Goal: Task Accomplishment & Management: Complete application form

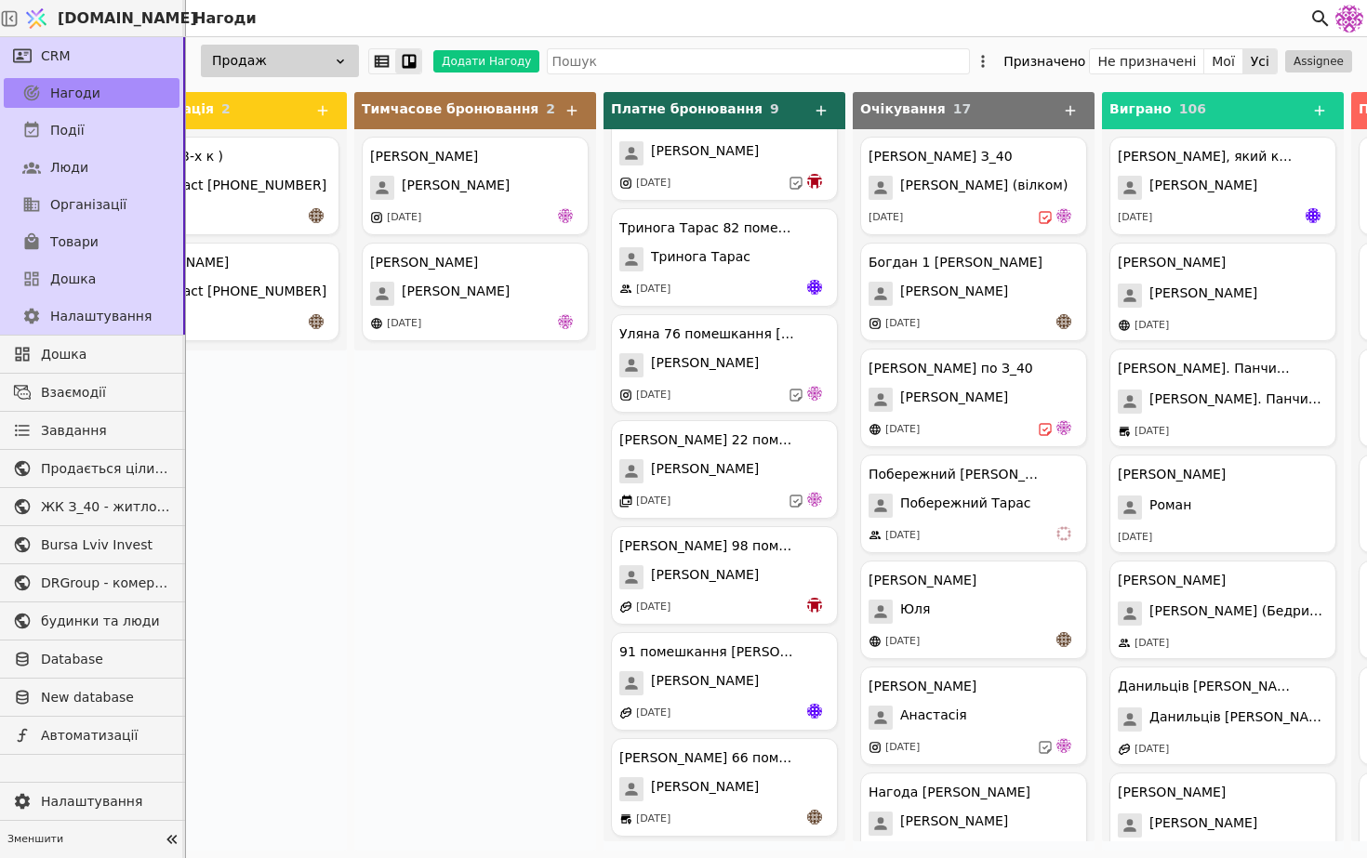
scroll to position [249, 0]
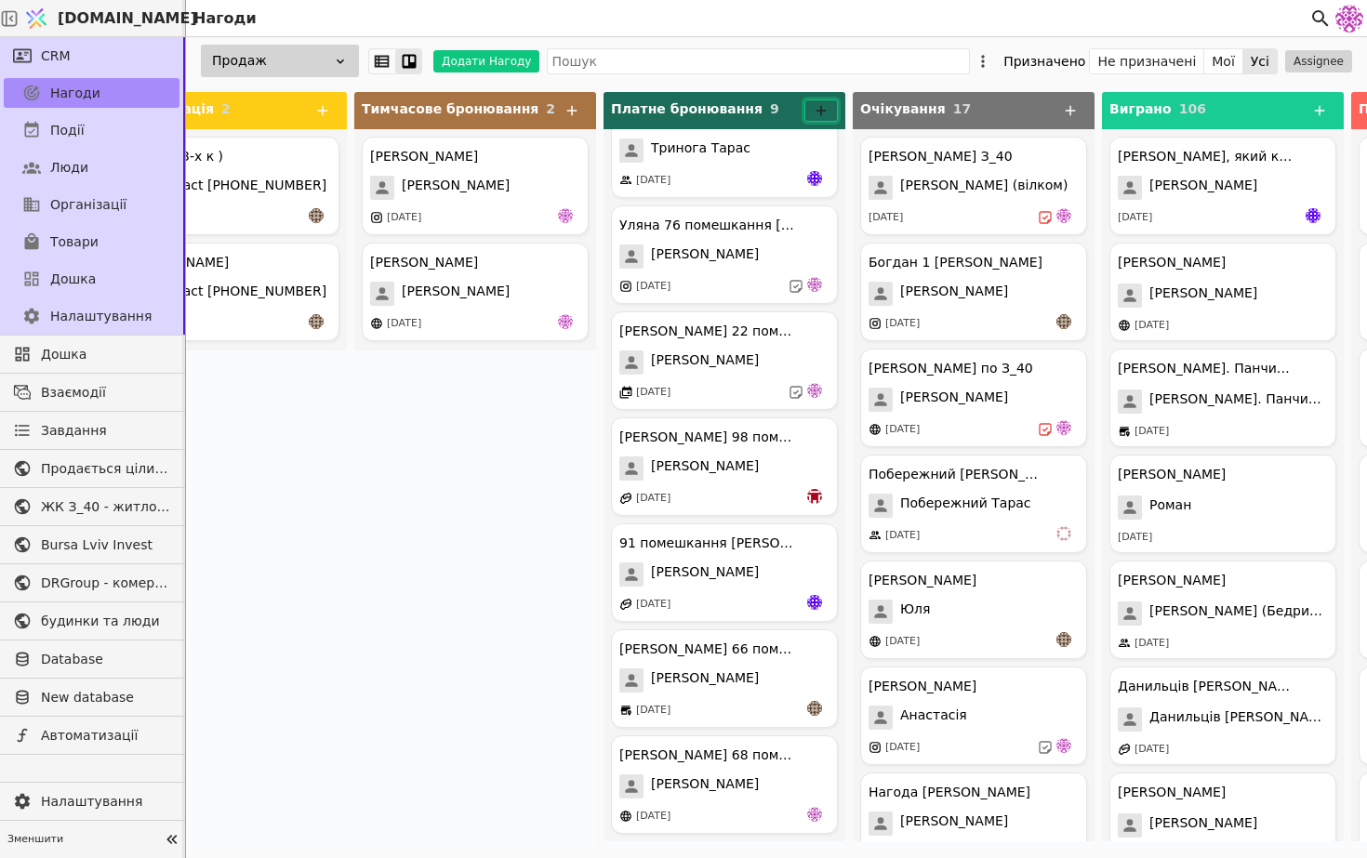
click at [831, 116] on button at bounding box center [820, 110] width 33 height 22
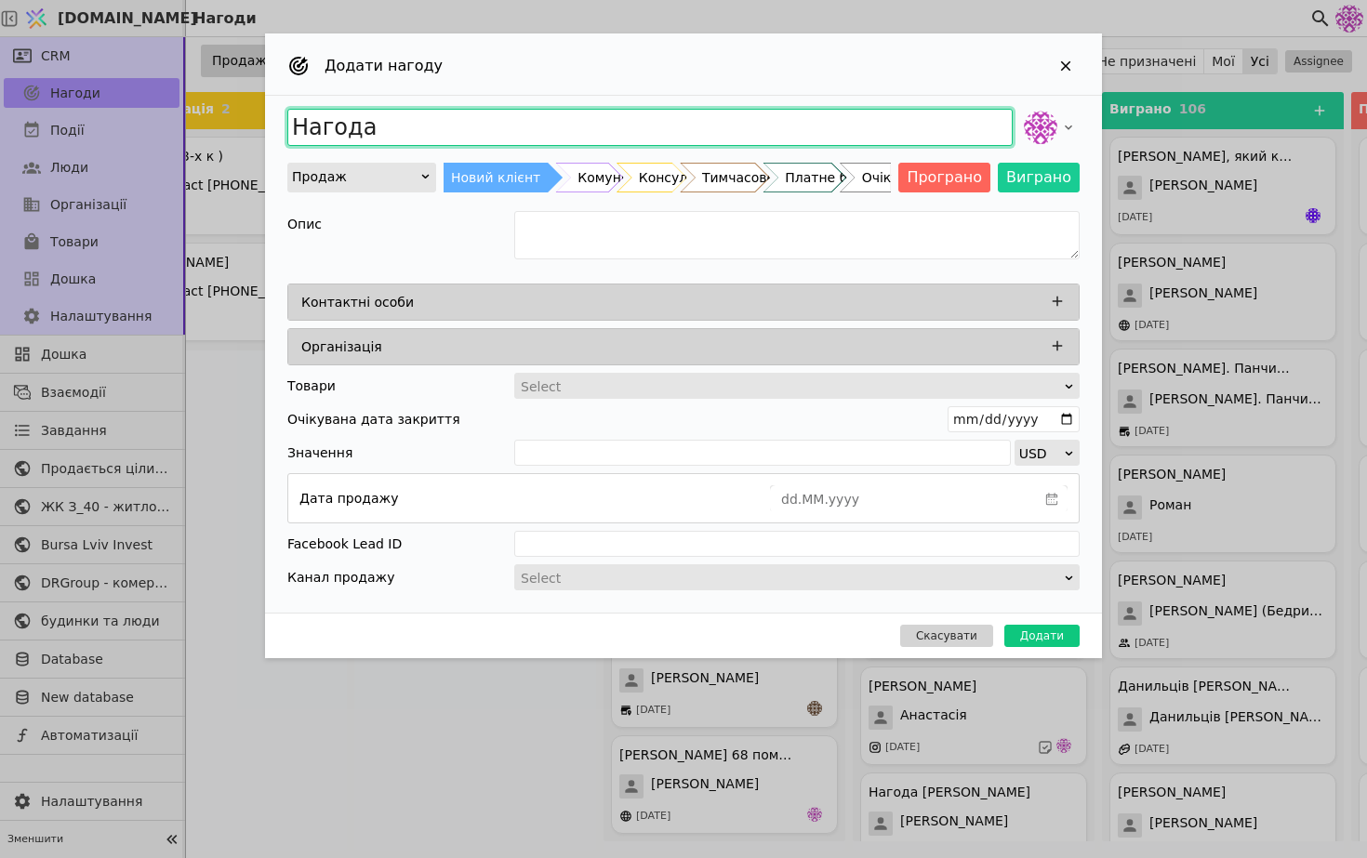
drag, startPoint x: 568, startPoint y: 113, endPoint x: 271, endPoint y: 107, distance: 297.6
click at [270, 107] on div "Нагода Продаж Новий клієнт Комунікація Консультація Тимчасове бронювання Платне…" at bounding box center [683, 354] width 837 height 517
type input "D"
type input "[PERSON_NAME]"
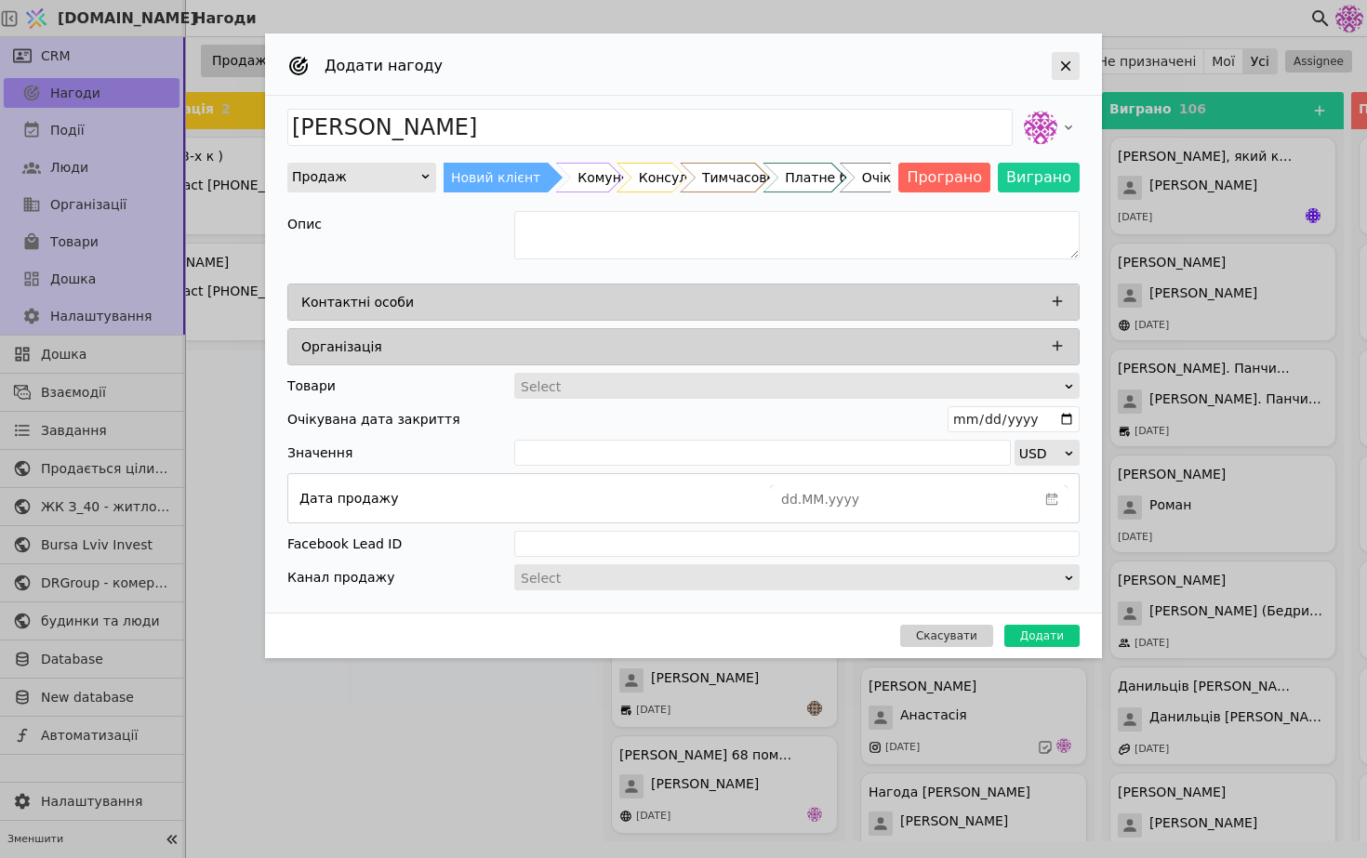
click at [1061, 69] on icon "Add Opportunity" at bounding box center [1066, 66] width 10 height 10
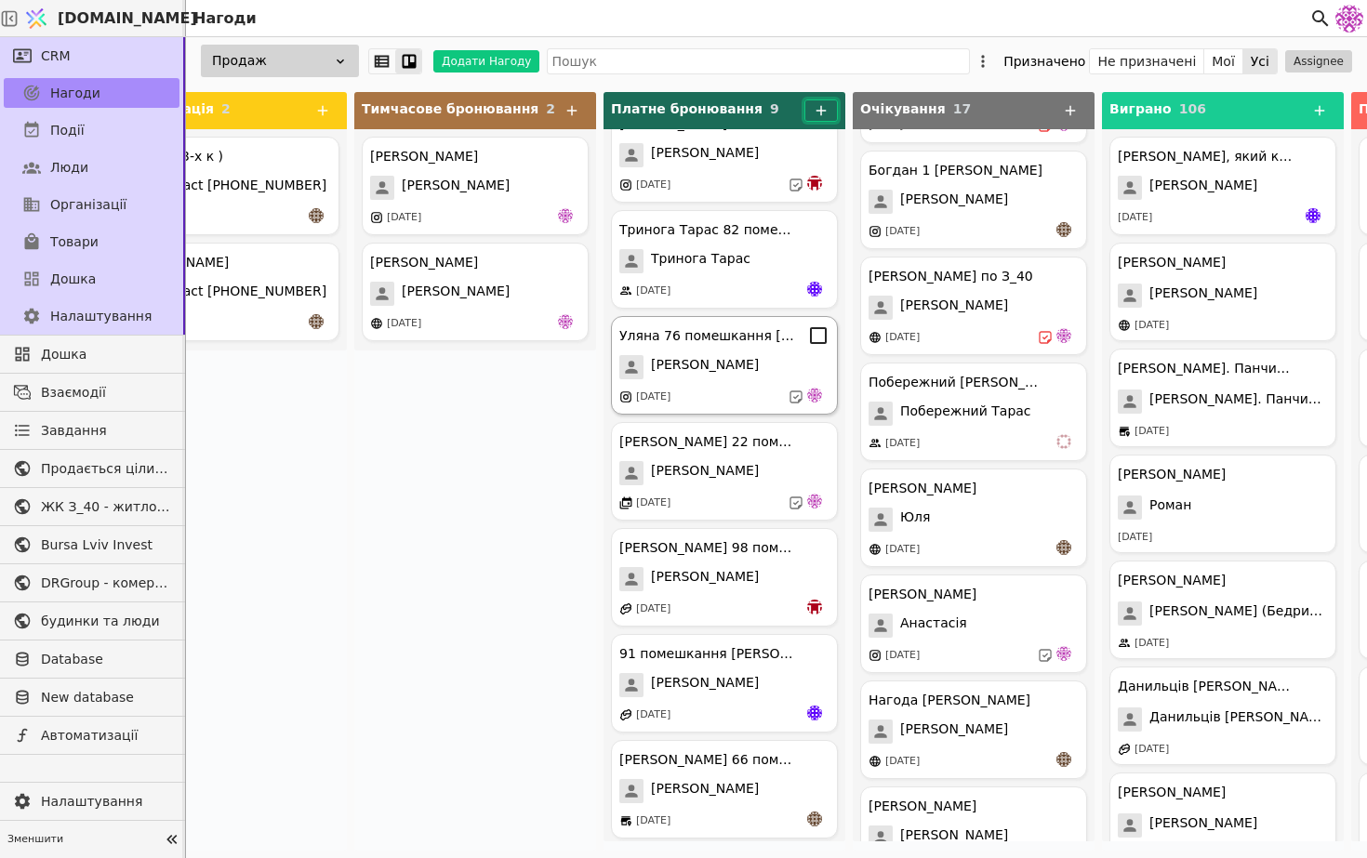
scroll to position [249, 0]
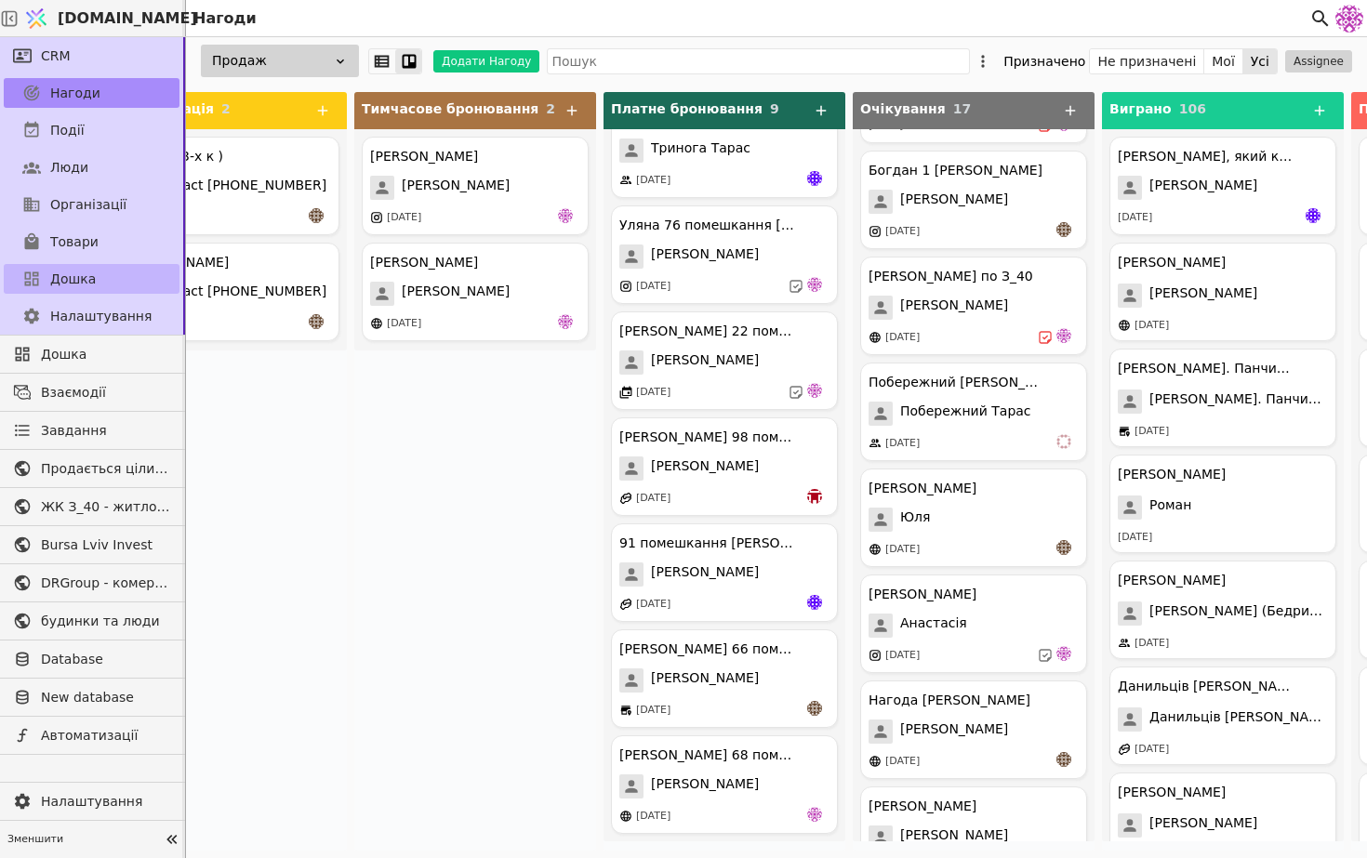
click at [115, 280] on link "Дошка" at bounding box center [92, 279] width 176 height 30
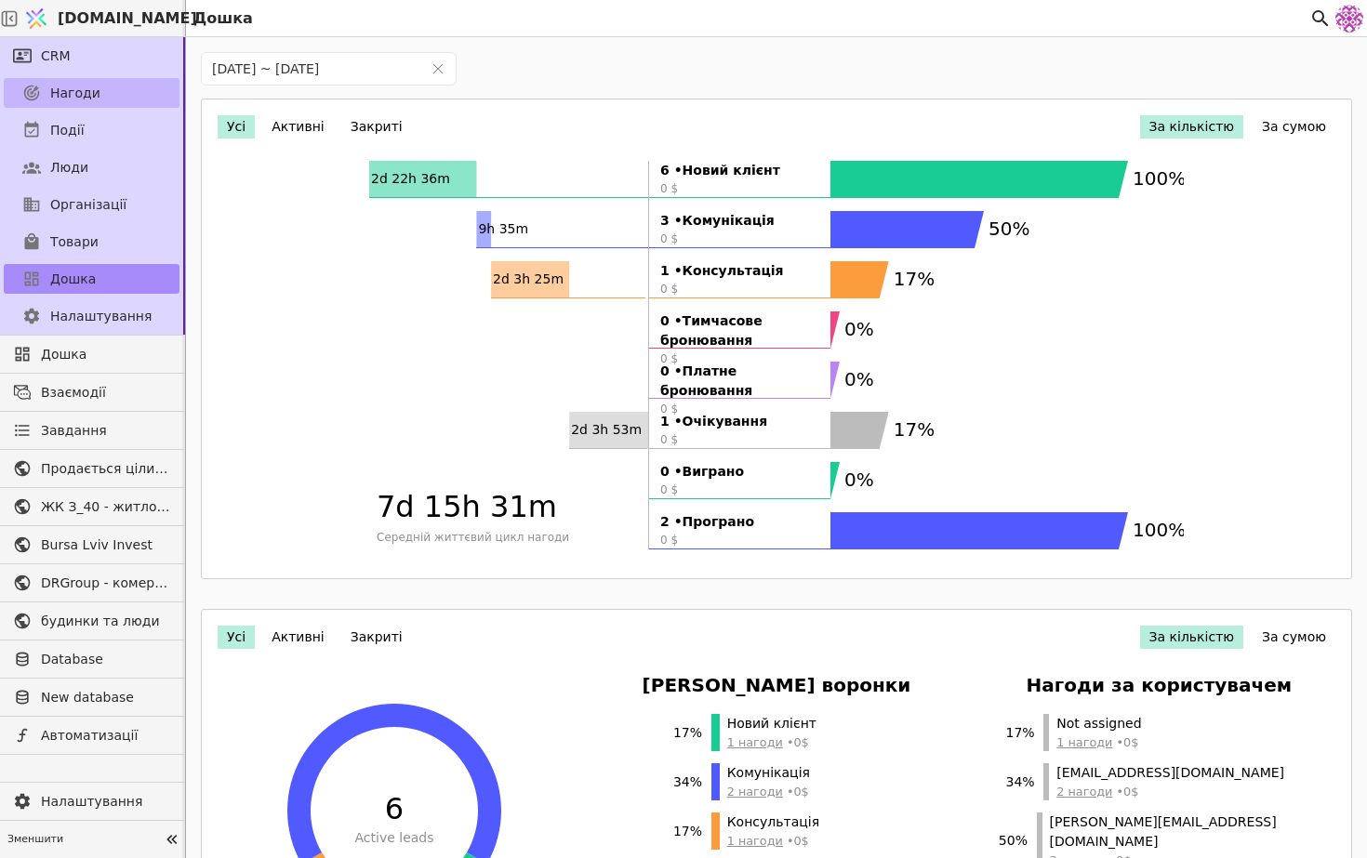
click at [114, 99] on link "Нагоди" at bounding box center [92, 93] width 176 height 30
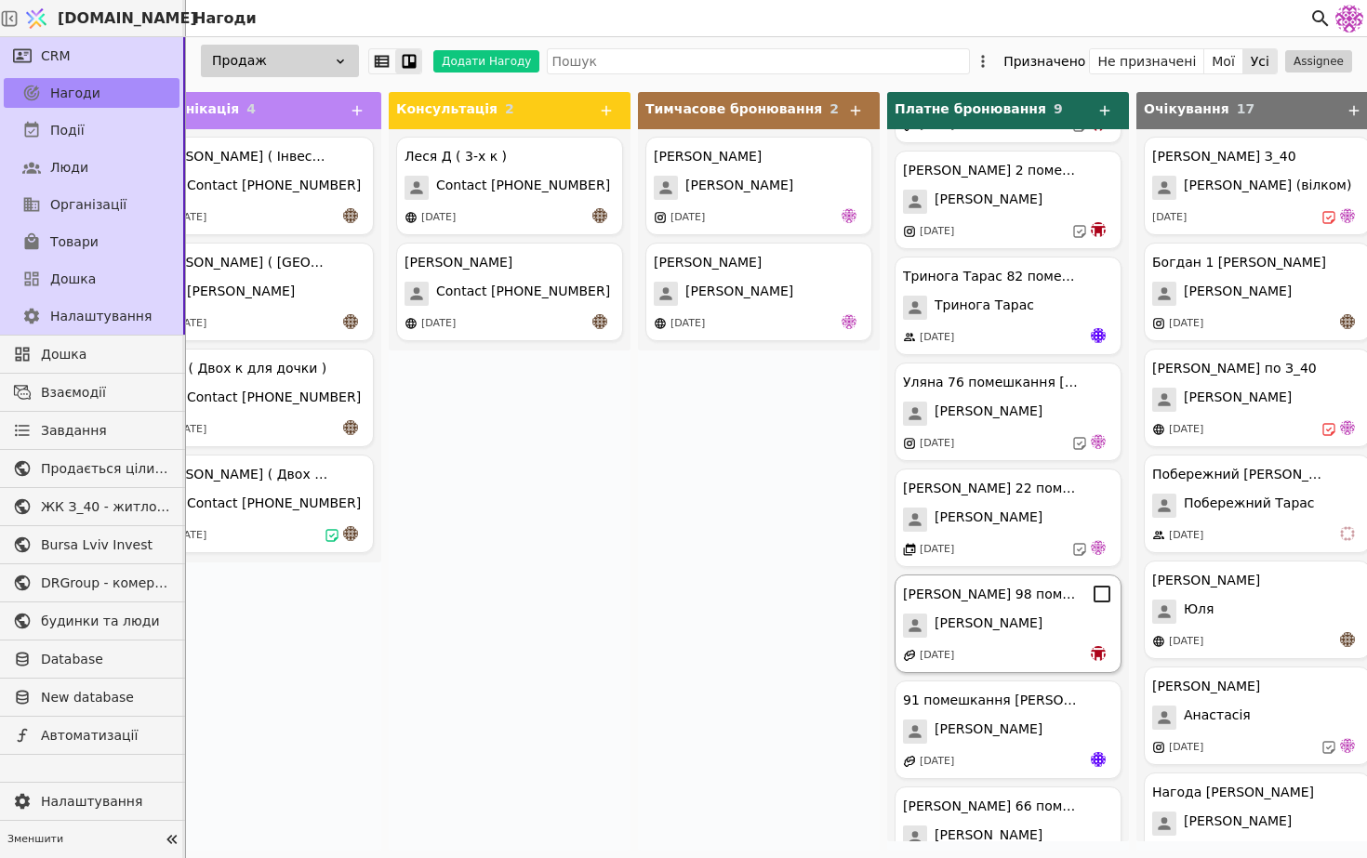
scroll to position [249, 0]
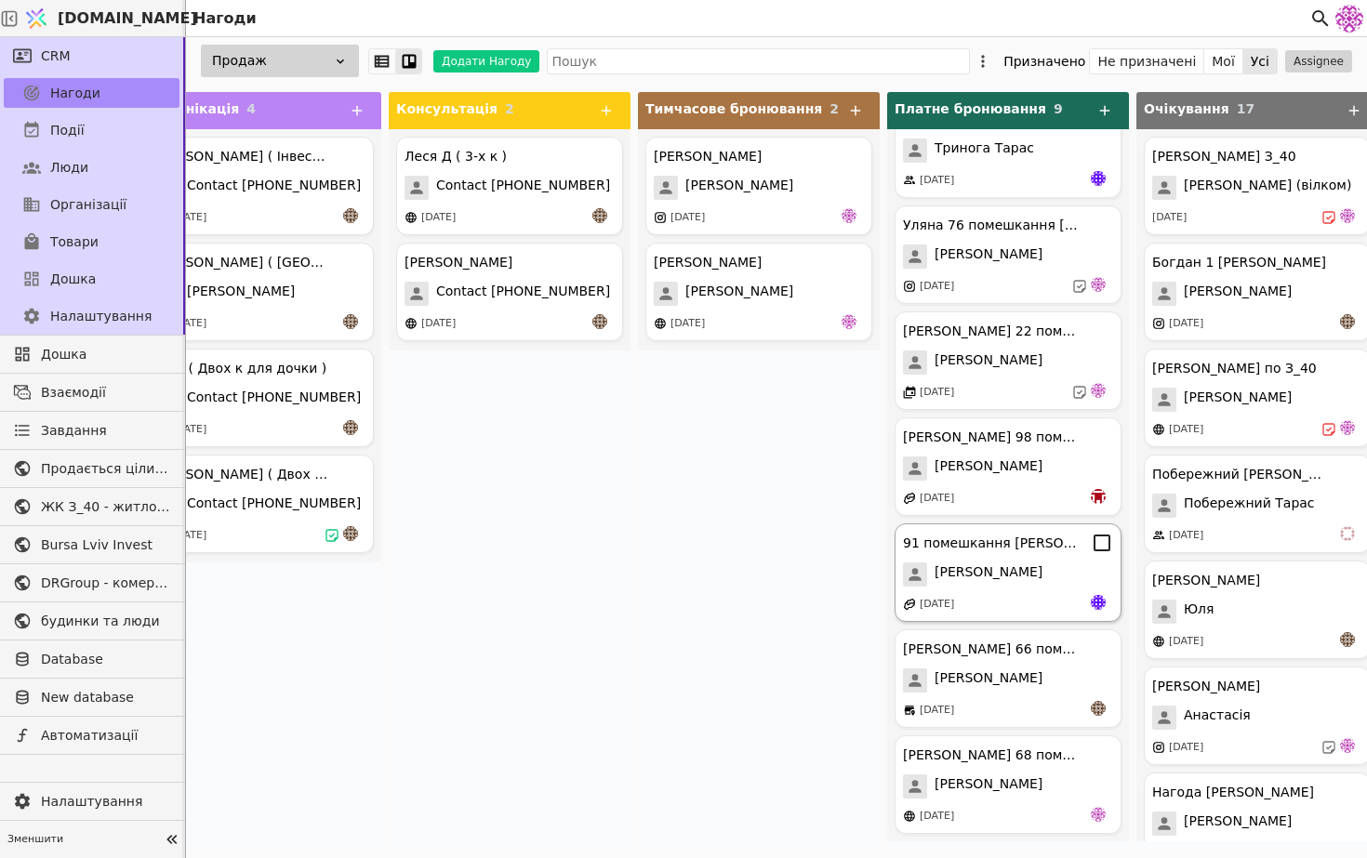
click at [1056, 588] on div "91 помешкання [PERSON_NAME] [PERSON_NAME] [DATE]" at bounding box center [1007, 572] width 227 height 99
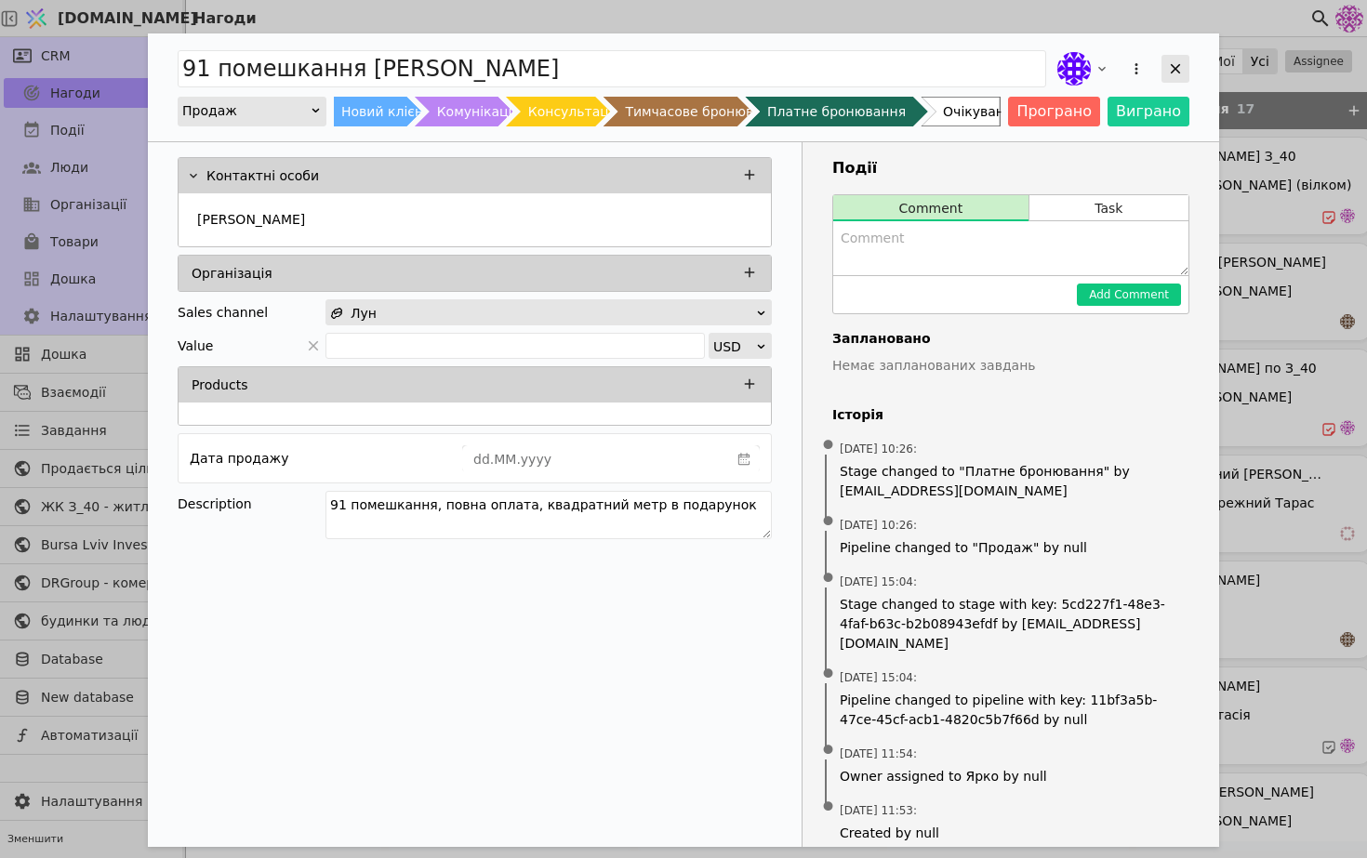
click at [1183, 64] on icon "Add Opportunity" at bounding box center [1175, 68] width 17 height 17
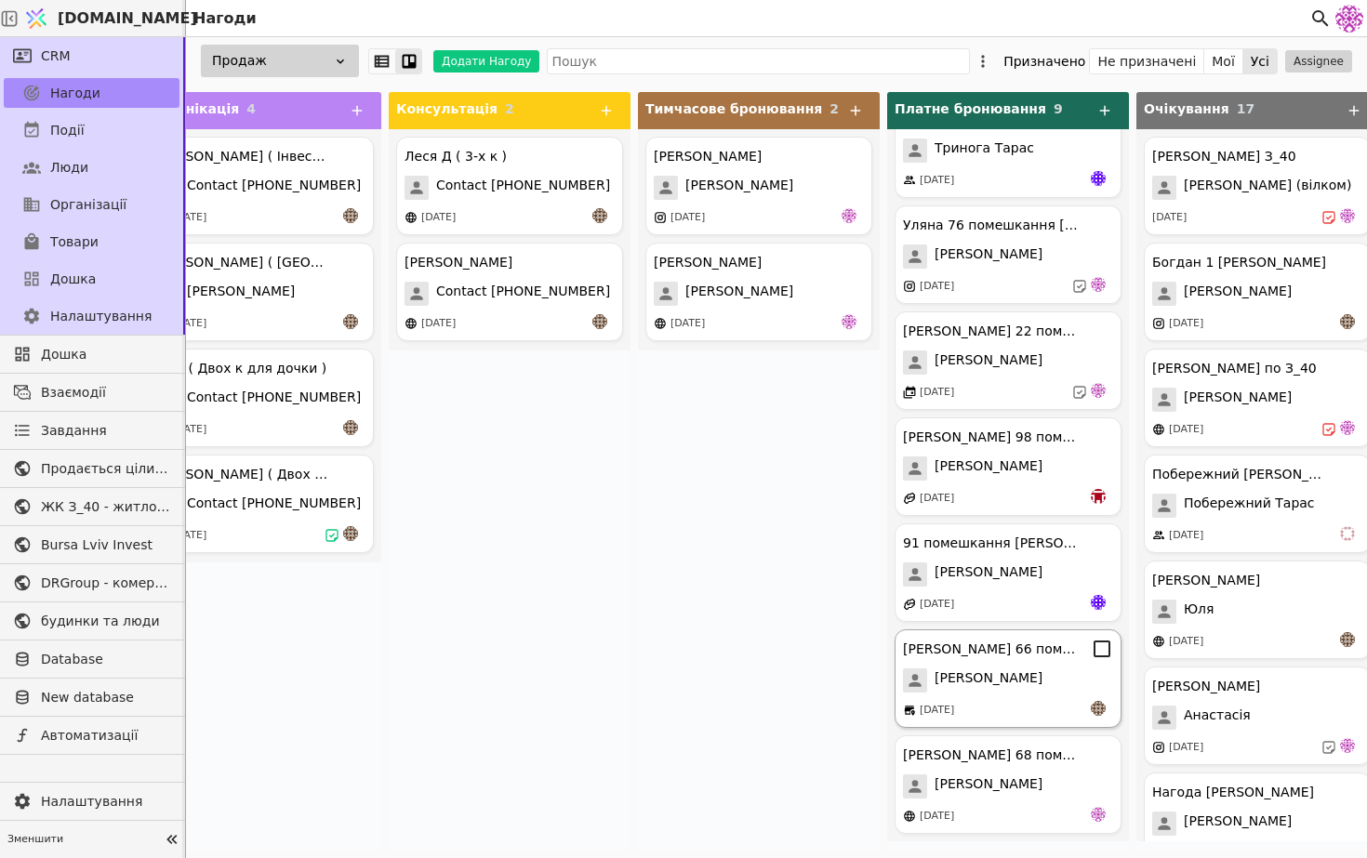
click at [970, 683] on span "[PERSON_NAME]" at bounding box center [988, 680] width 108 height 24
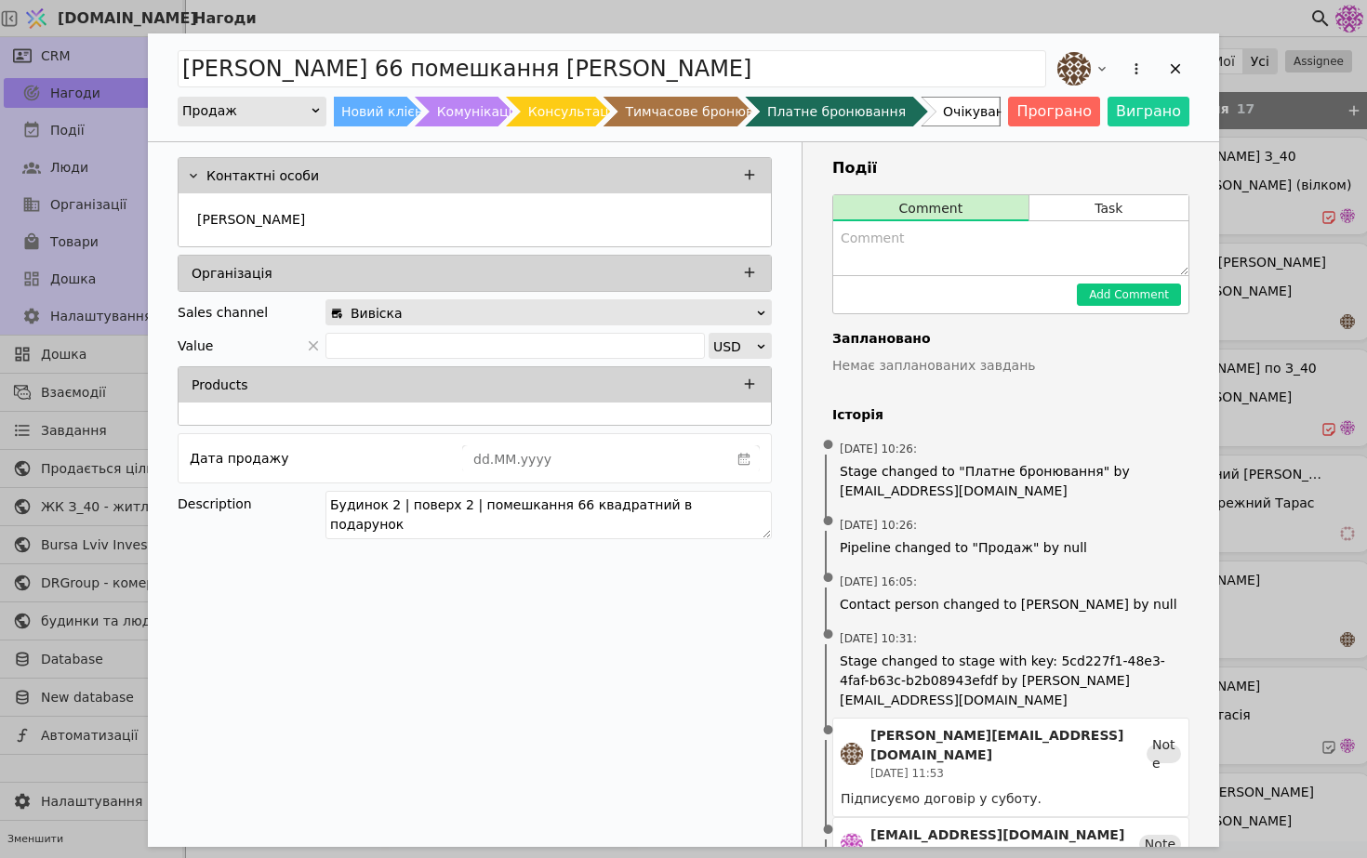
click at [1177, 53] on div "Add Opportunity" at bounding box center [1121, 68] width 136 height 41
click at [1177, 71] on icon "Add Opportunity" at bounding box center [1175, 69] width 10 height 10
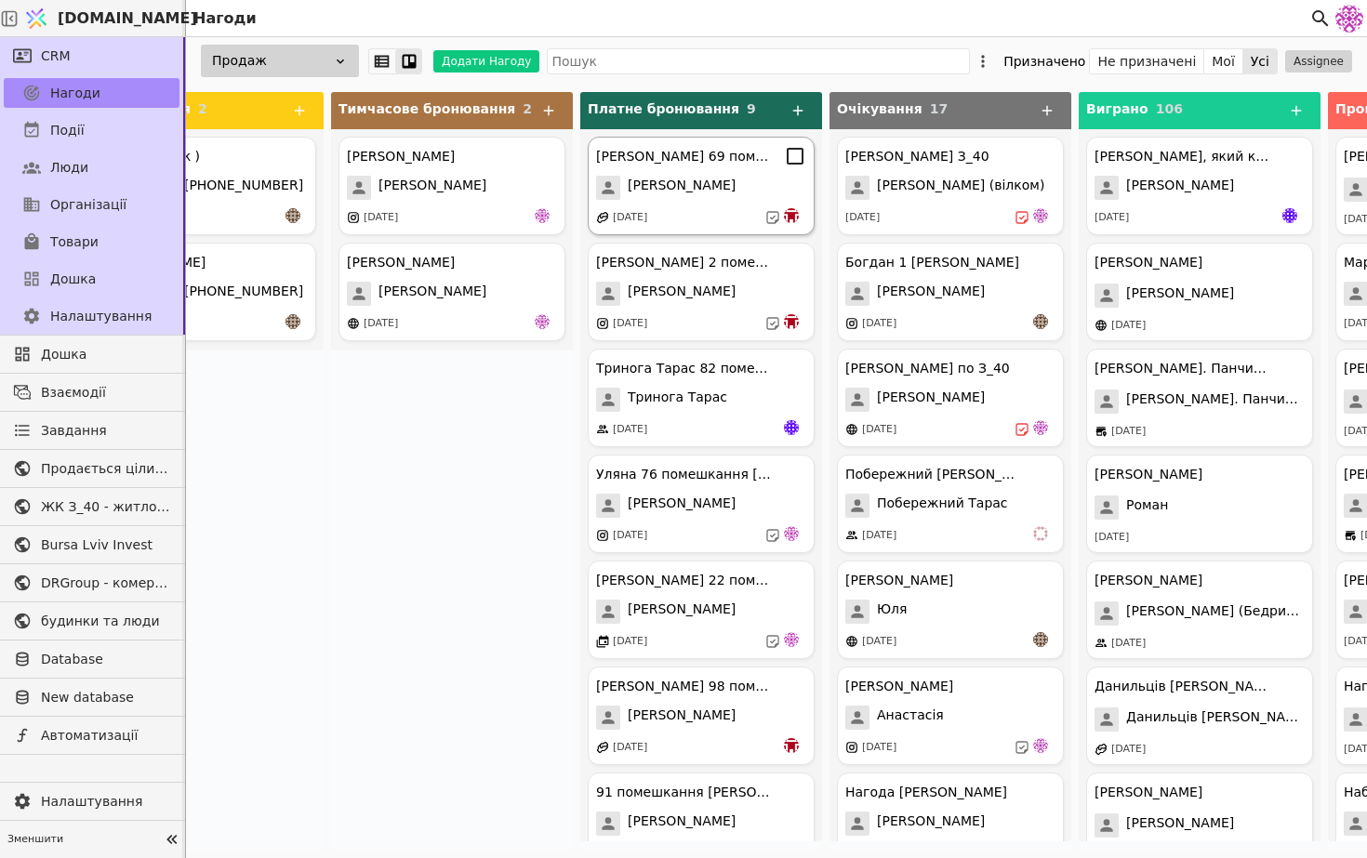
click at [604, 212] on img at bounding box center [602, 217] width 13 height 13
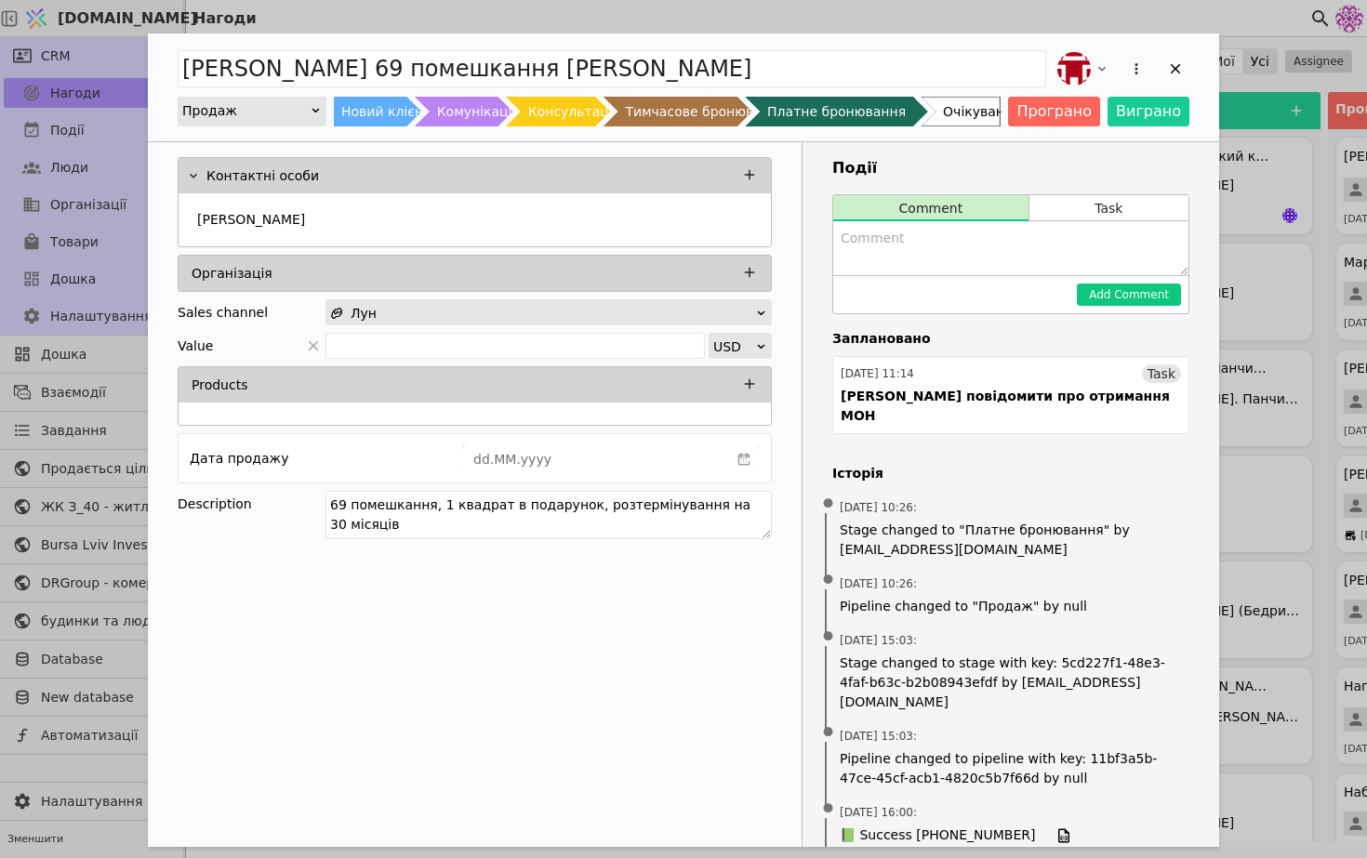
click at [1239, 326] on div "Софія 69 помешкання Курдонери Продаж Новий клієнт Комунікація Консультація Тимч…" at bounding box center [683, 429] width 1367 height 858
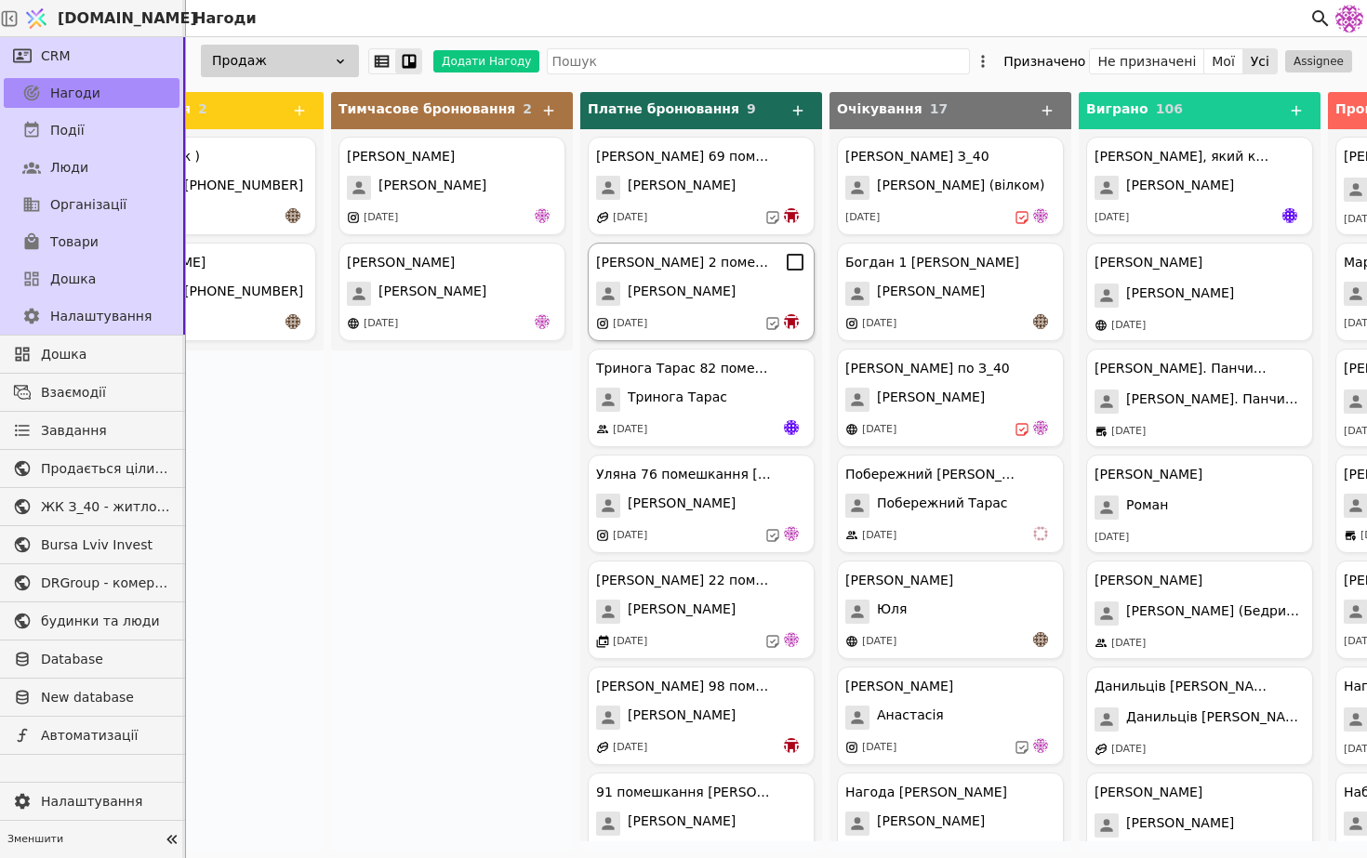
click at [739, 297] on div "[PERSON_NAME]" at bounding box center [701, 294] width 210 height 24
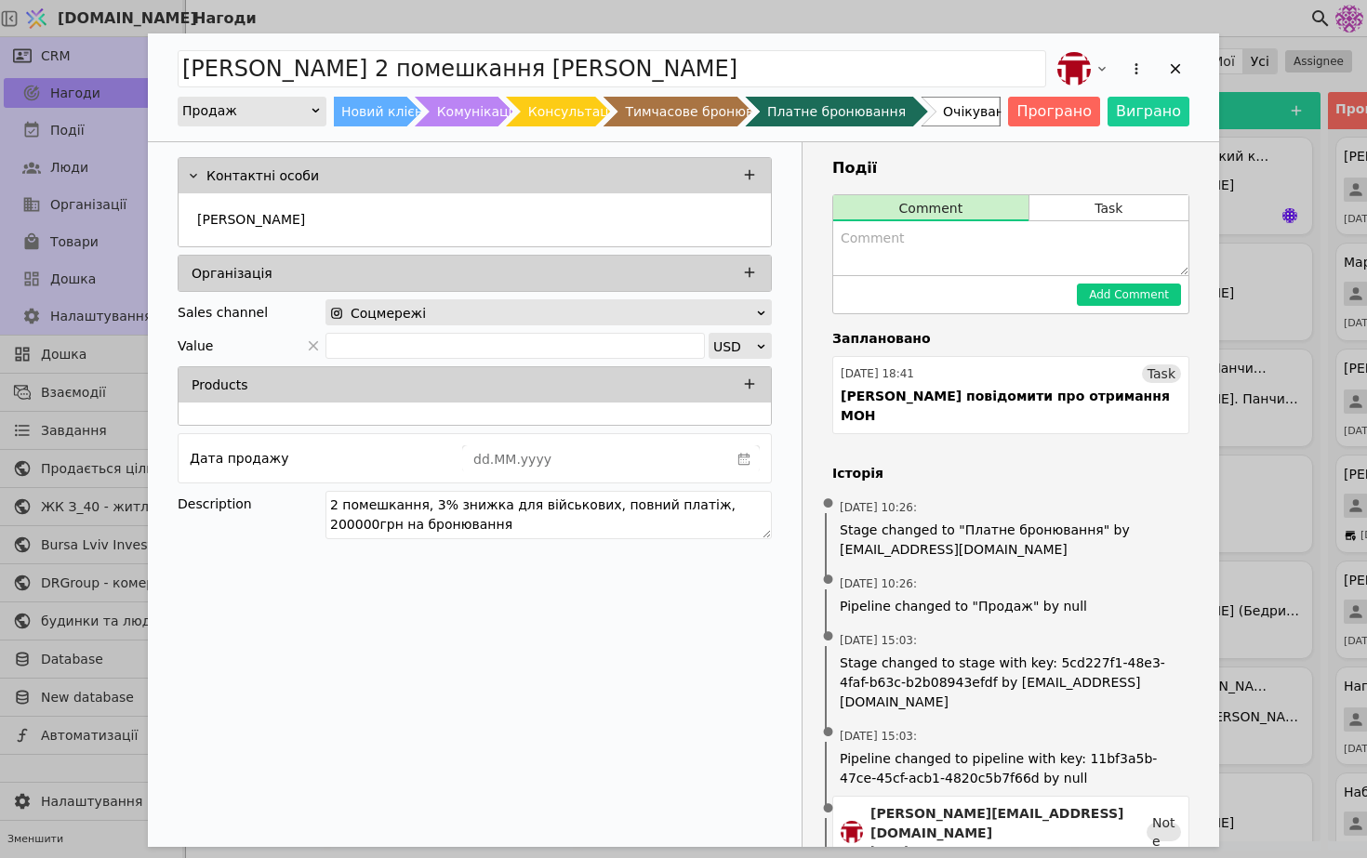
click at [1280, 373] on div "[PERSON_NAME] 2 помешкання Курдонери Продаж Новий клієнт Комунікація Консультац…" at bounding box center [683, 429] width 1367 height 858
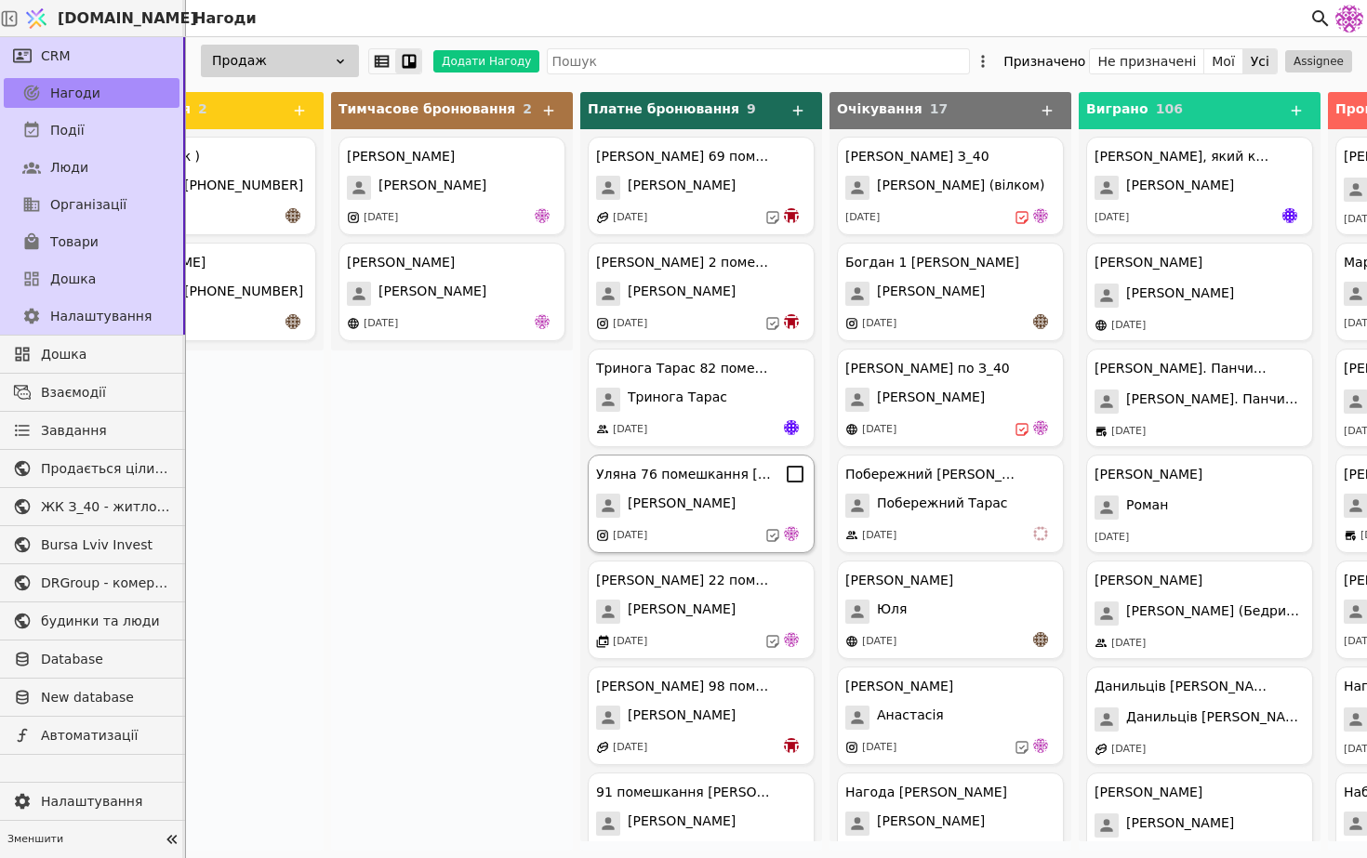
click at [707, 485] on div "Уляна 76 помешкання [PERSON_NAME] [DATE]" at bounding box center [701, 504] width 227 height 99
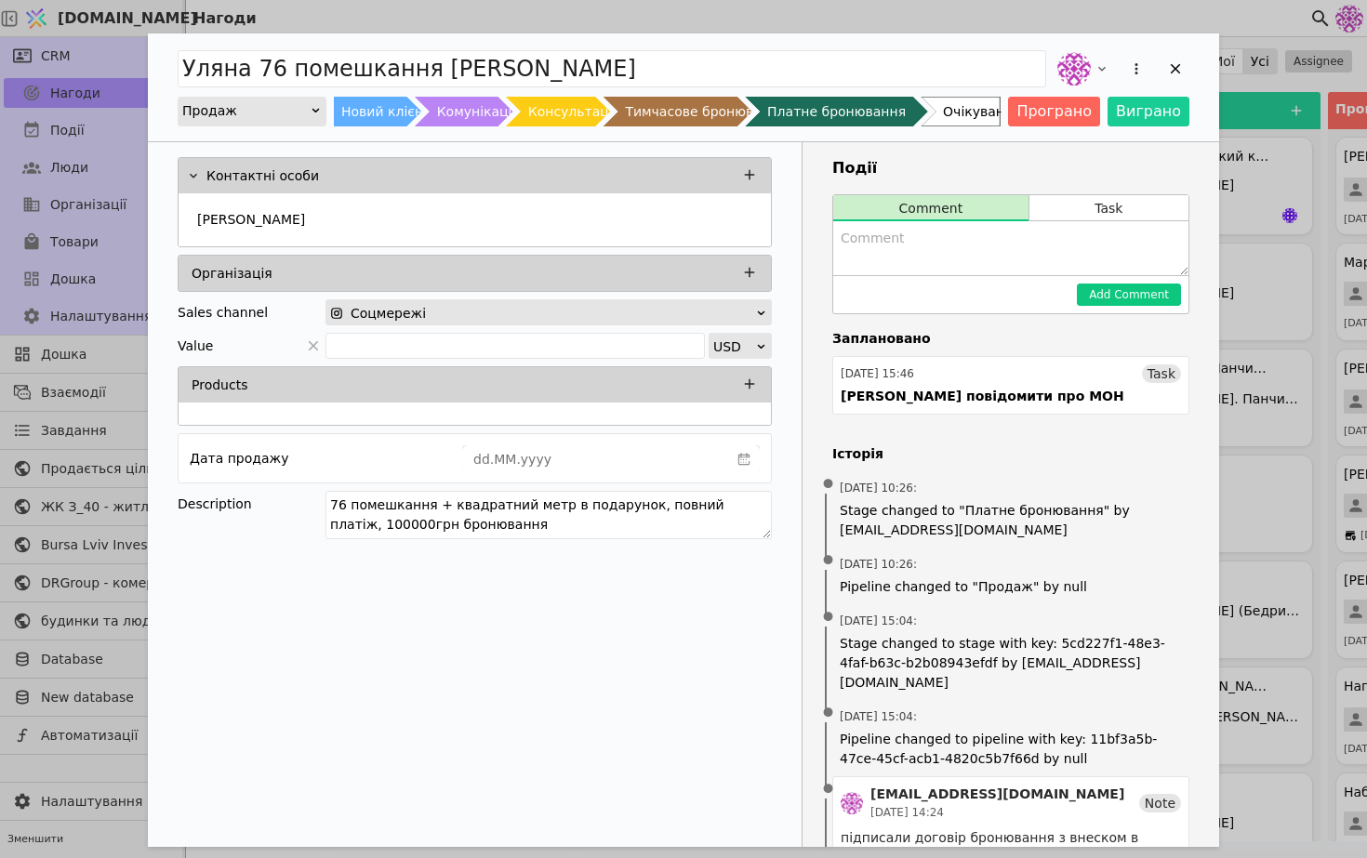
click at [1241, 338] on div "Уляна 76 помешкання Курдонери Продаж Новий клієнт Комунікація Консультація Тимч…" at bounding box center [683, 429] width 1367 height 858
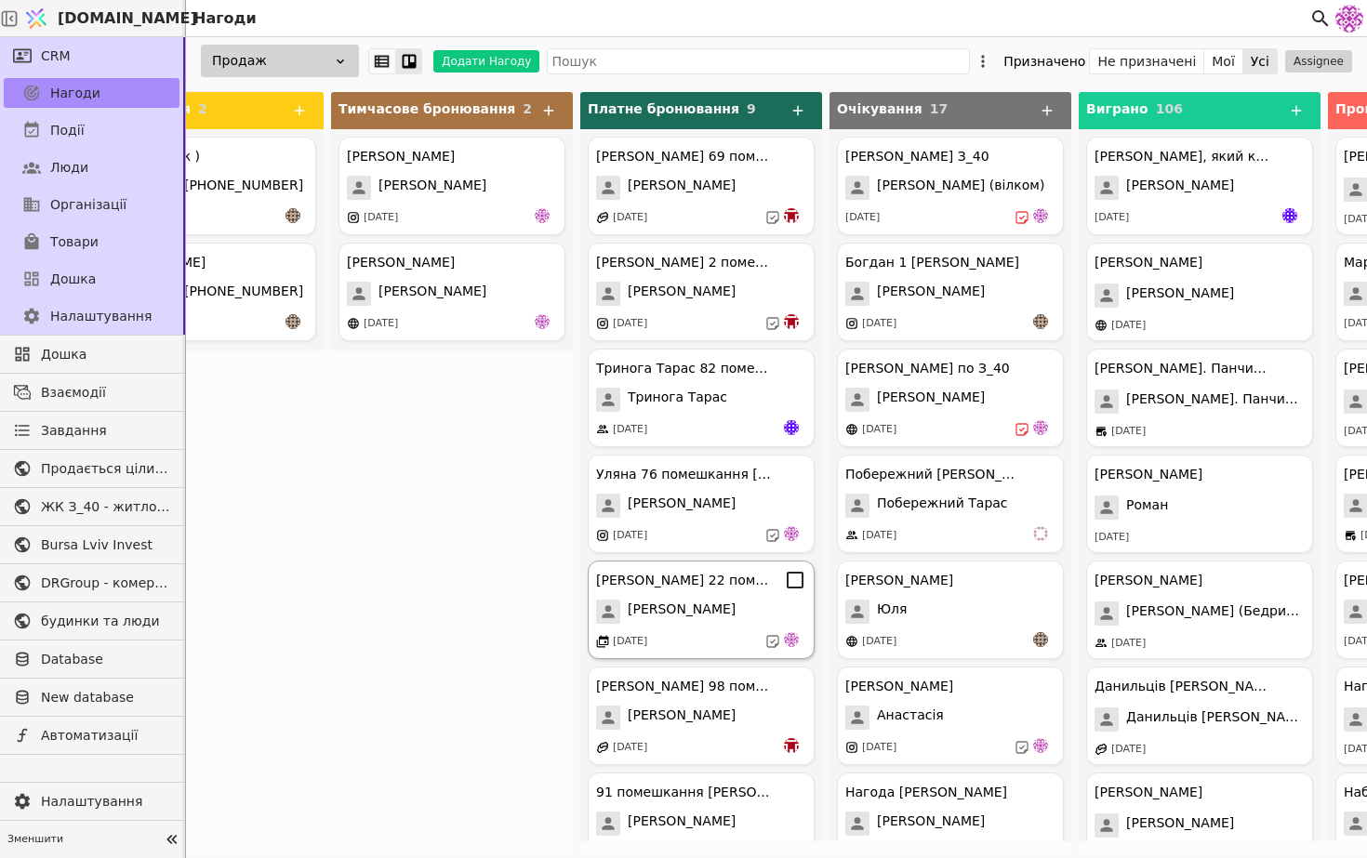
click at [684, 608] on span "[PERSON_NAME]" at bounding box center [682, 612] width 108 height 24
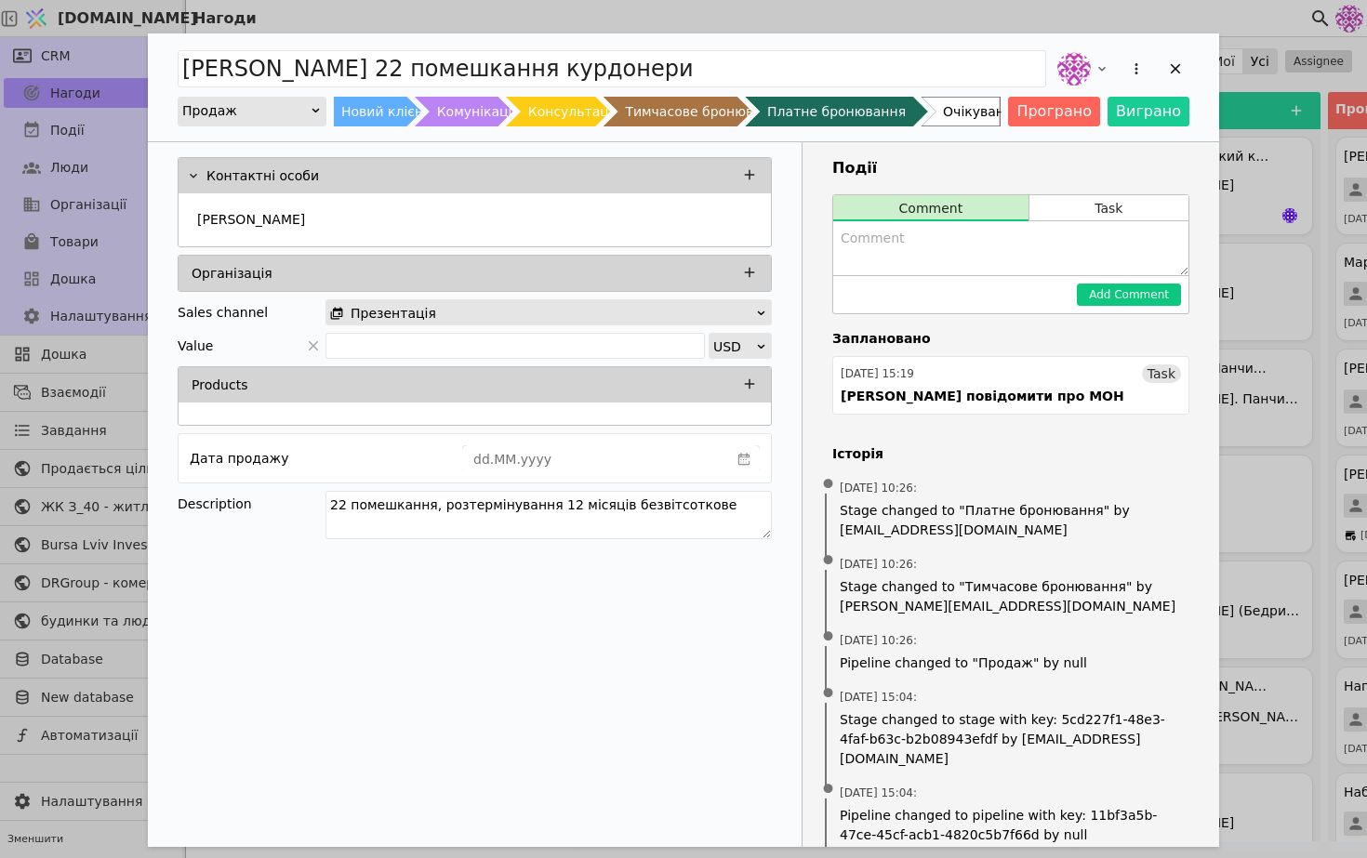
click at [1262, 373] on div "Іван 22 помешкання курдонери Продаж Новий клієнт Комунікація Консультація Тимча…" at bounding box center [683, 429] width 1367 height 858
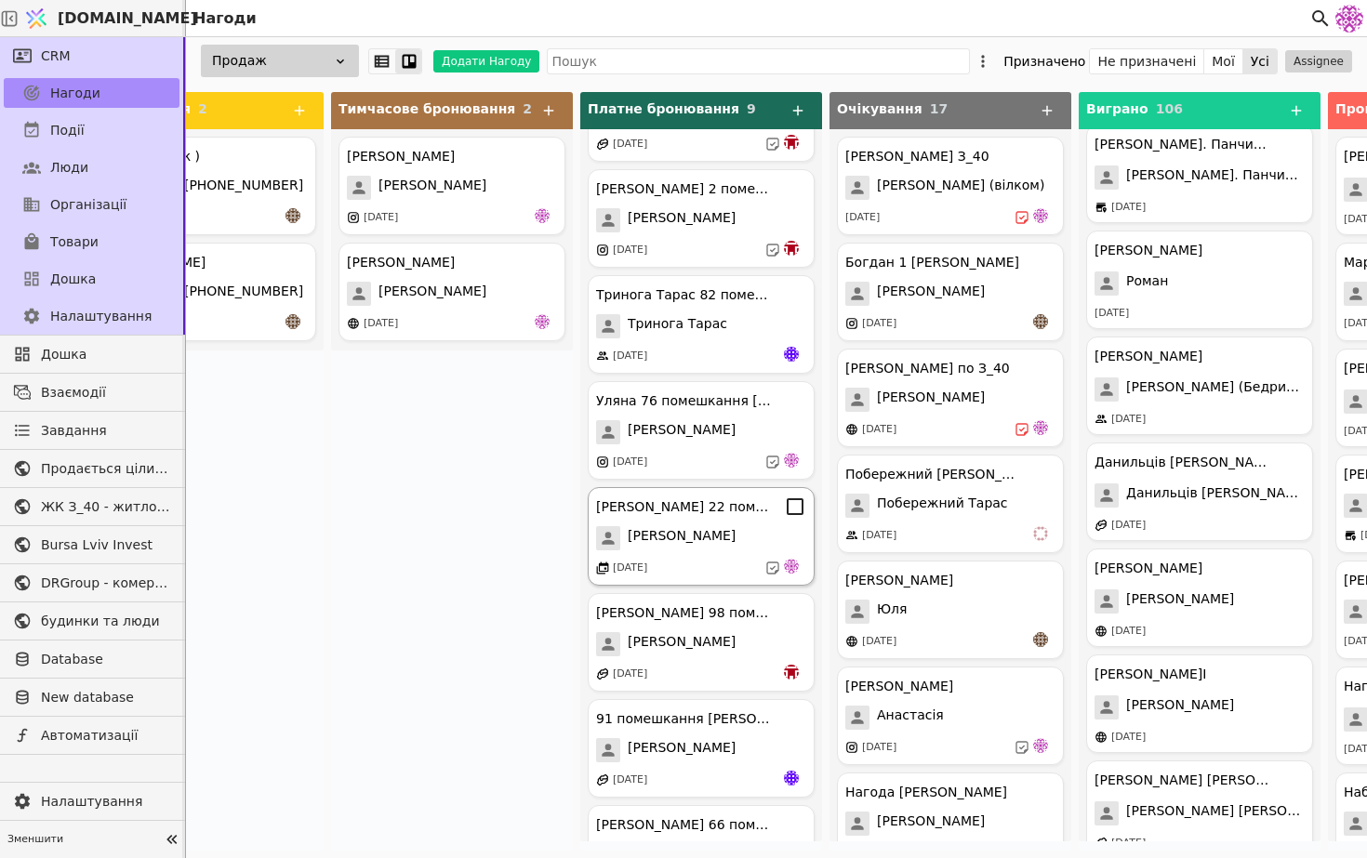
scroll to position [99, 0]
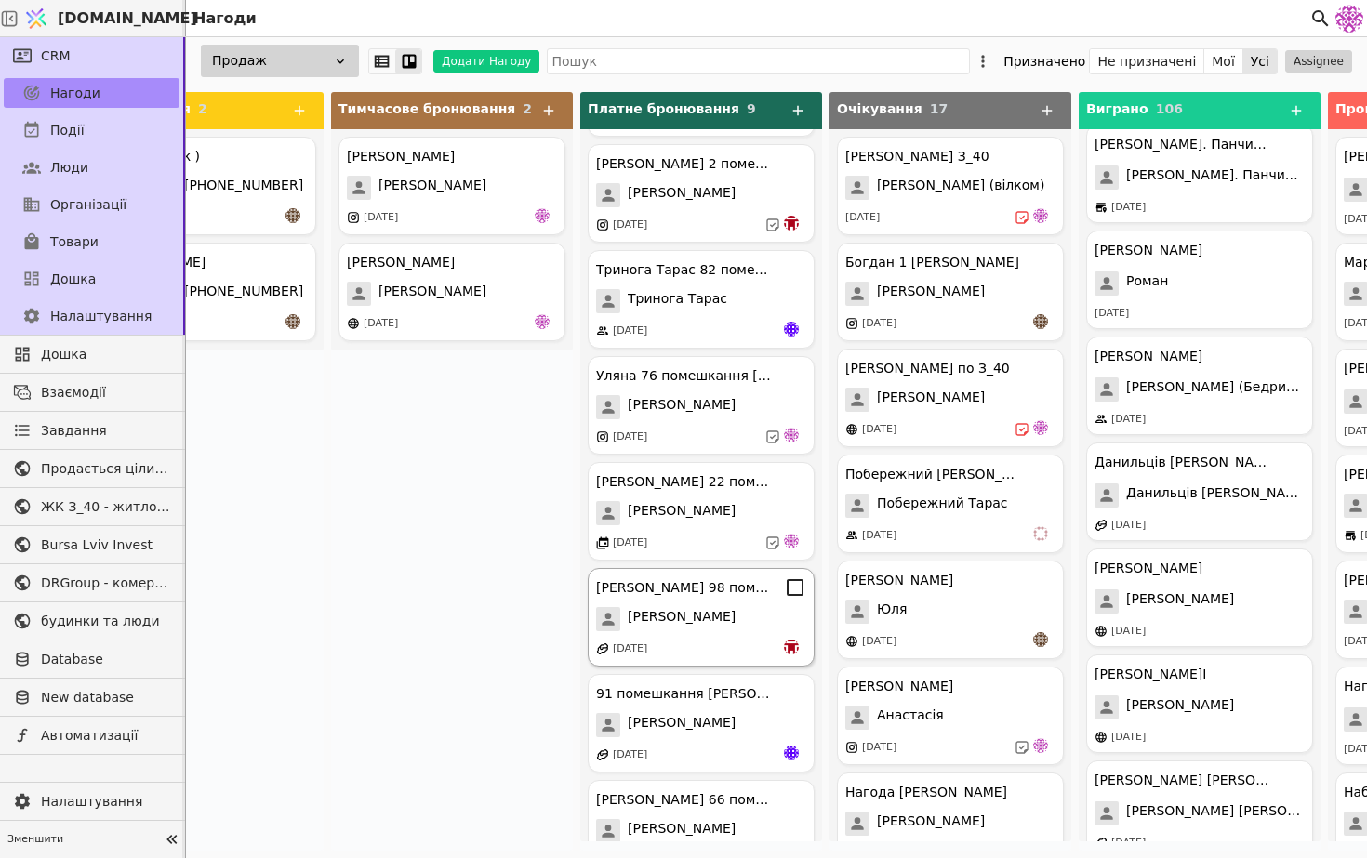
click at [727, 613] on div "[PERSON_NAME]" at bounding box center [701, 619] width 210 height 24
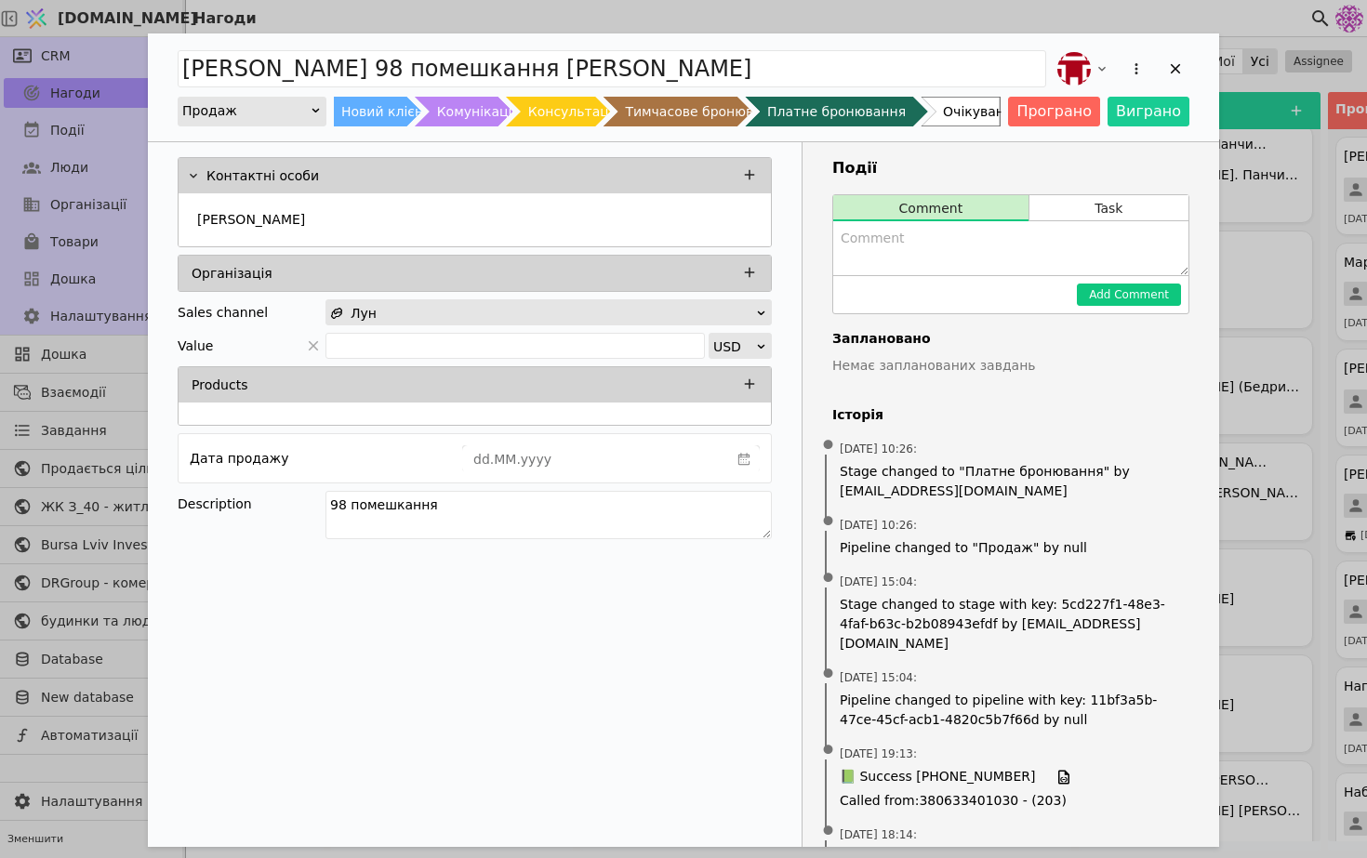
click at [1251, 364] on div "[PERSON_NAME] 98 помешкання [PERSON_NAME] Новий клієнт Комунікація Консультація…" at bounding box center [683, 429] width 1367 height 858
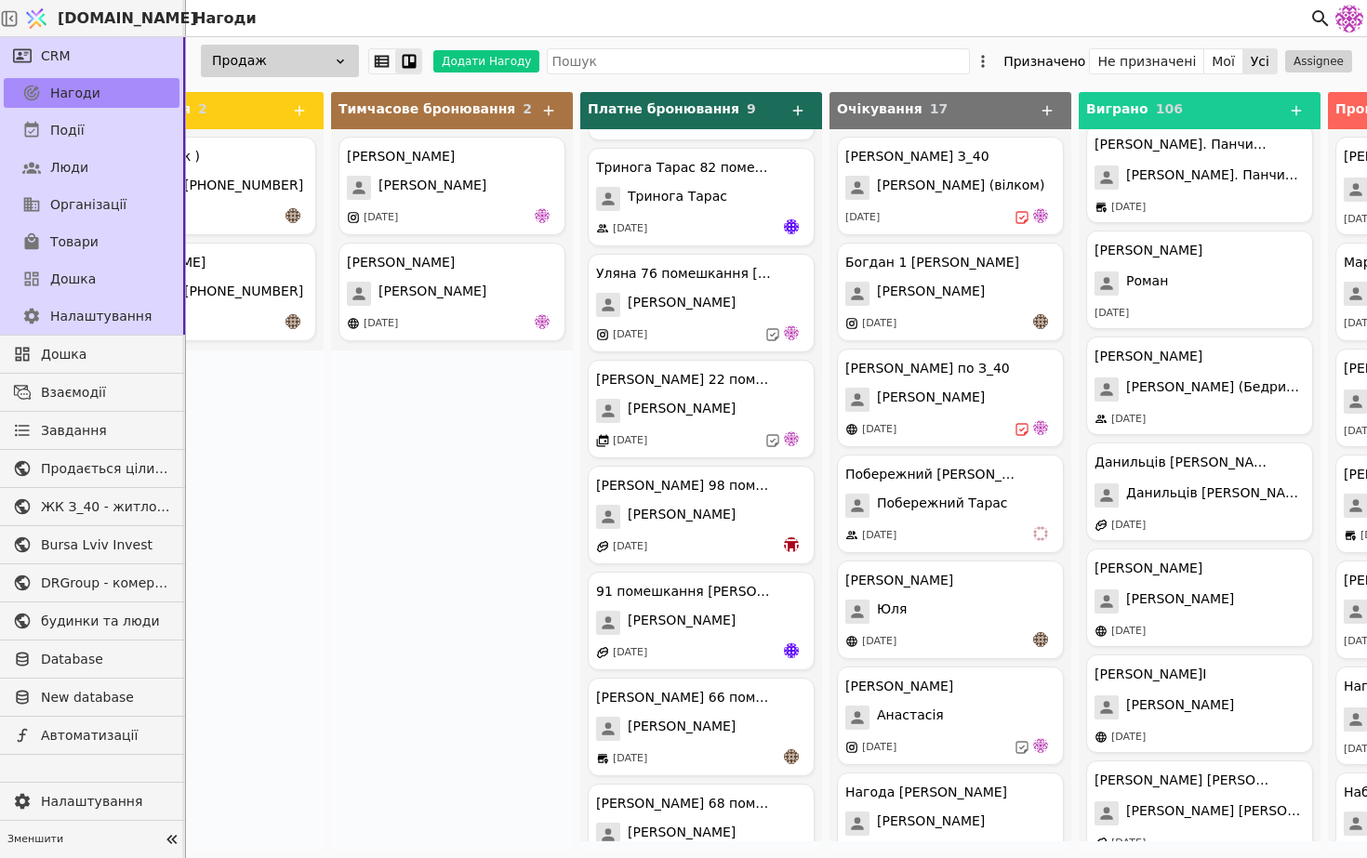
scroll to position [192, 0]
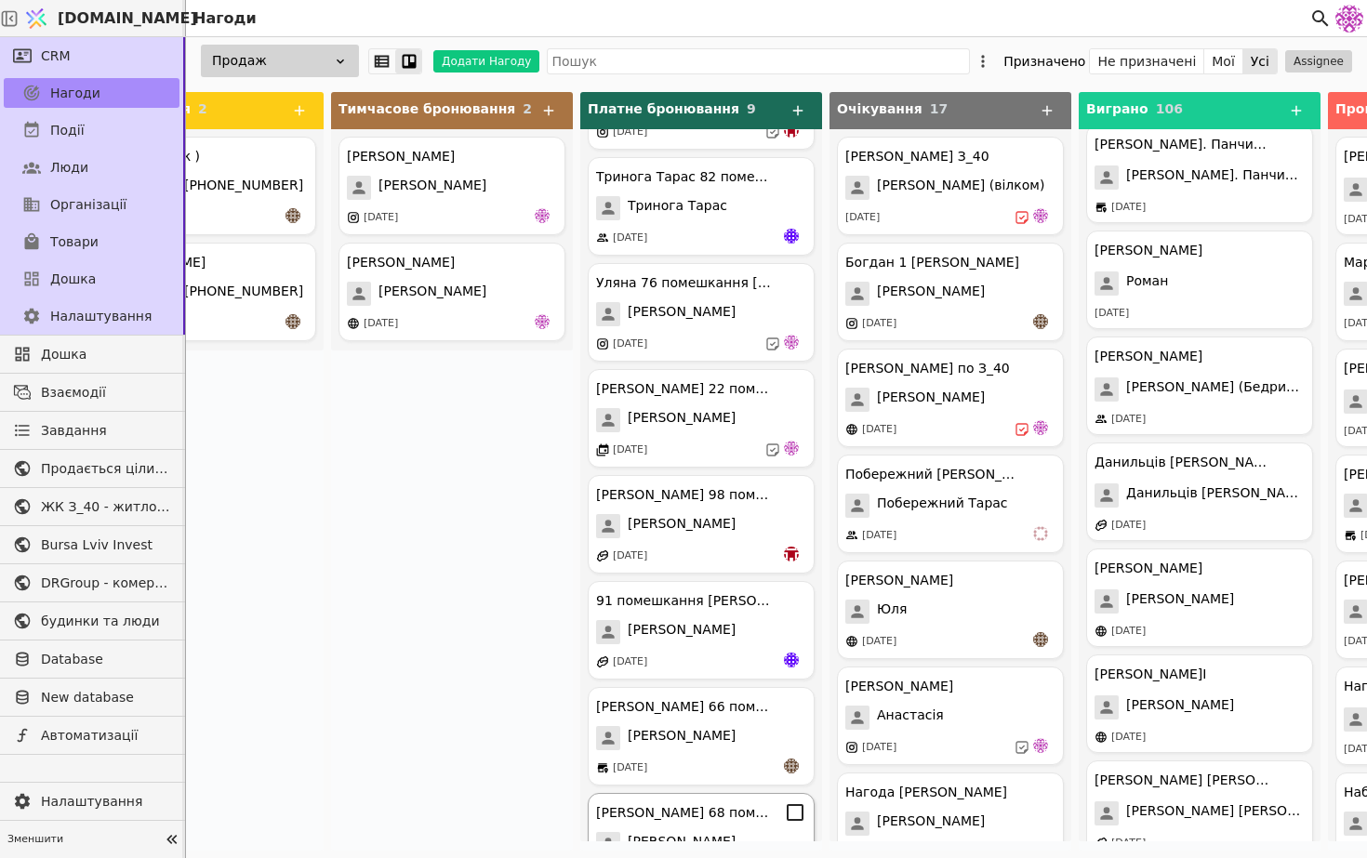
click at [707, 811] on div "[PERSON_NAME] 68 помешкання [PERSON_NAME]" at bounding box center [684, 813] width 177 height 20
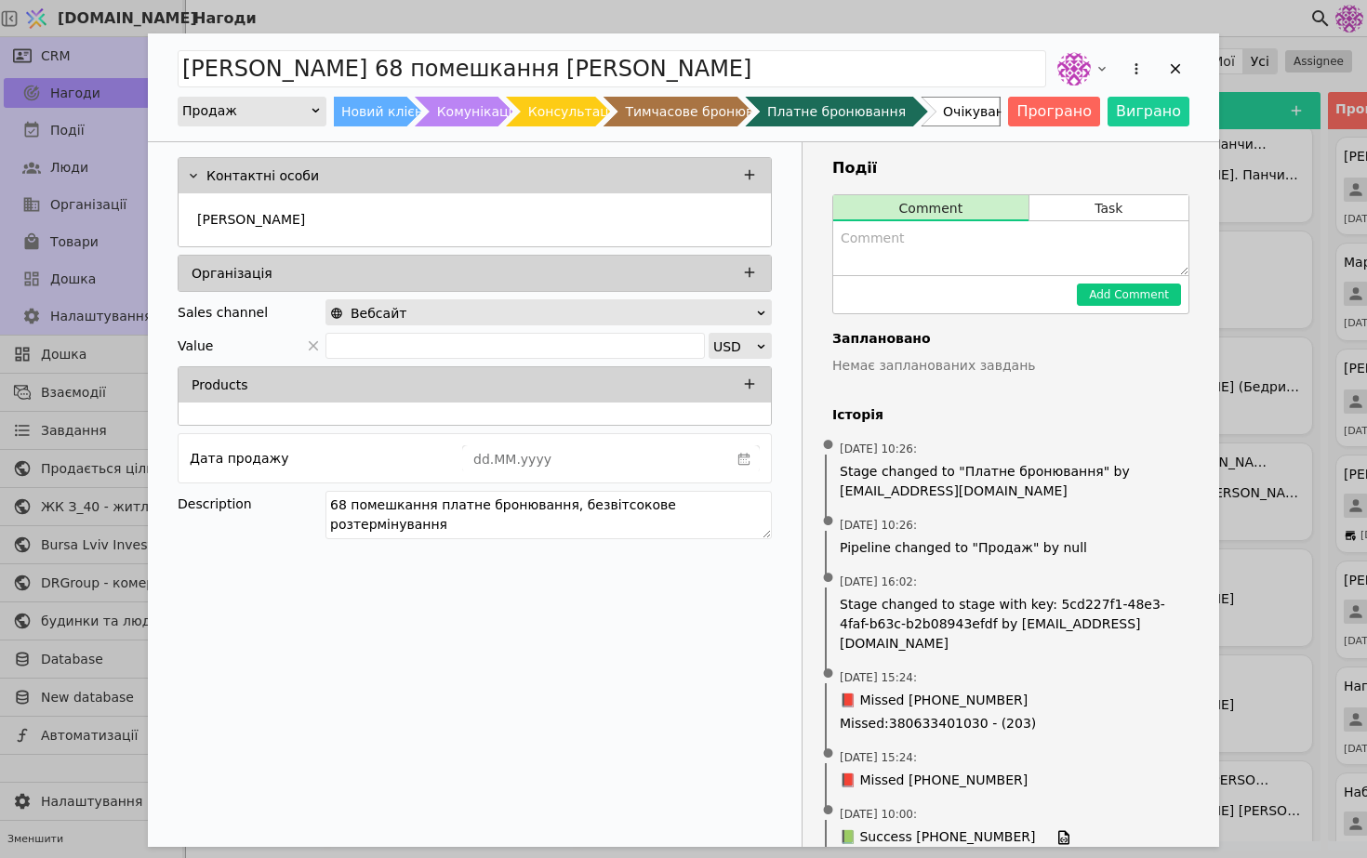
click at [1278, 284] on div "[PERSON_NAME] 68 помешкання [PERSON_NAME] Новий клієнт Комунікація Консультація…" at bounding box center [683, 429] width 1367 height 858
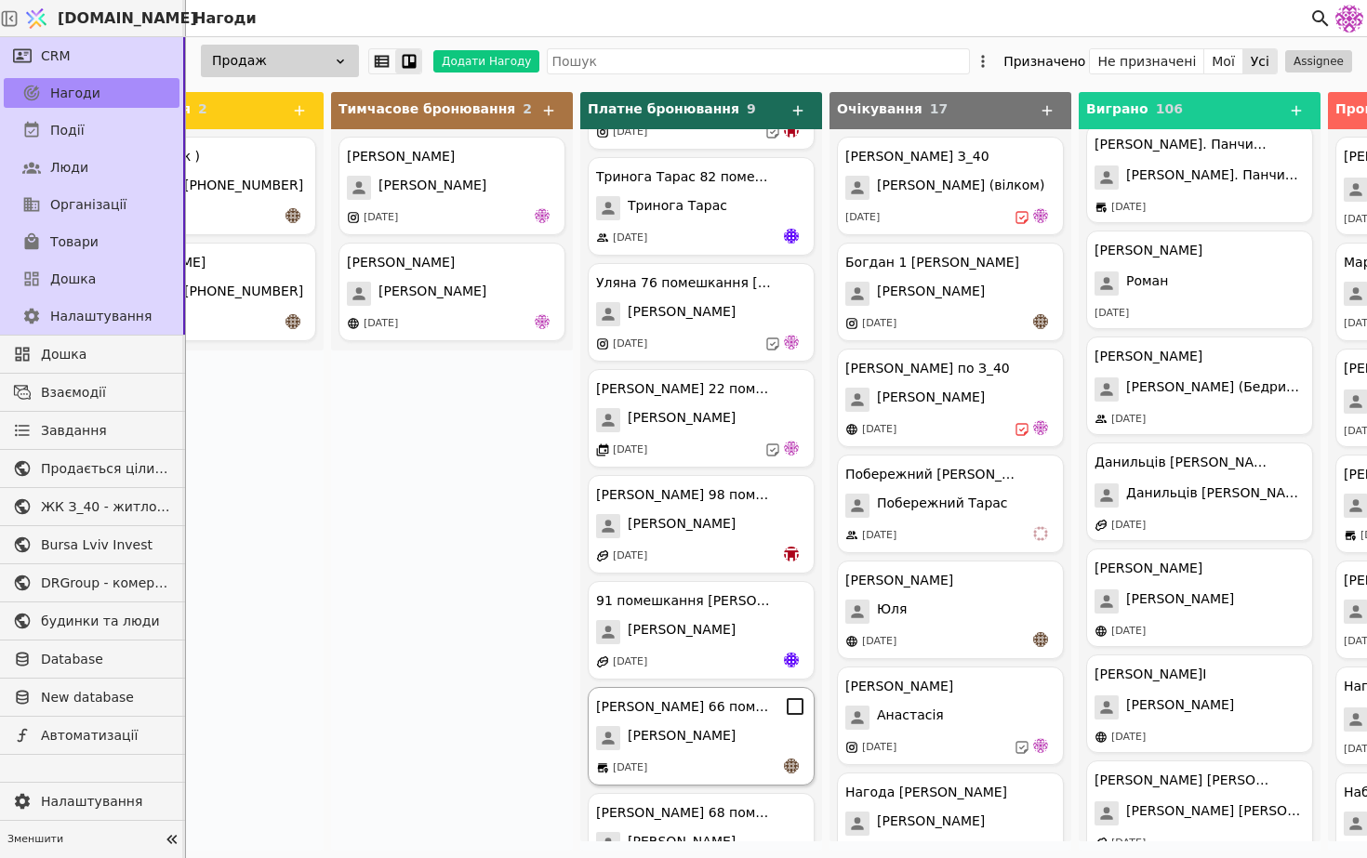
scroll to position [249, 0]
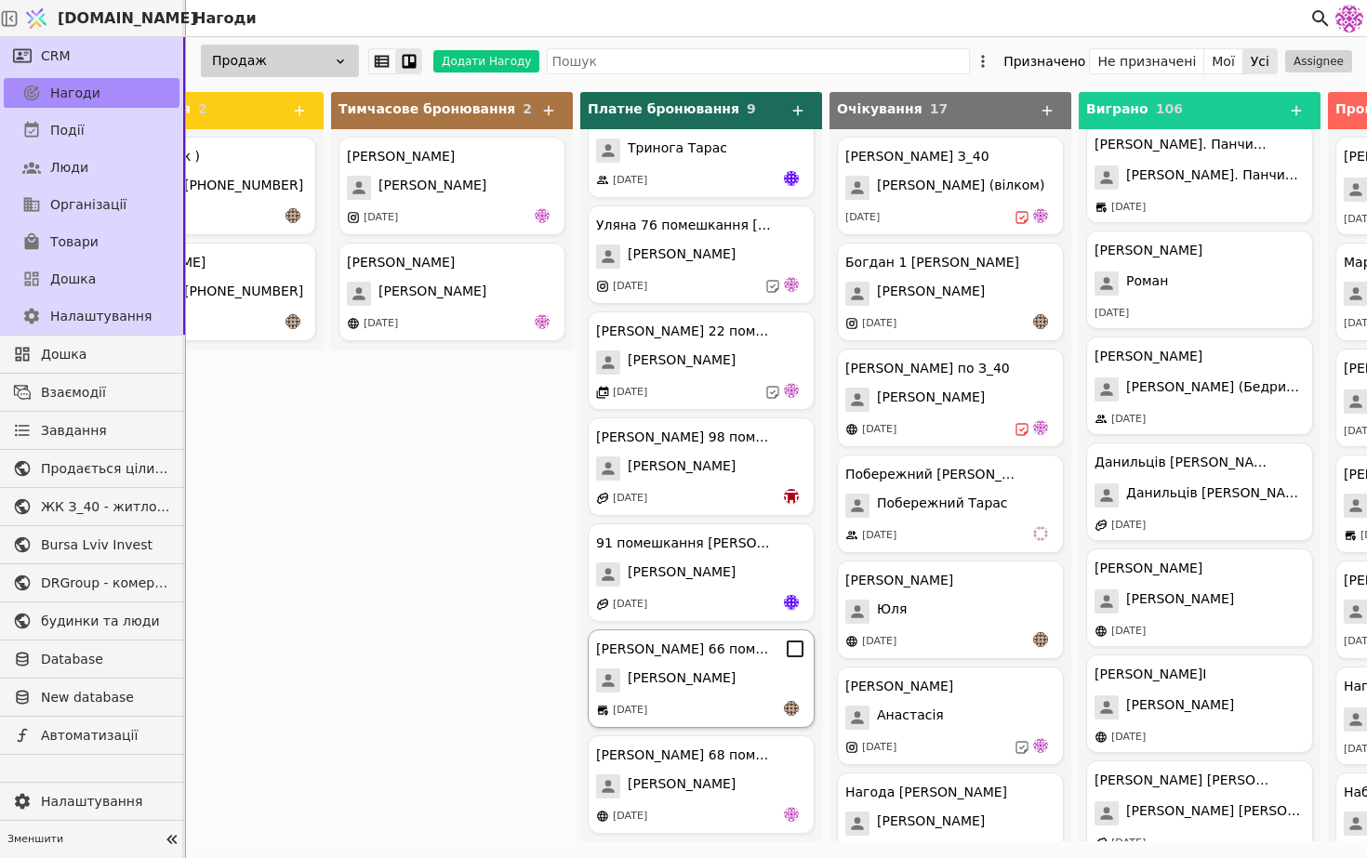
click at [696, 681] on span "[PERSON_NAME]" at bounding box center [682, 680] width 108 height 24
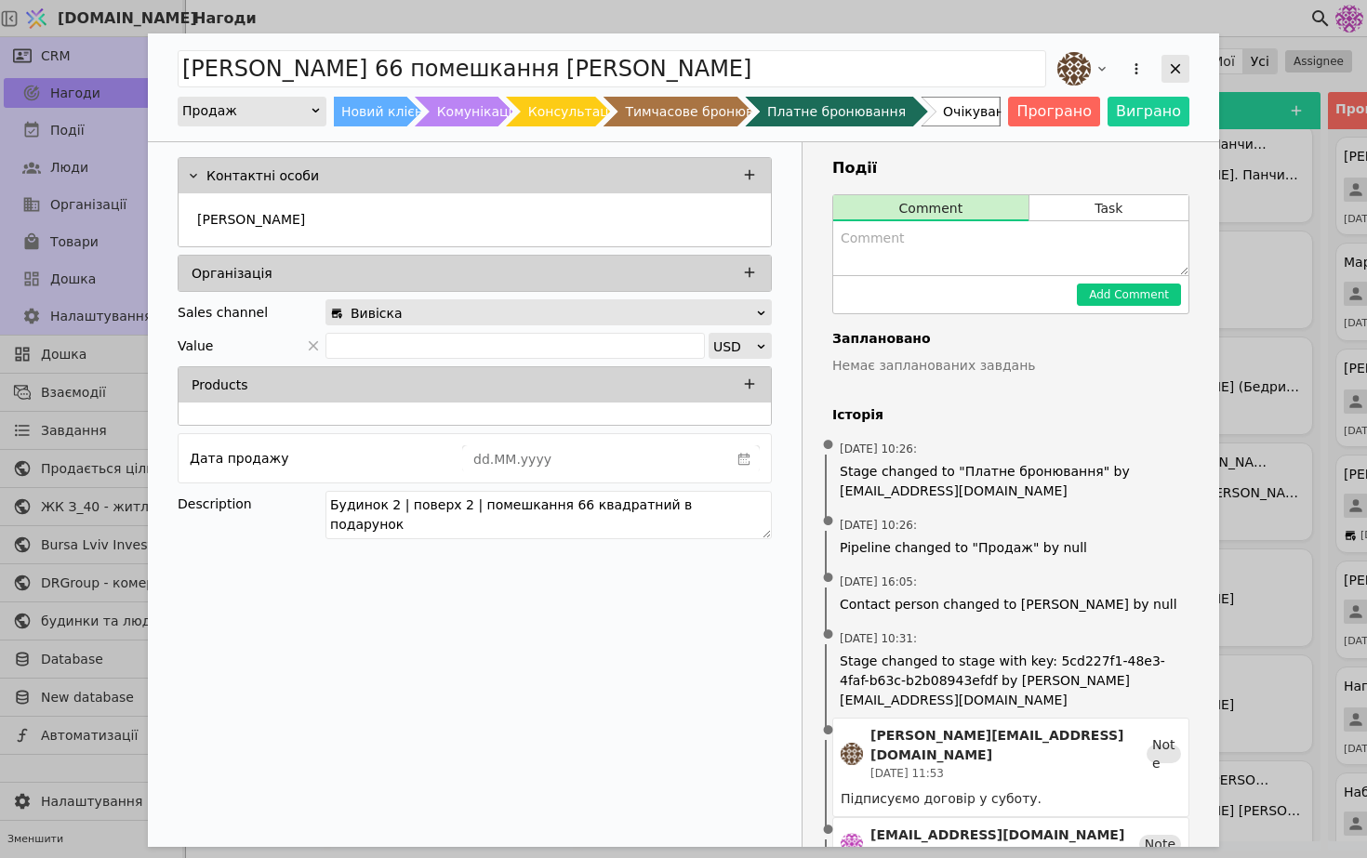
click at [1188, 63] on div "Add Opportunity" at bounding box center [1175, 69] width 28 height 28
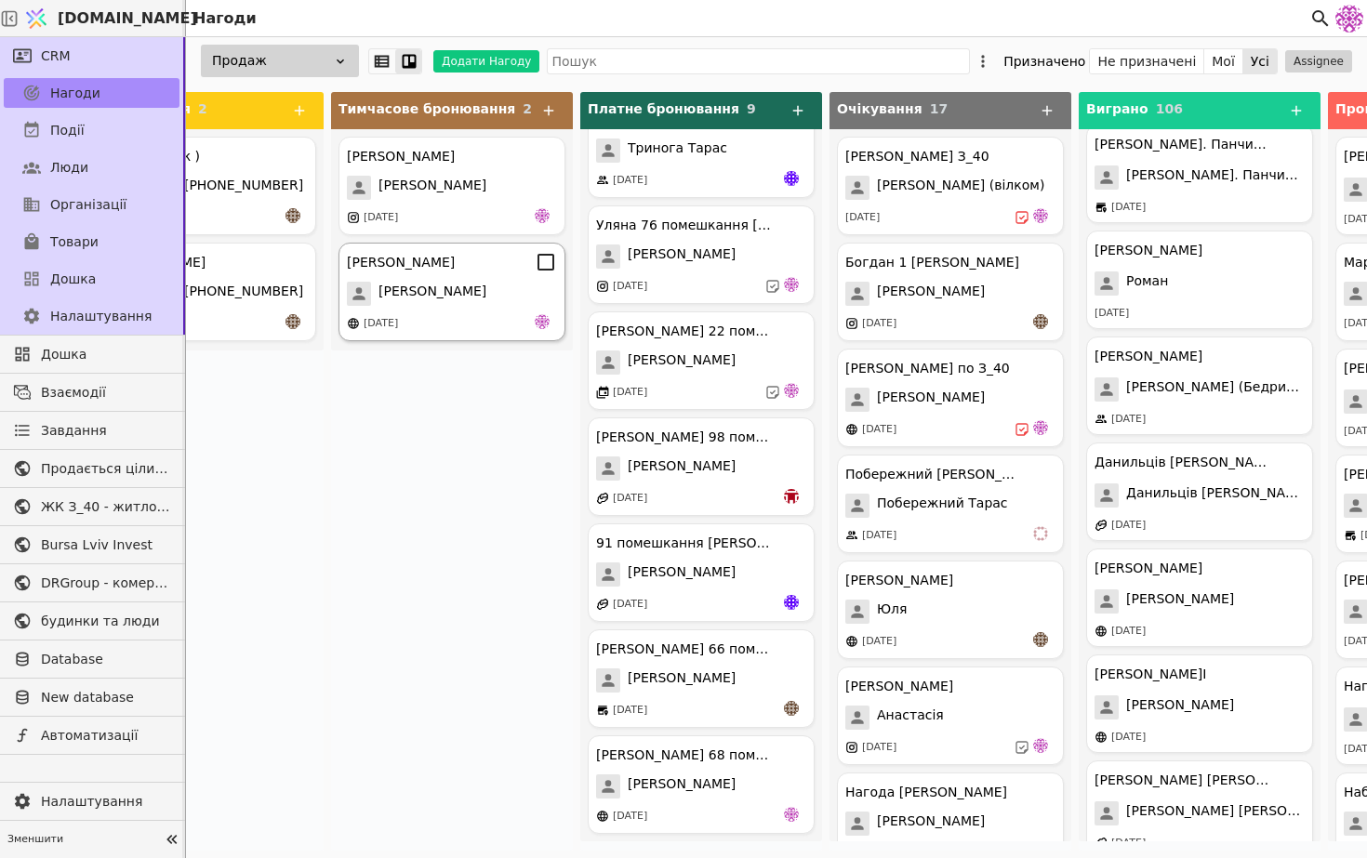
click at [455, 276] on div "[PERSON_NAME] [DATE]" at bounding box center [451, 292] width 227 height 99
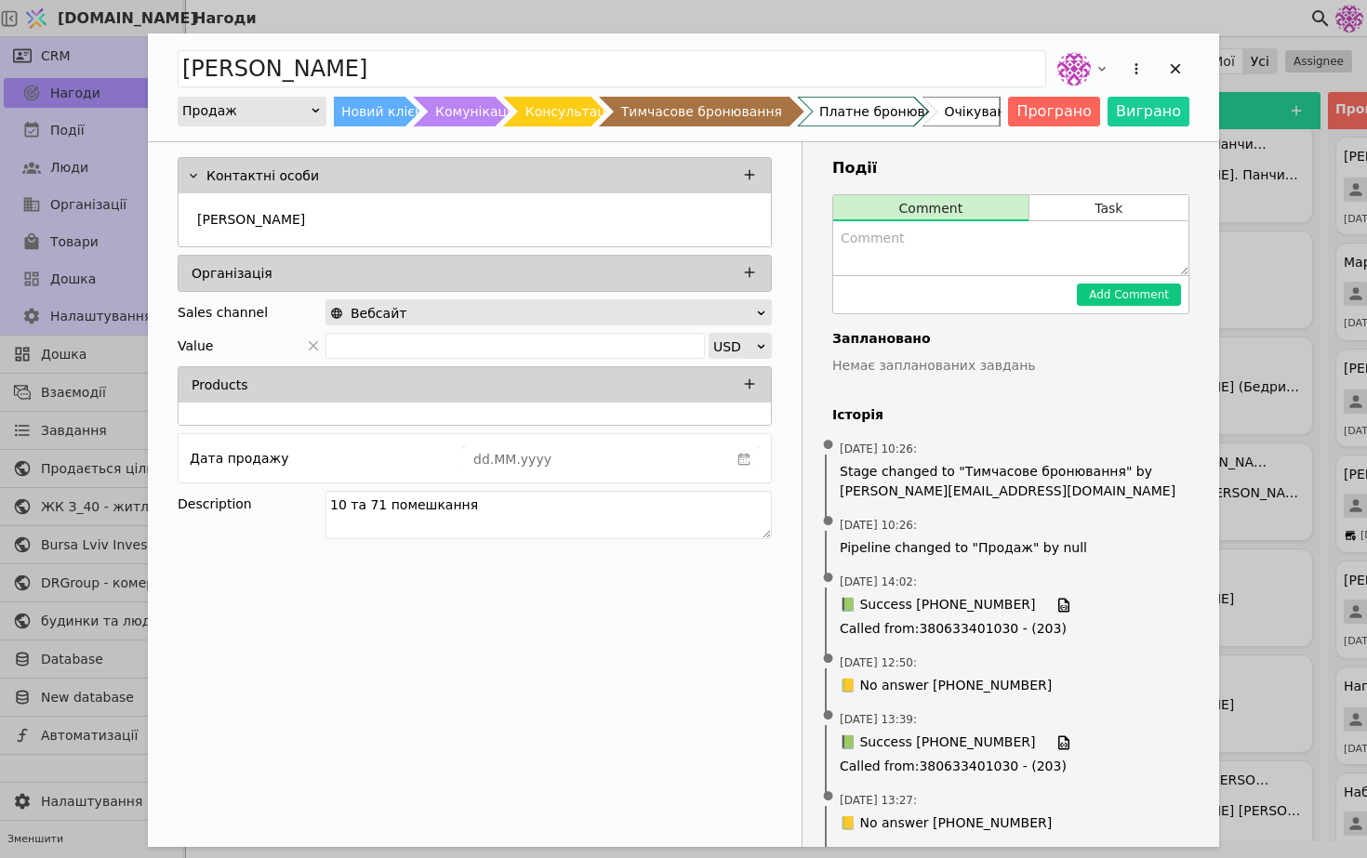
click at [518, 307] on div "Вебсайт" at bounding box center [542, 313] width 425 height 26
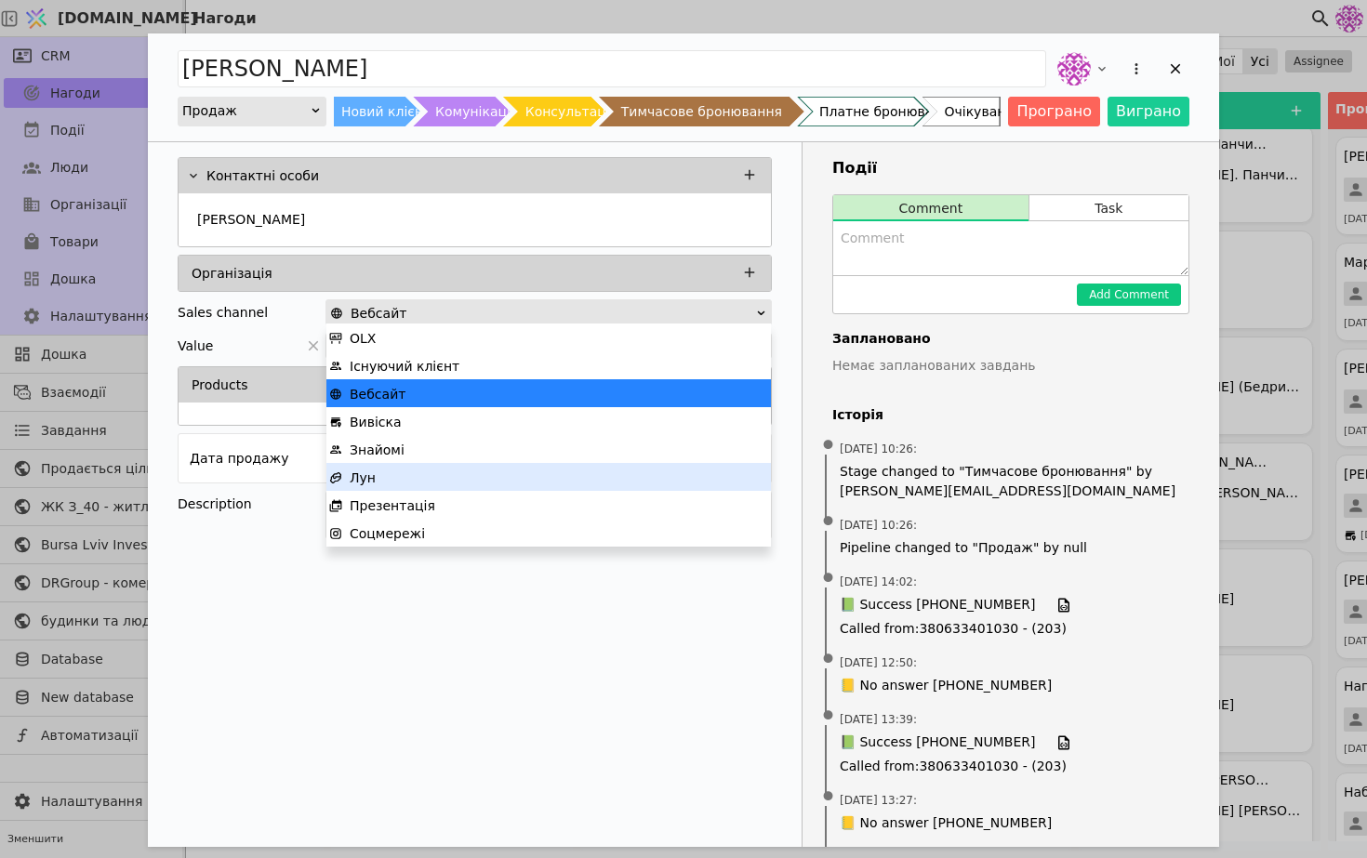
click at [497, 477] on div "Лун" at bounding box center [548, 478] width 439 height 28
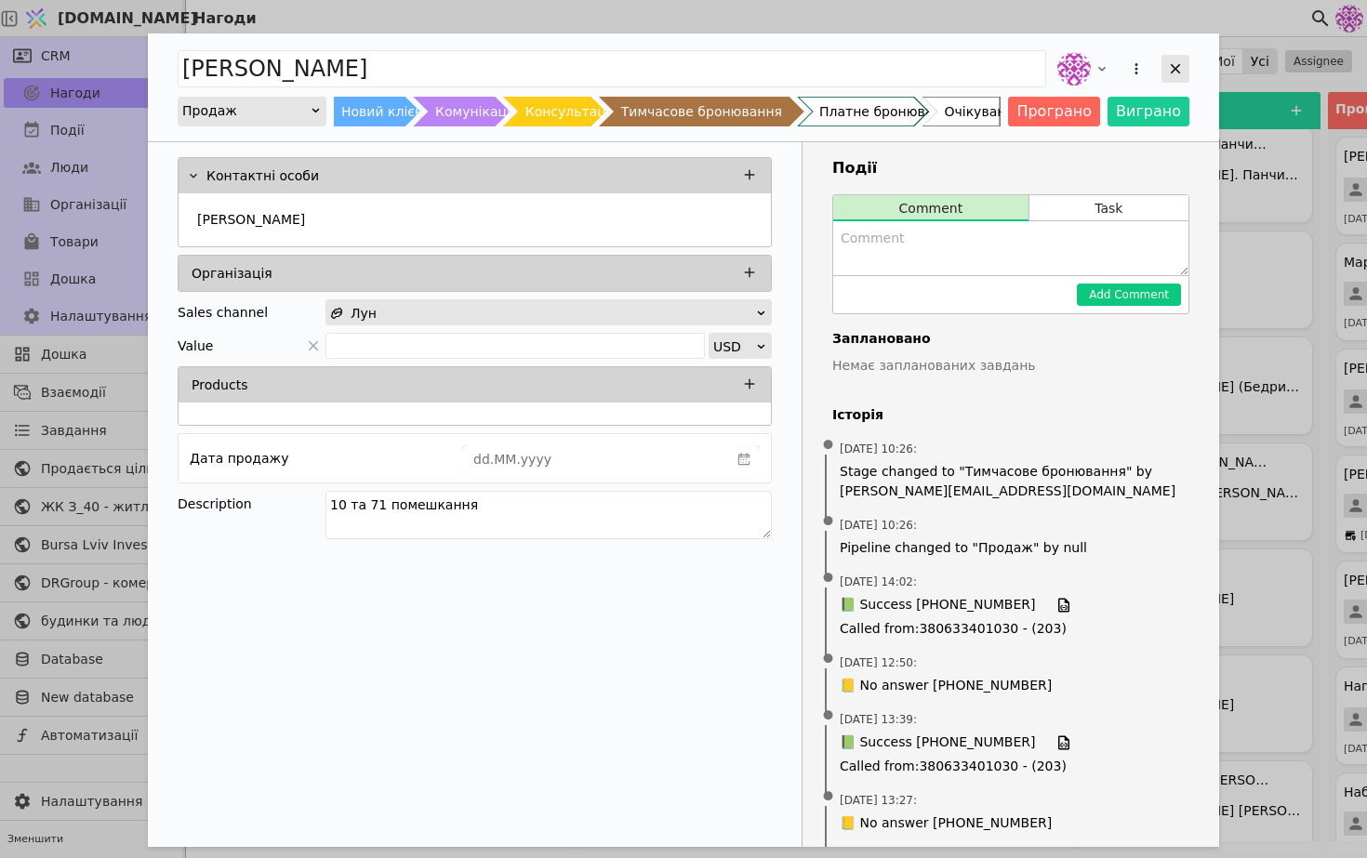
click at [1179, 75] on icon "Add Opportunity" at bounding box center [1175, 68] width 17 height 17
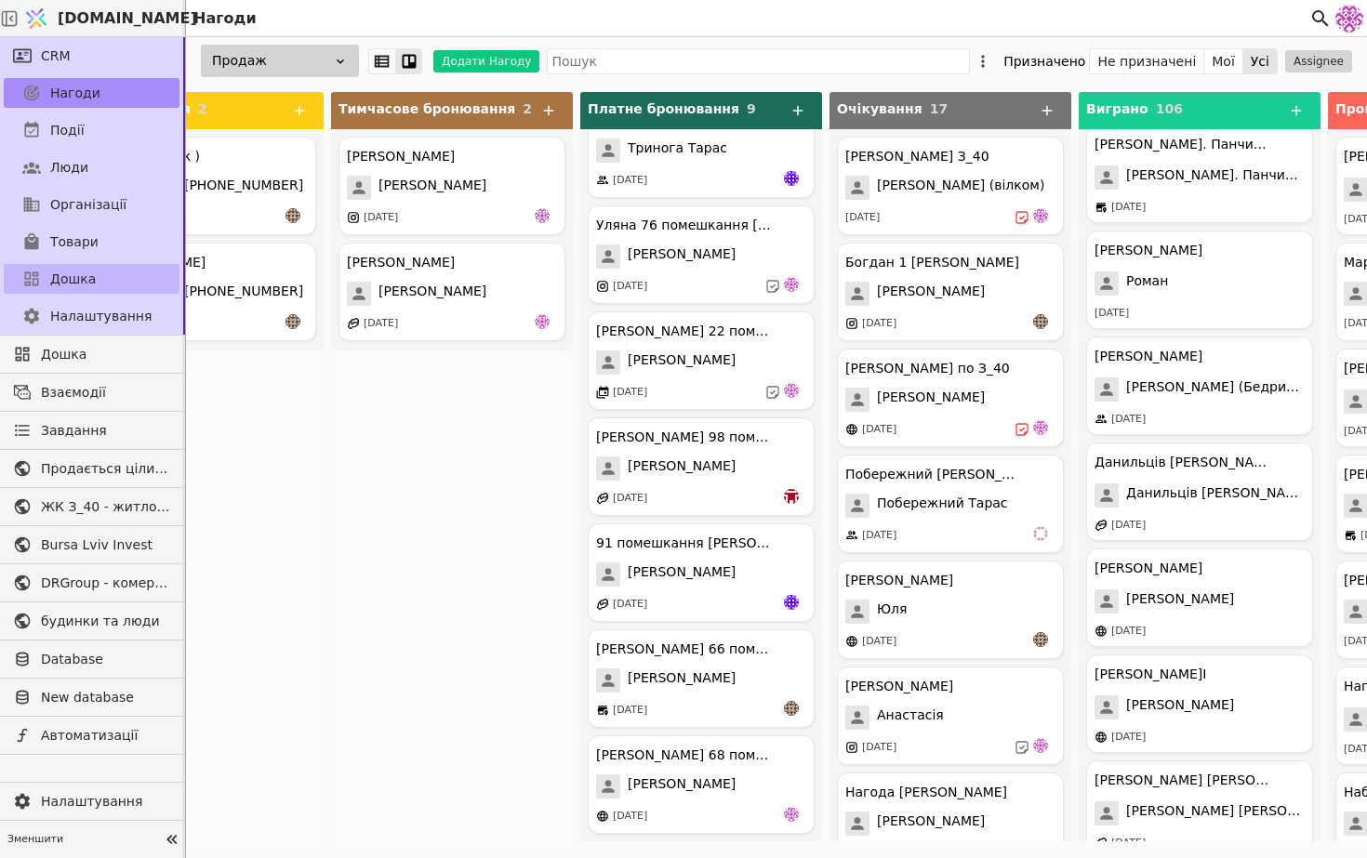
click at [71, 290] on link "Дошка" at bounding box center [92, 279] width 176 height 30
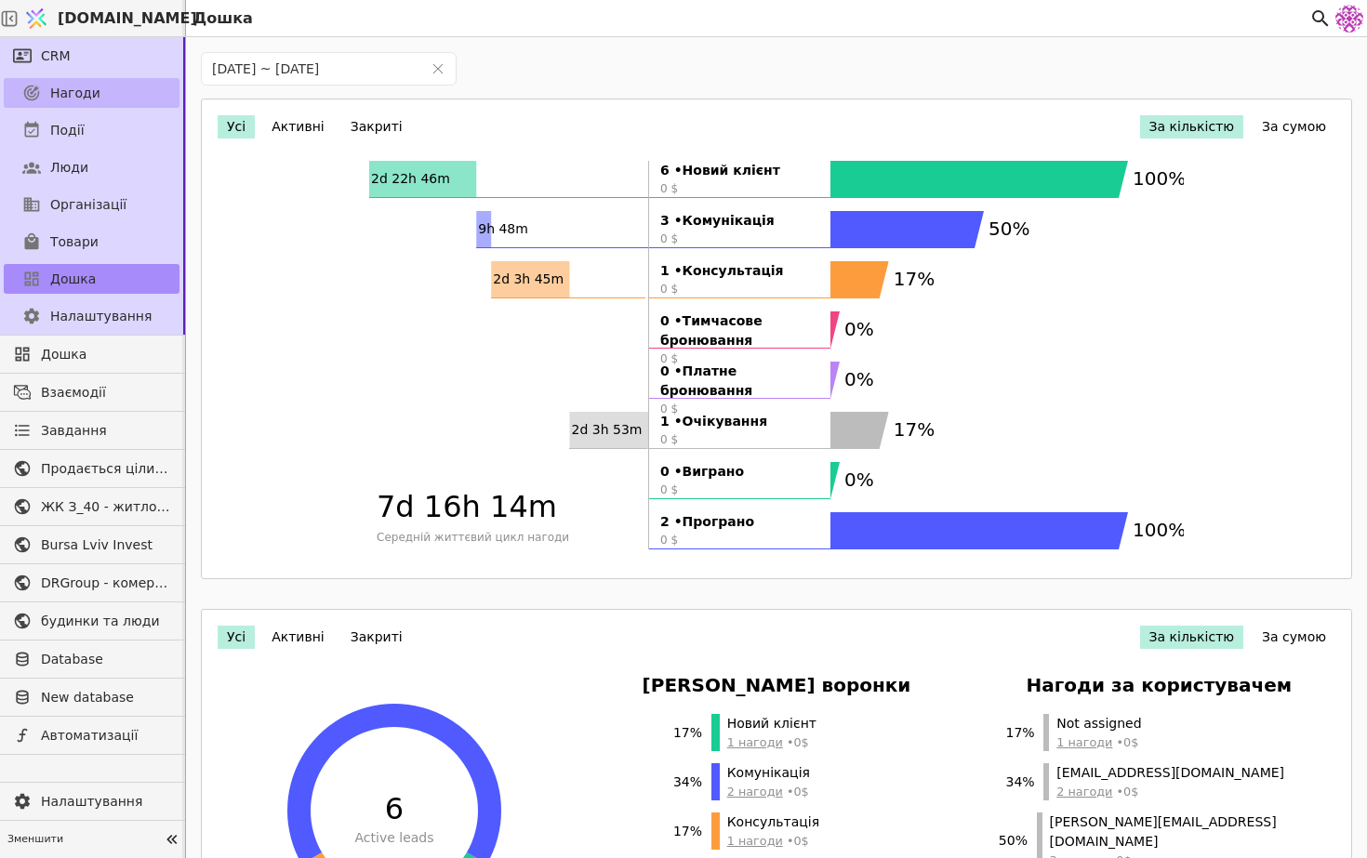
click at [100, 107] on link "Нагоди" at bounding box center [92, 93] width 176 height 30
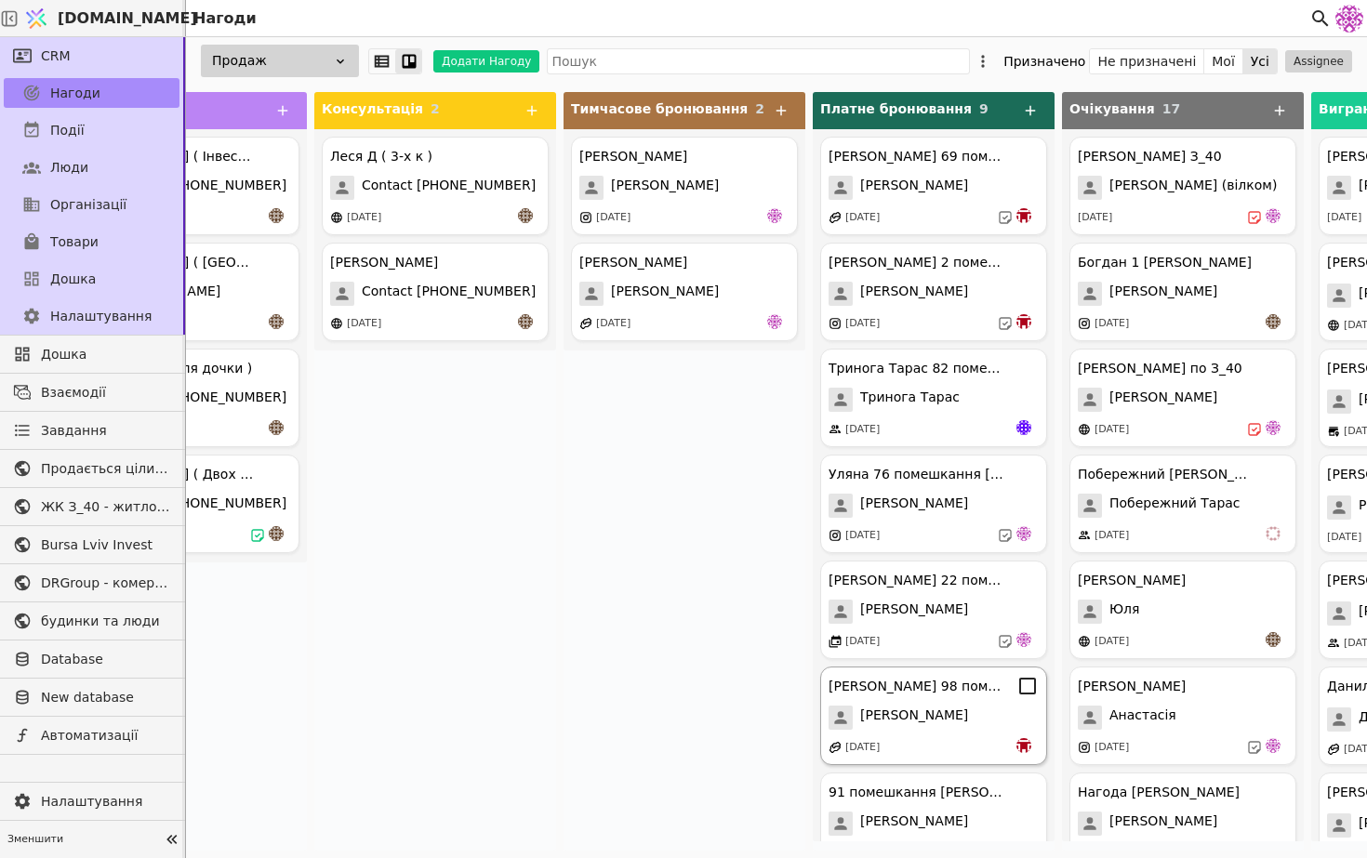
scroll to position [249, 0]
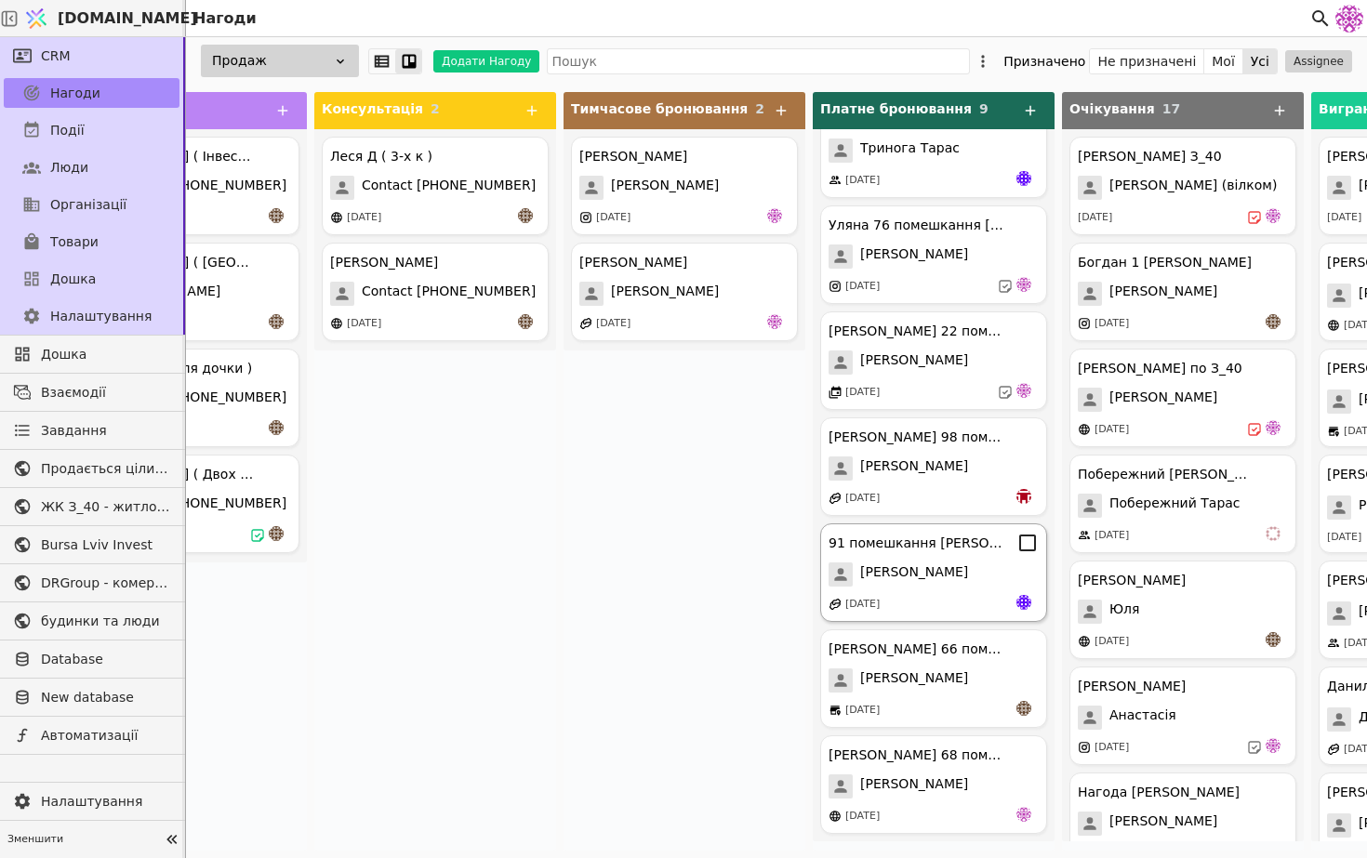
click at [915, 578] on span "[PERSON_NAME]" at bounding box center [914, 574] width 108 height 24
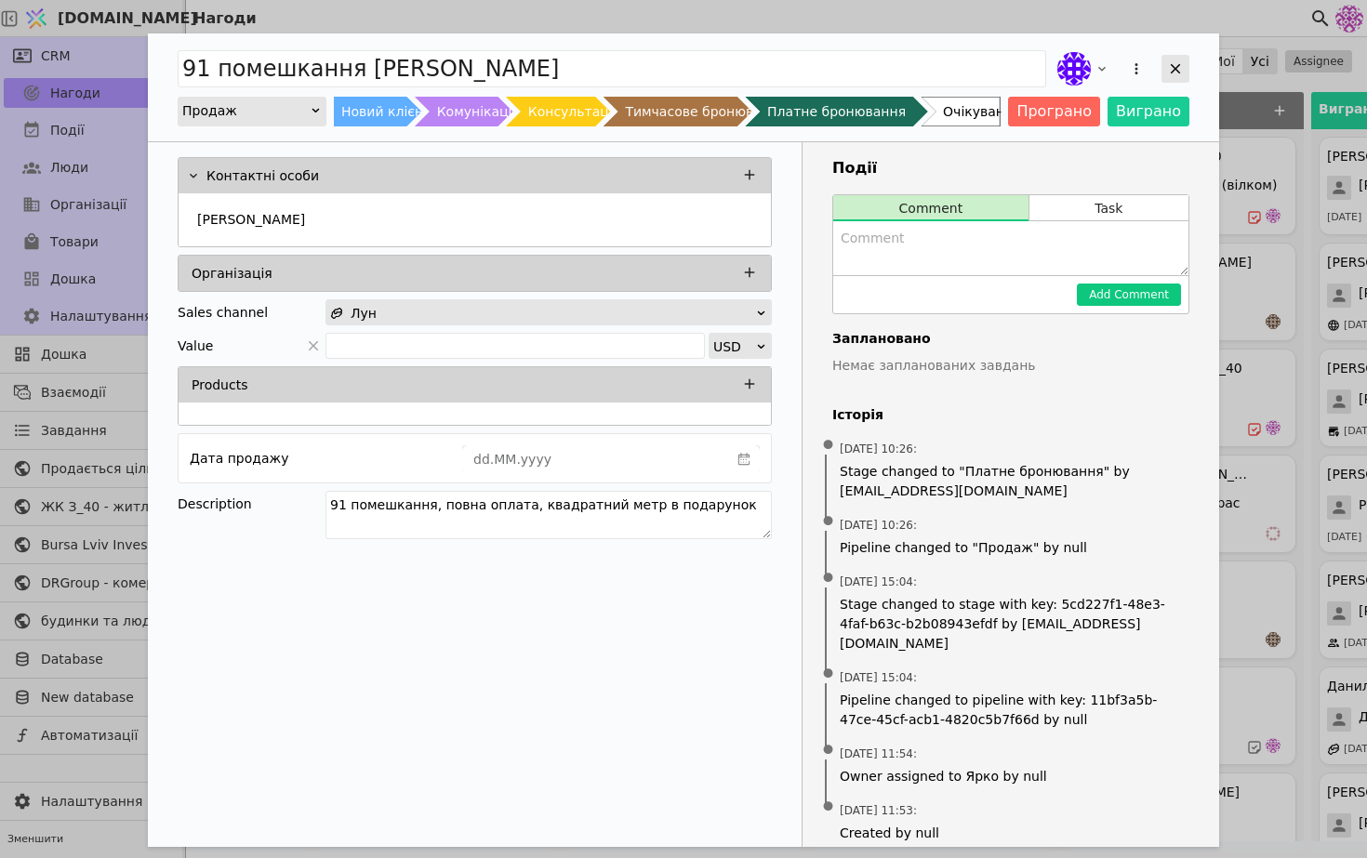
click at [1183, 73] on icon "Add Opportunity" at bounding box center [1175, 68] width 17 height 17
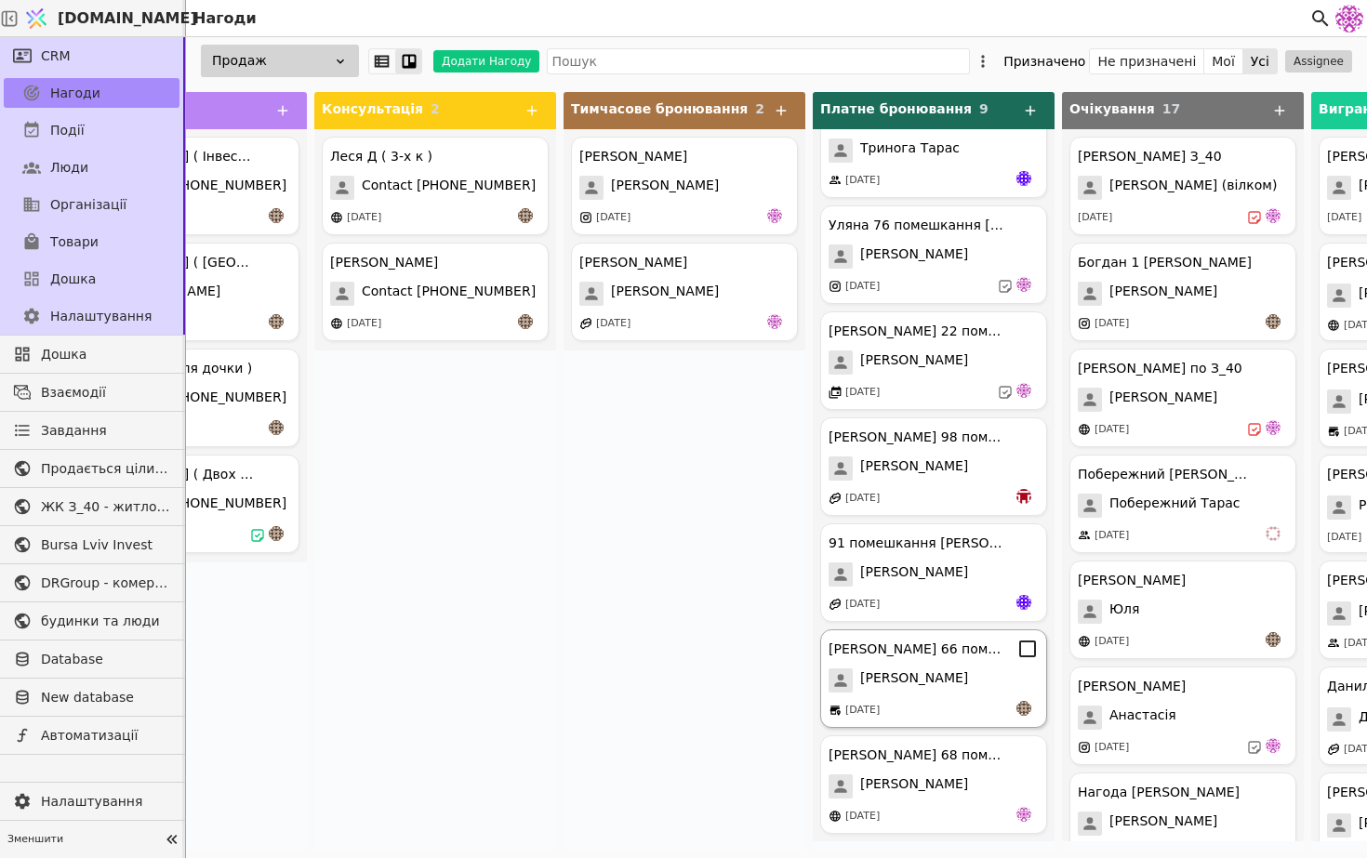
click at [942, 717] on div "[DATE]" at bounding box center [933, 710] width 210 height 19
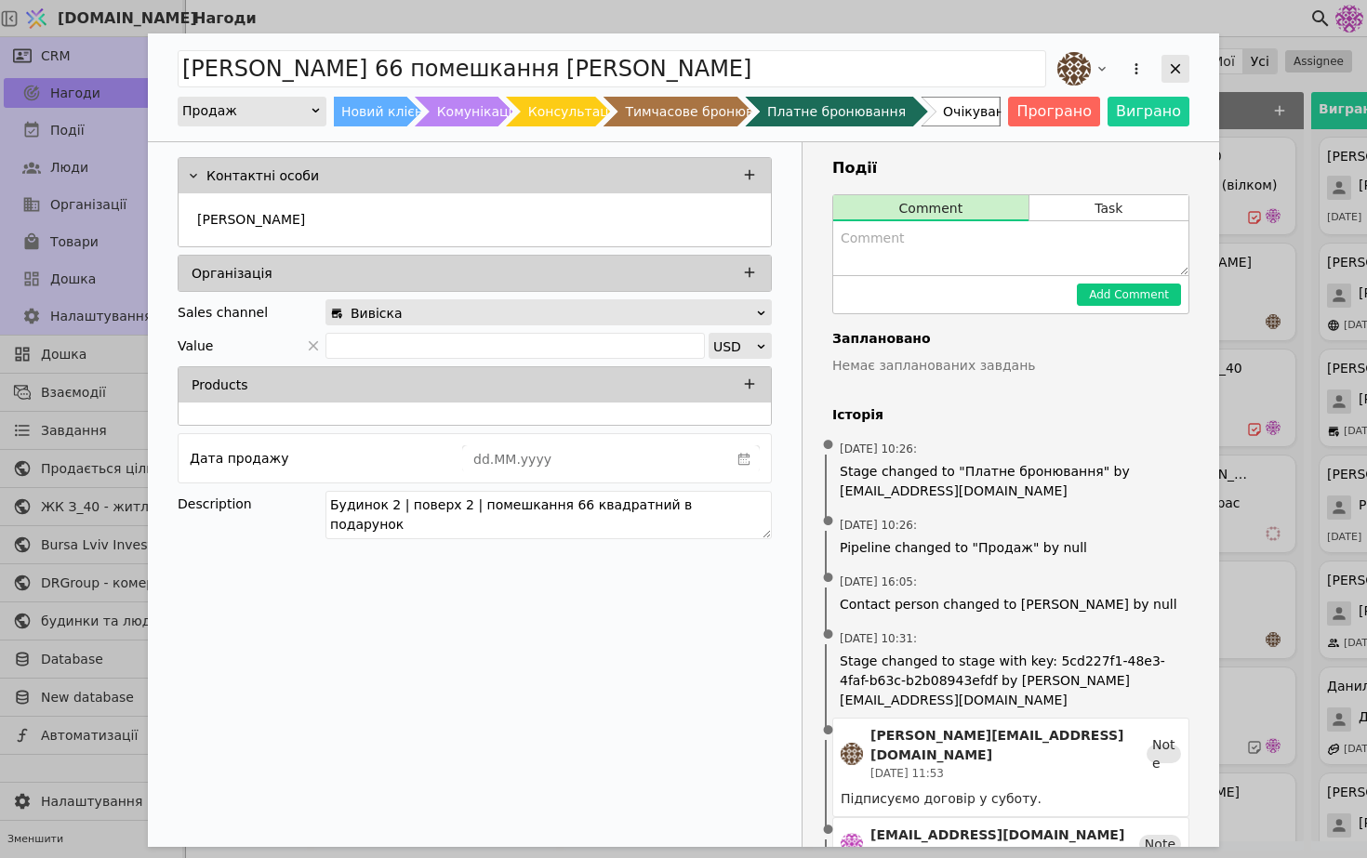
click at [1179, 62] on icon "Add Opportunity" at bounding box center [1175, 68] width 17 height 17
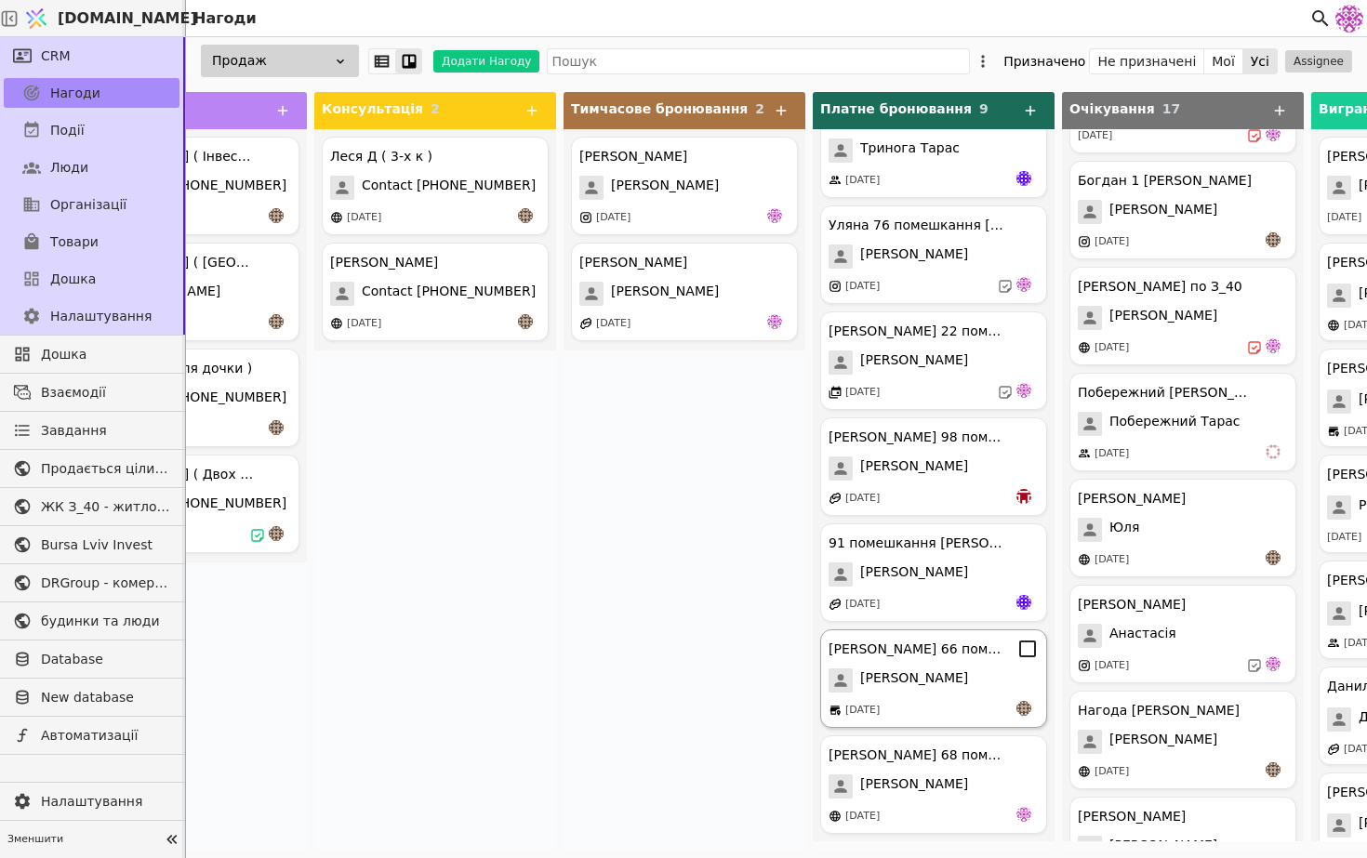
scroll to position [96, 0]
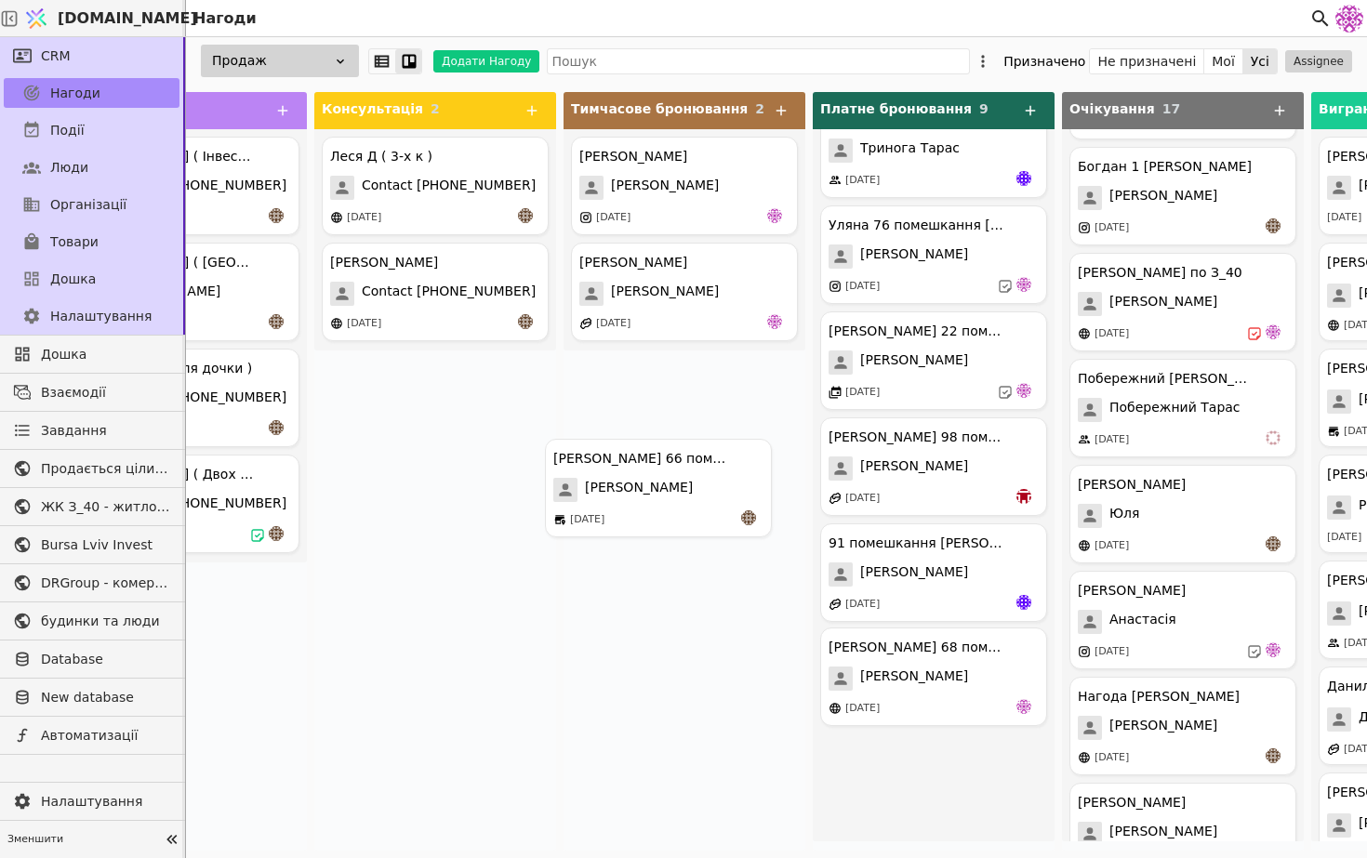
drag, startPoint x: 968, startPoint y: 680, endPoint x: 717, endPoint y: 407, distance: 370.4
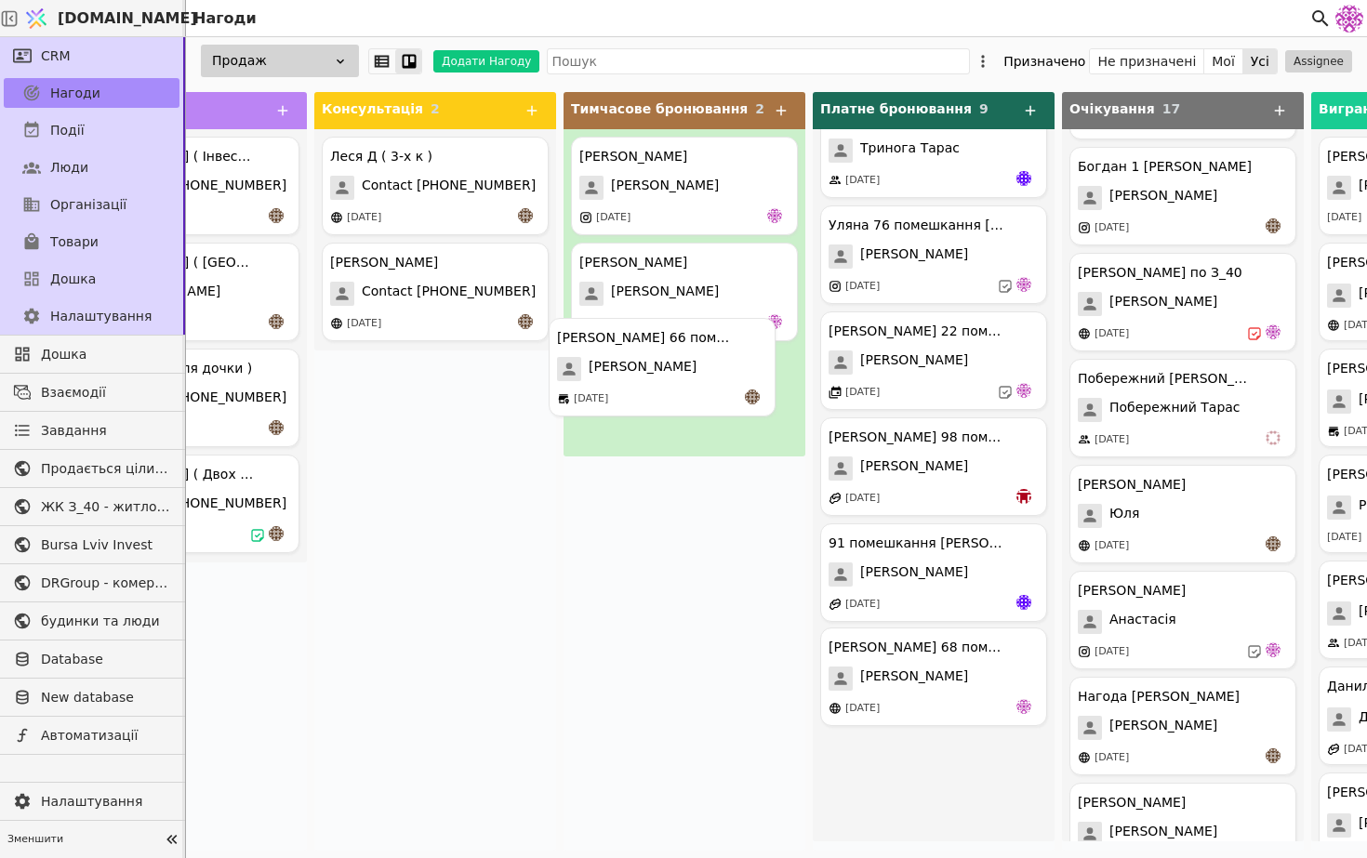
drag, startPoint x: 939, startPoint y: 683, endPoint x: 648, endPoint y: 388, distance: 414.8
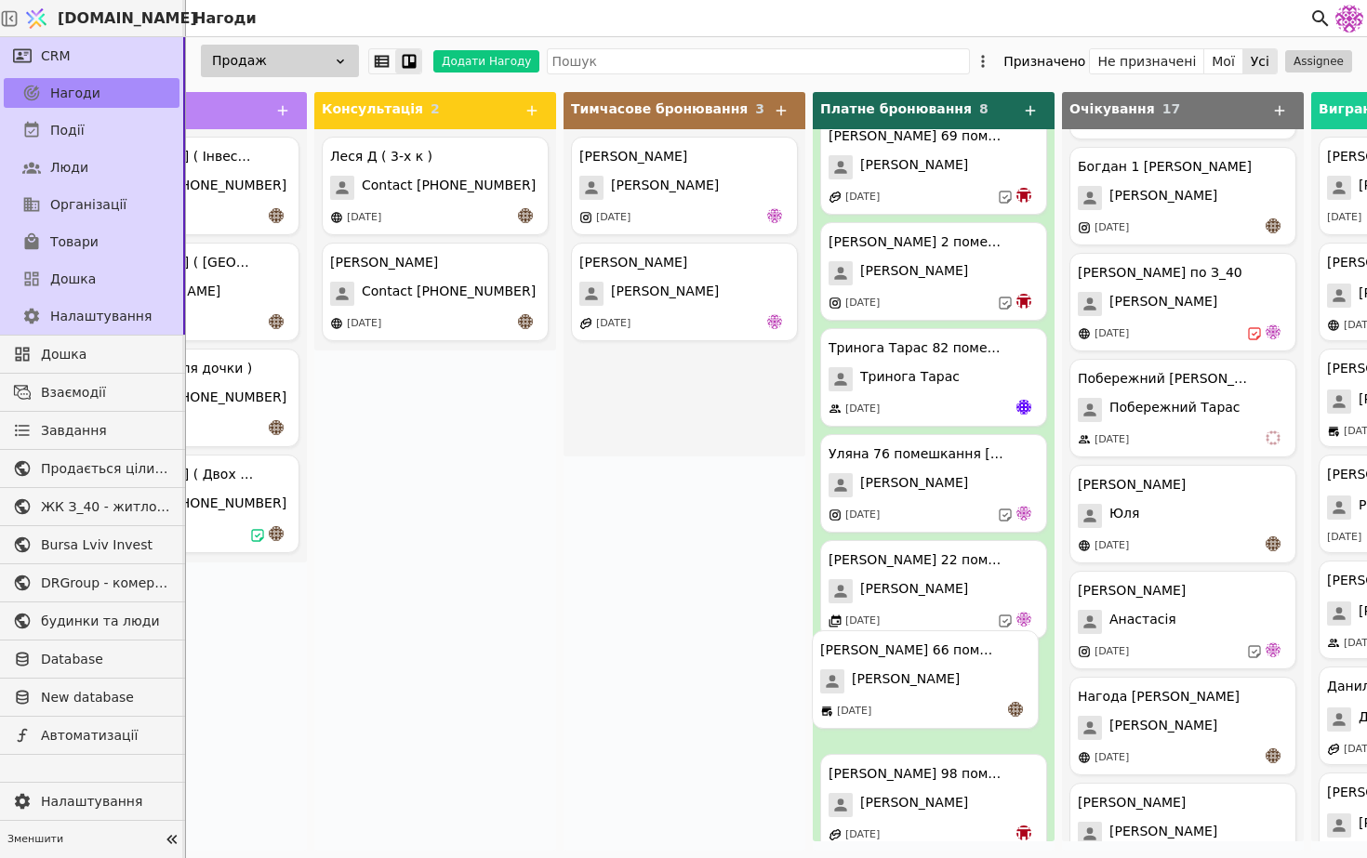
drag, startPoint x: 648, startPoint y: 388, endPoint x: 893, endPoint y: 670, distance: 374.3
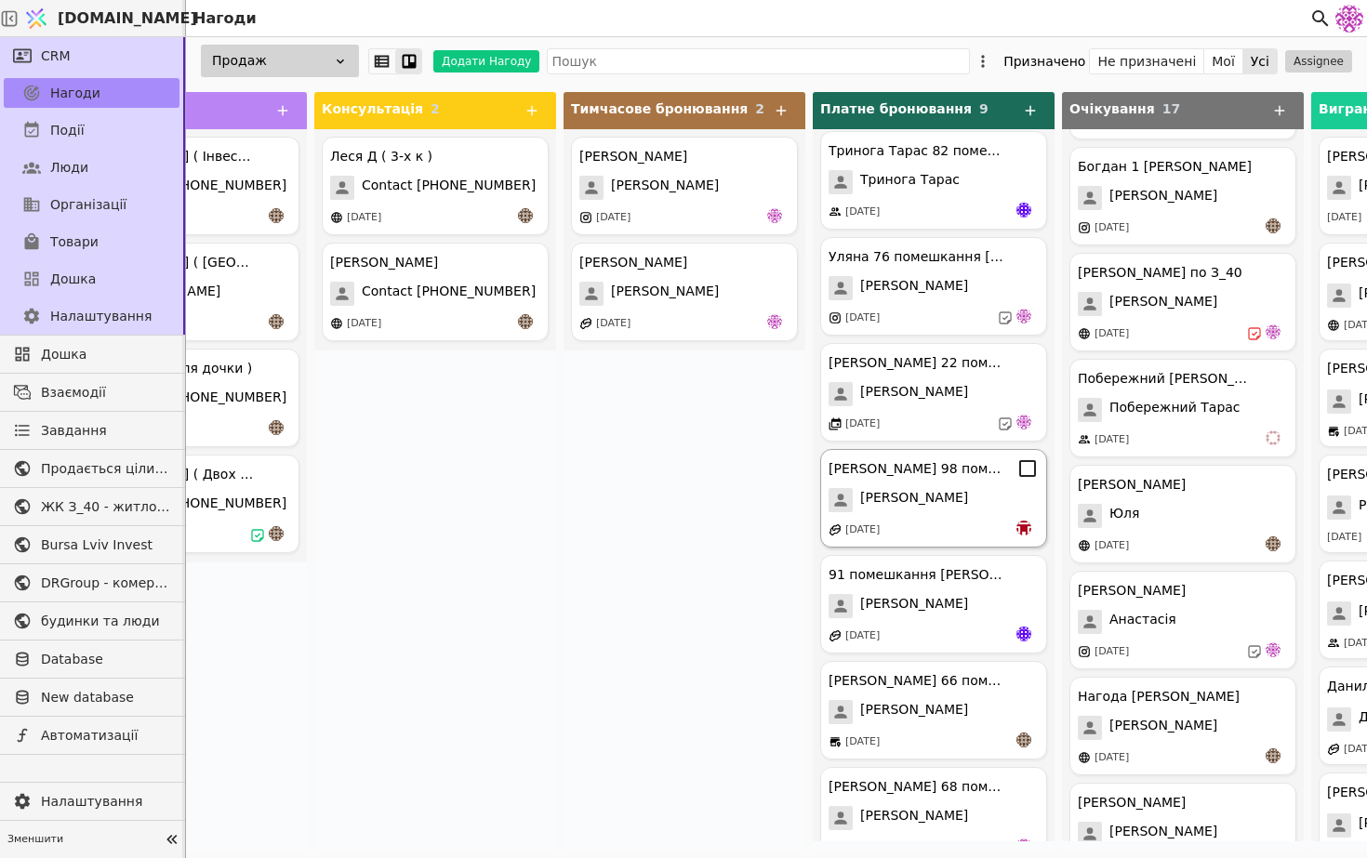
scroll to position [249, 0]
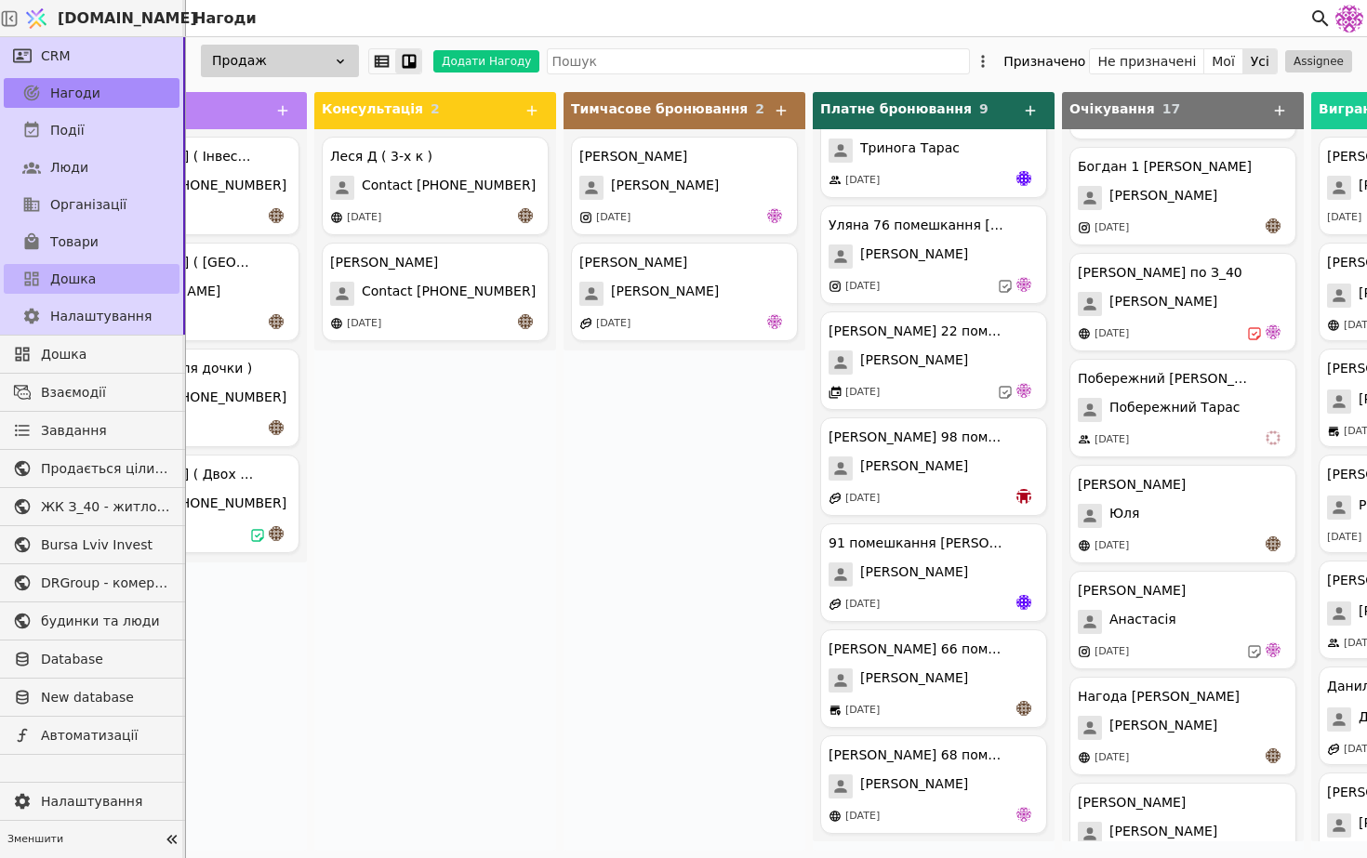
click at [125, 277] on link "Дошка" at bounding box center [92, 279] width 176 height 30
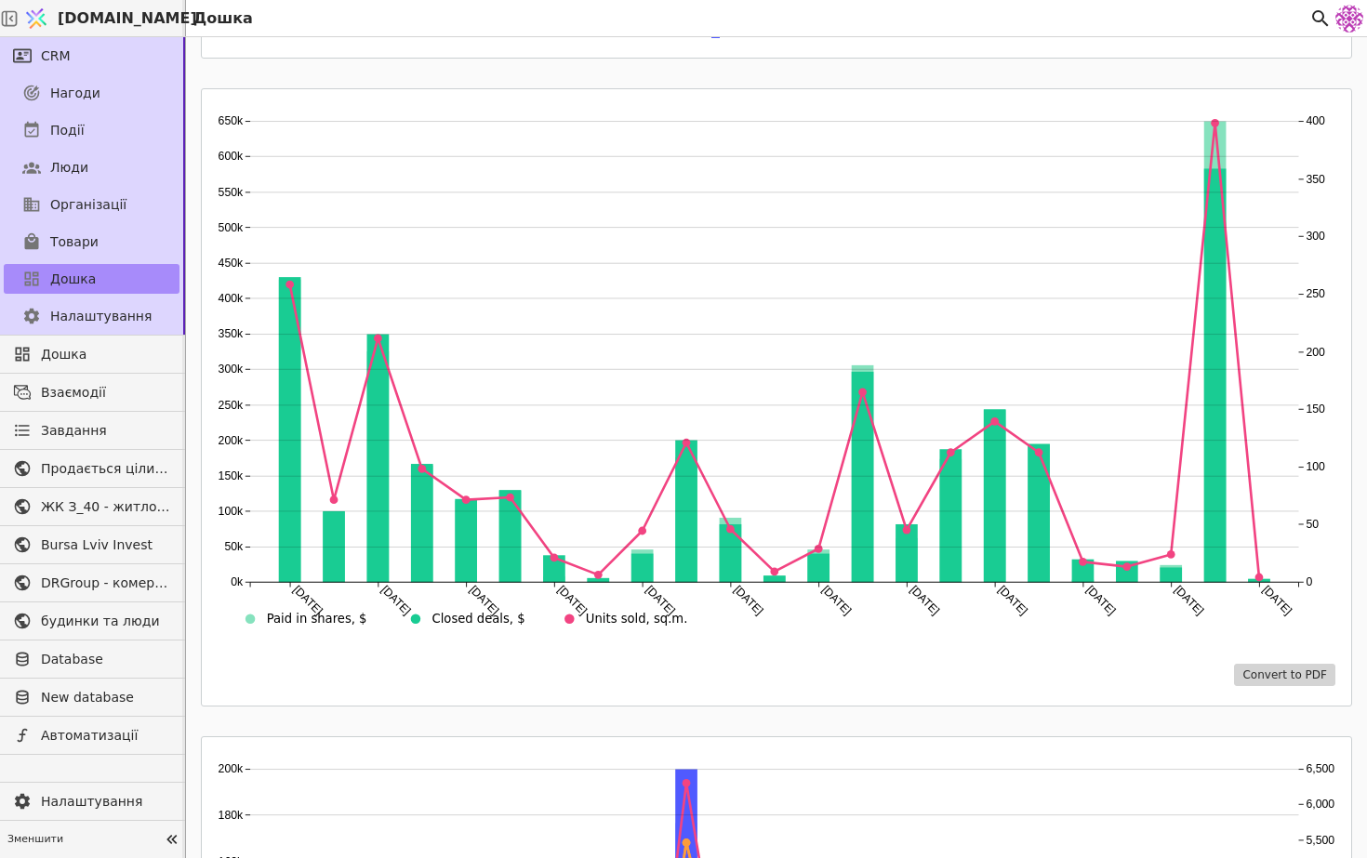
scroll to position [1057, 0]
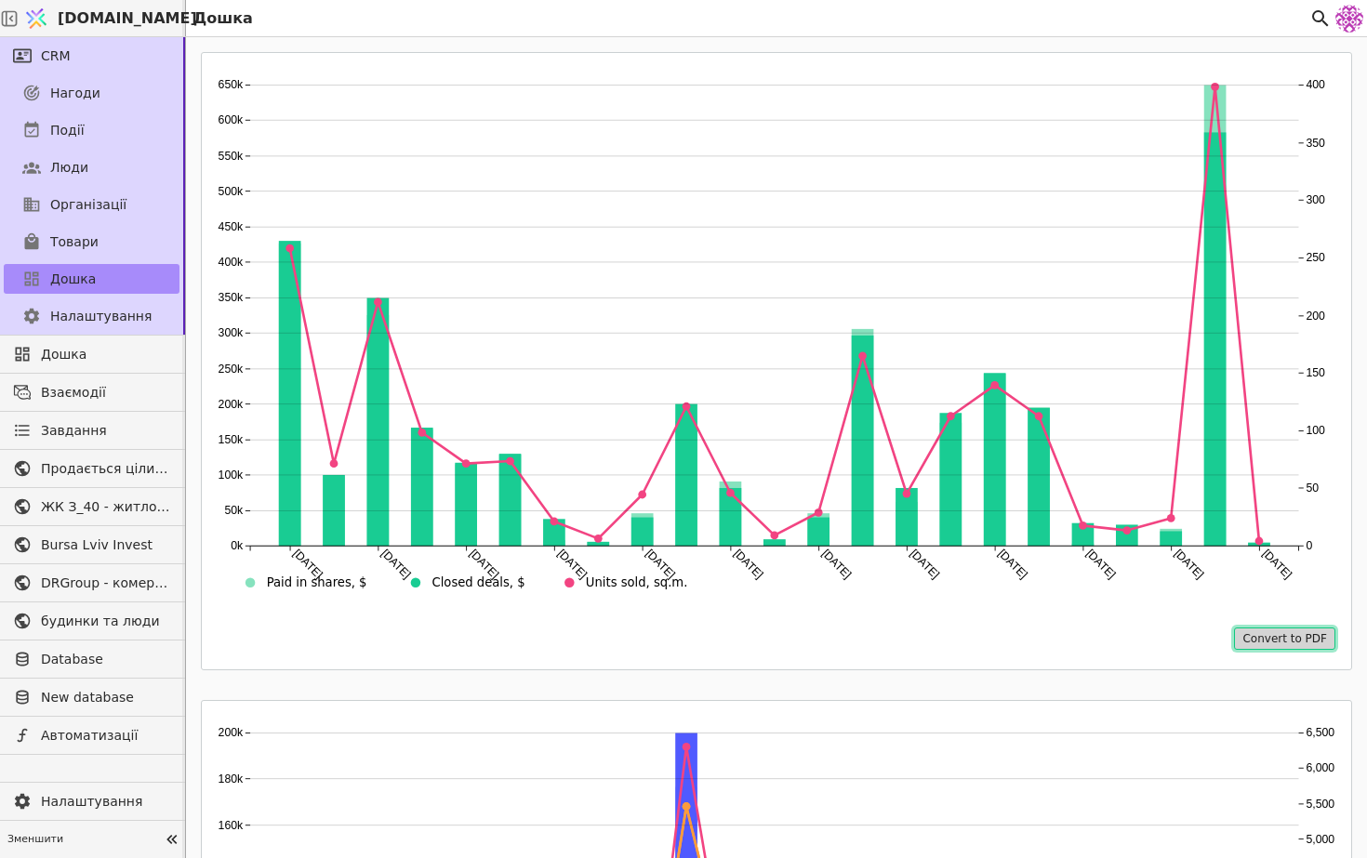
click at [1267, 639] on button "Convert to PDF" at bounding box center [1284, 639] width 101 height 22
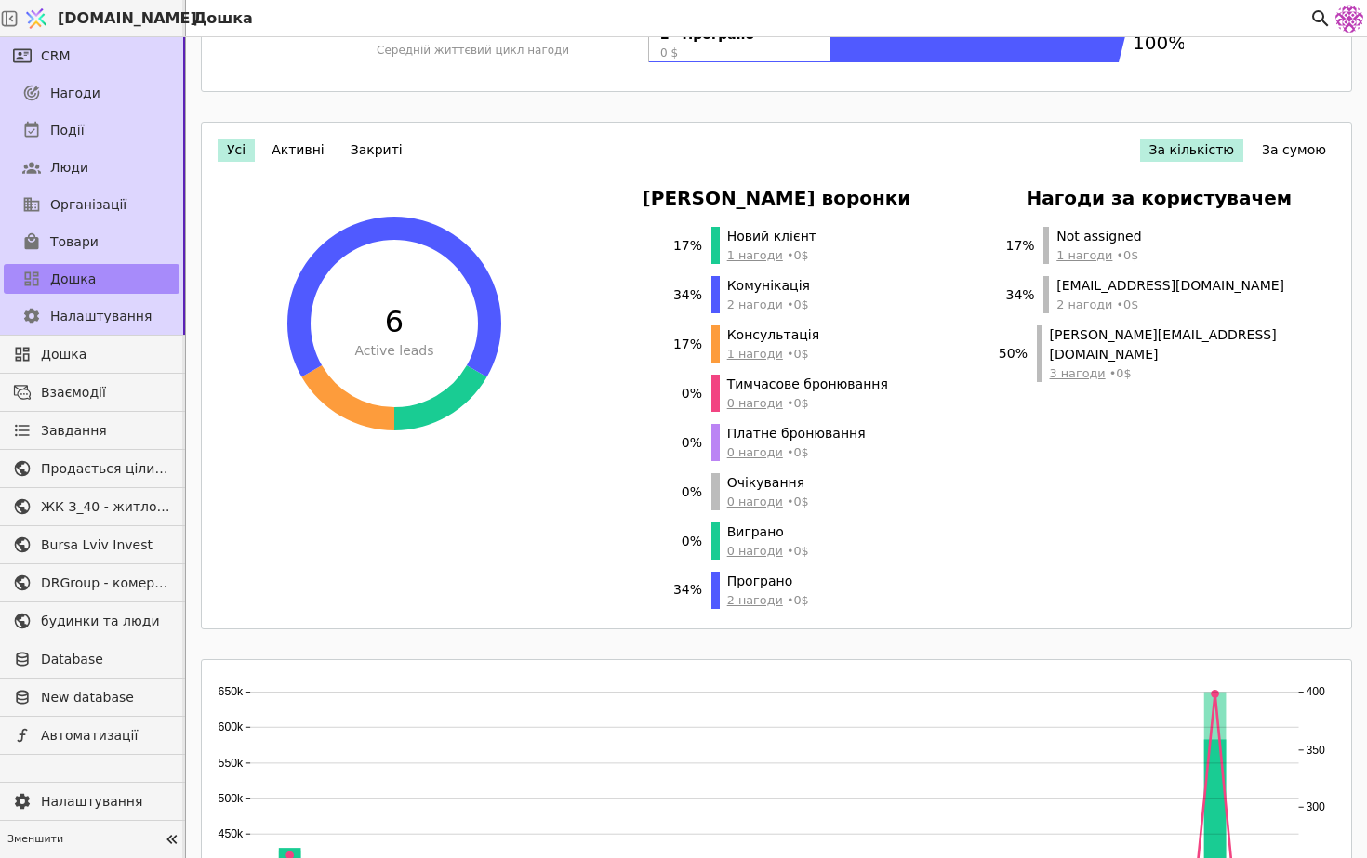
scroll to position [468, 0]
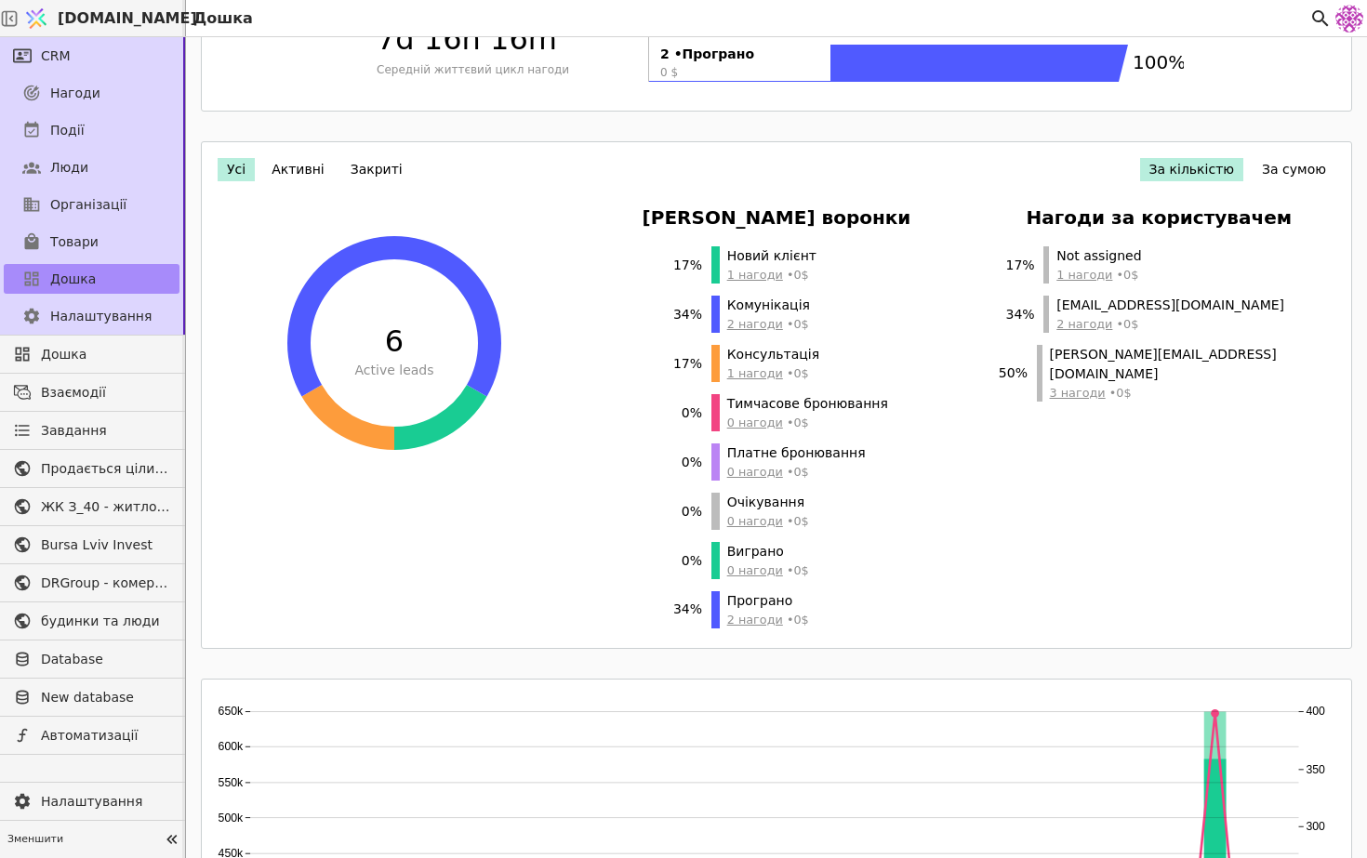
click at [1104, 277] on span "1 нагоди" at bounding box center [1084, 275] width 56 height 14
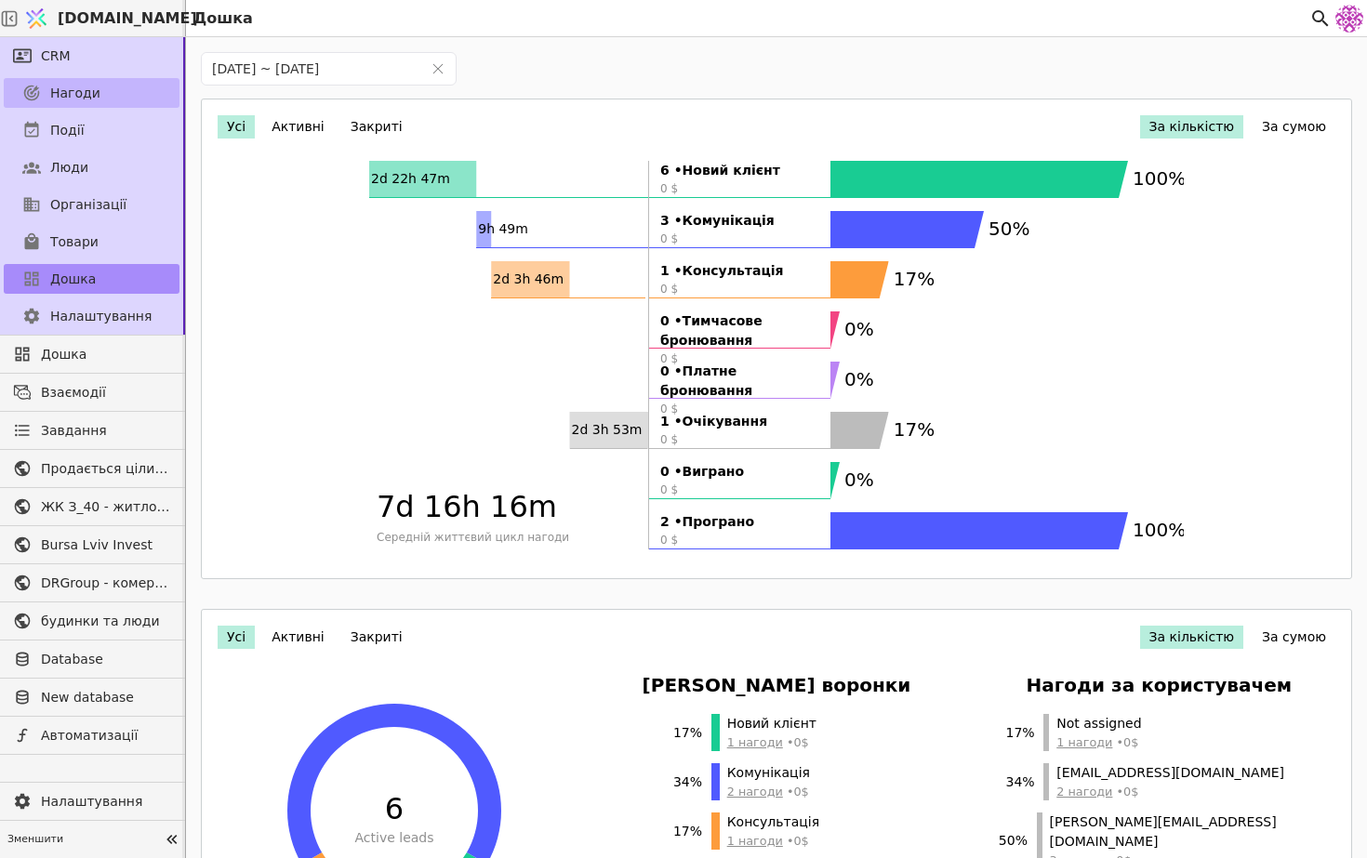
click at [125, 101] on link "Нагоди" at bounding box center [92, 93] width 176 height 30
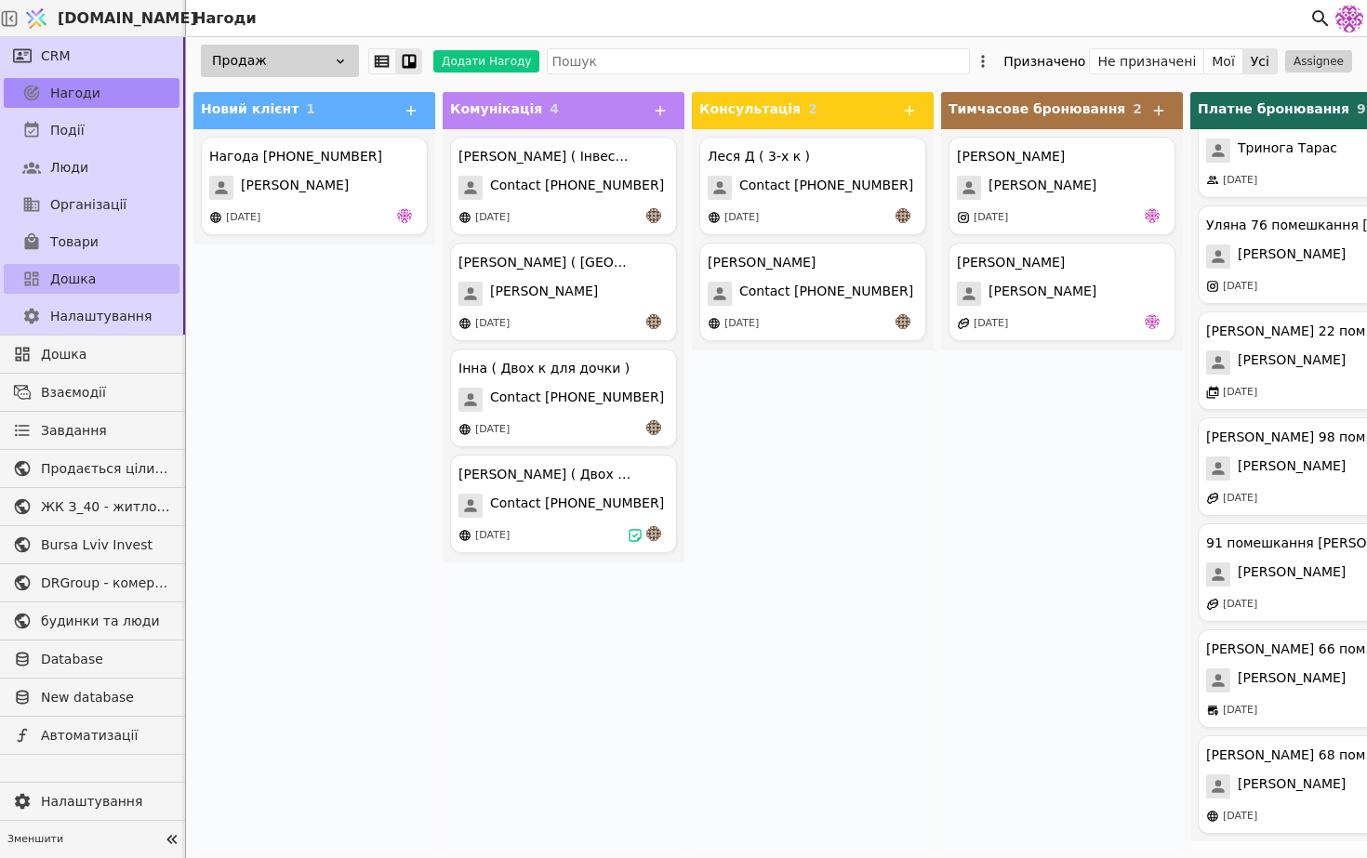
click at [99, 275] on link "Дошка" at bounding box center [92, 279] width 176 height 30
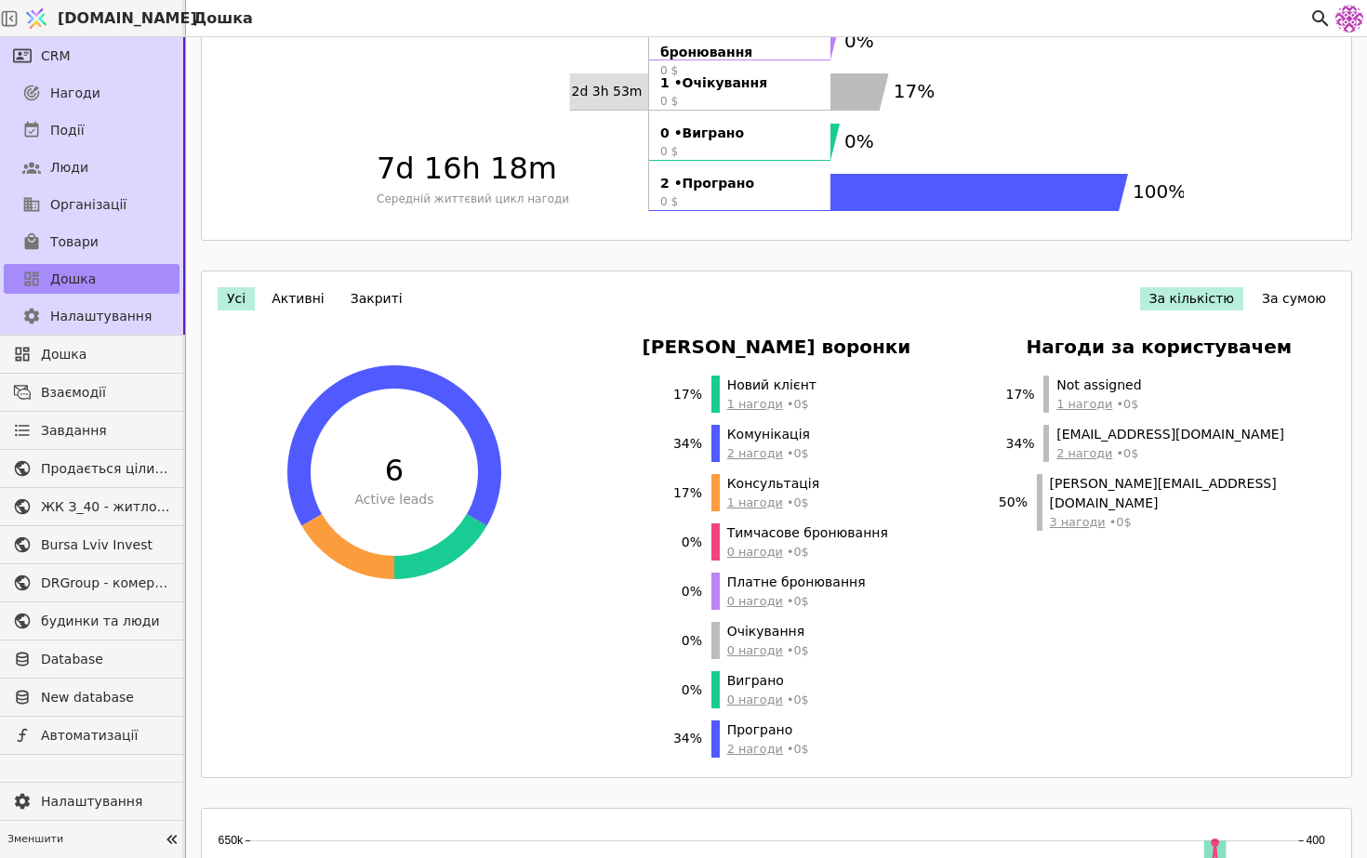
scroll to position [337, 0]
click at [447, 408] on icon at bounding box center [447, 446] width 107 height 161
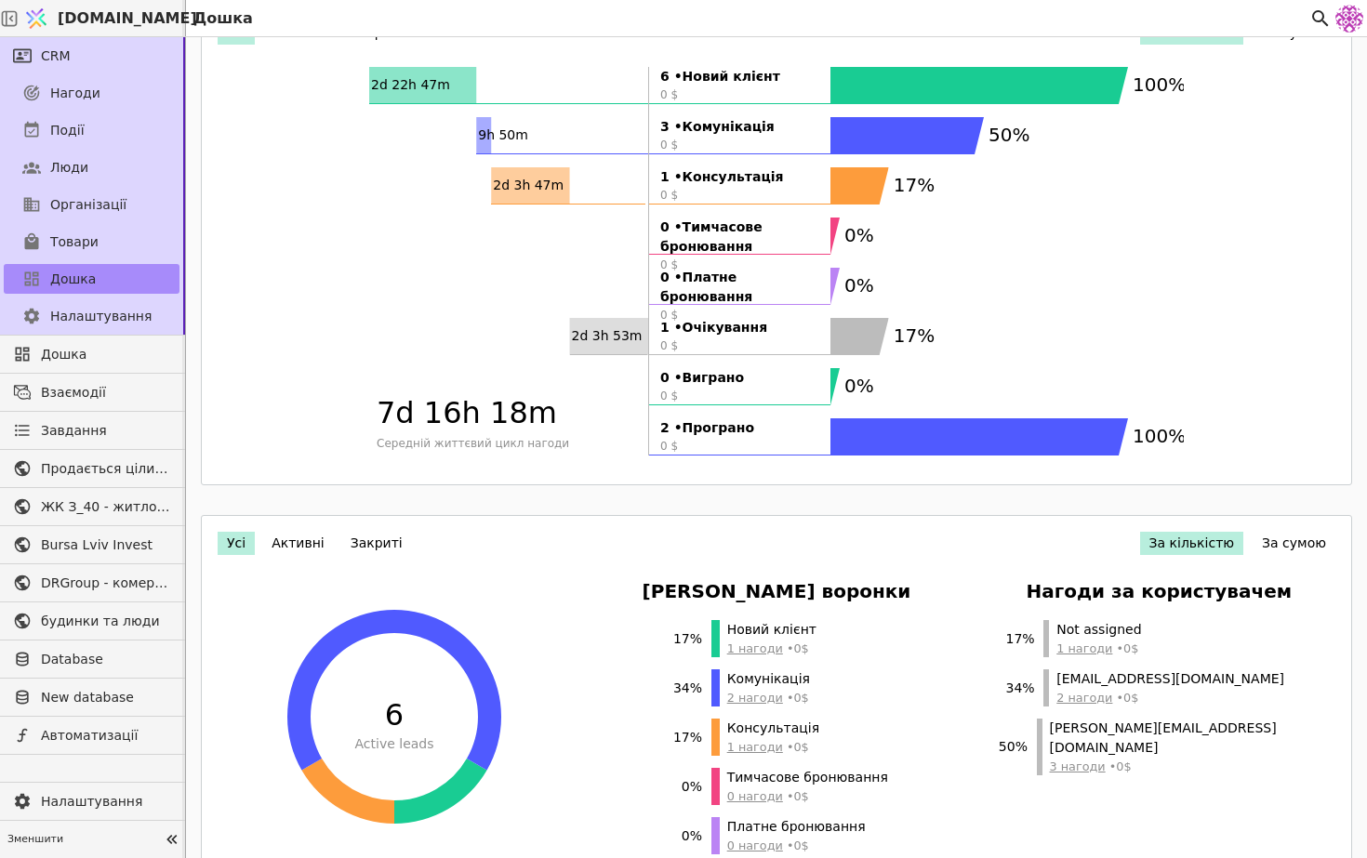
scroll to position [0, 0]
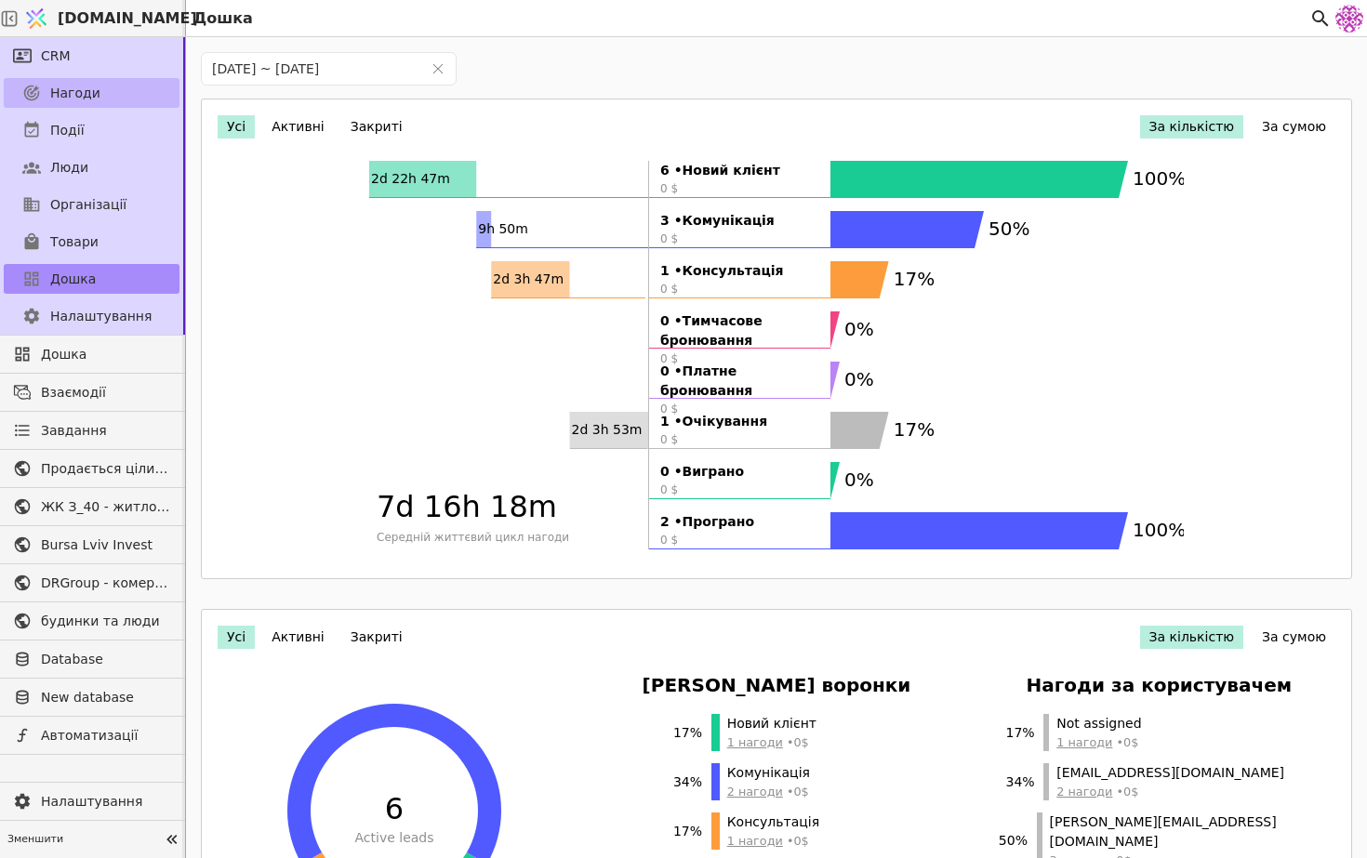
click at [147, 98] on link "Нагоди" at bounding box center [92, 93] width 176 height 30
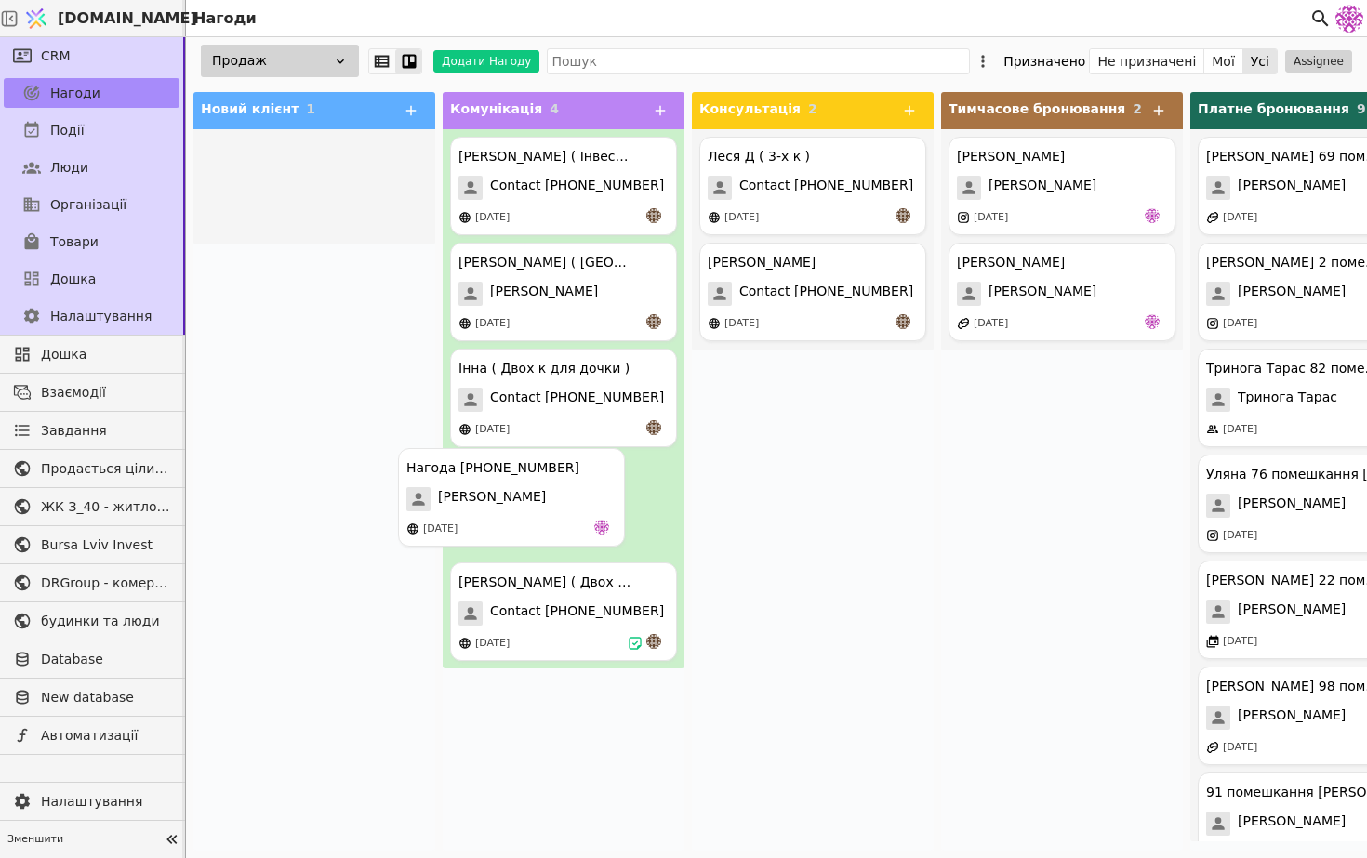
drag, startPoint x: 310, startPoint y: 189, endPoint x: 507, endPoint y: 512, distance: 378.8
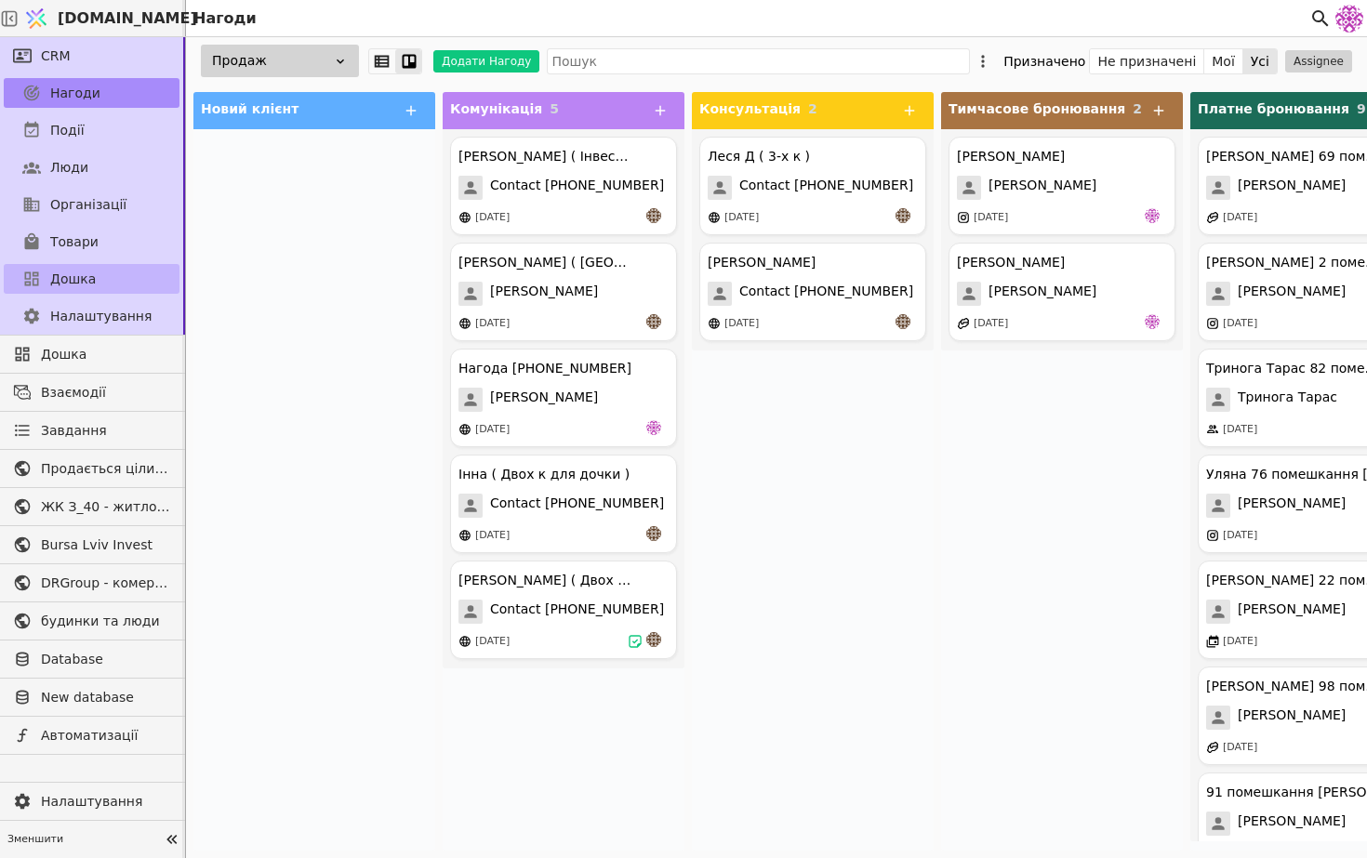
click at [98, 287] on link "Дошка" at bounding box center [92, 279] width 176 height 30
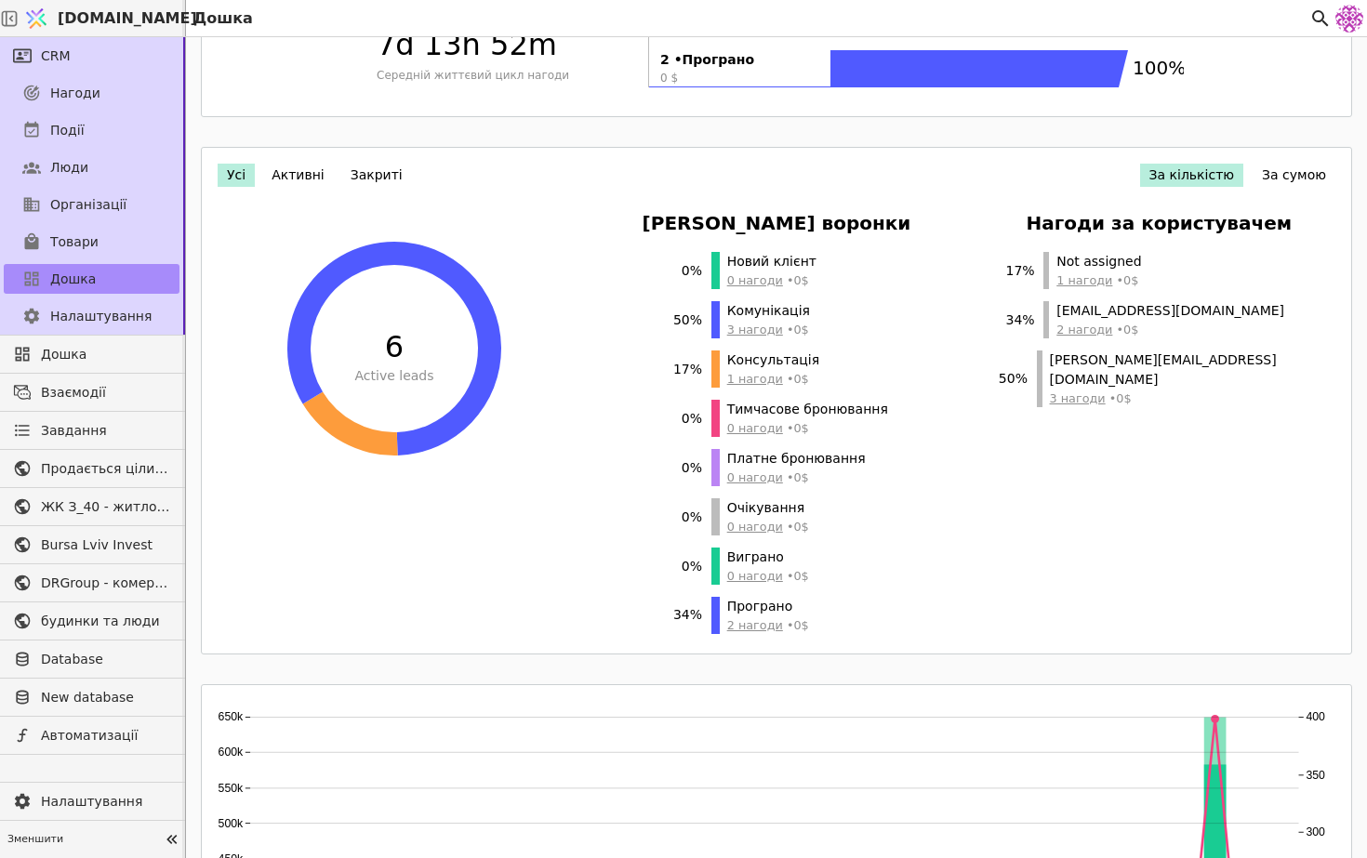
scroll to position [460, 0]
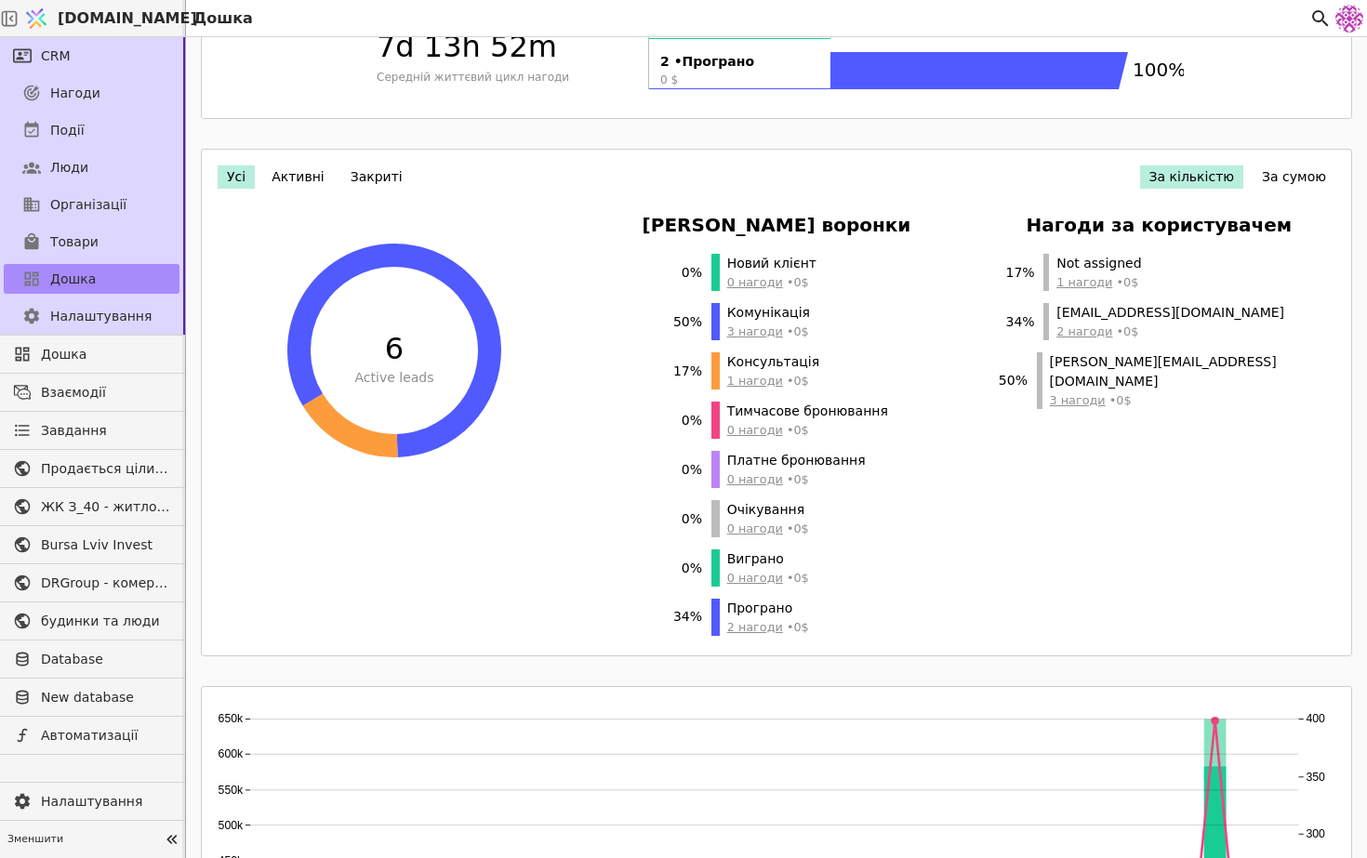
click at [316, 174] on button "Активні" at bounding box center [298, 176] width 72 height 23
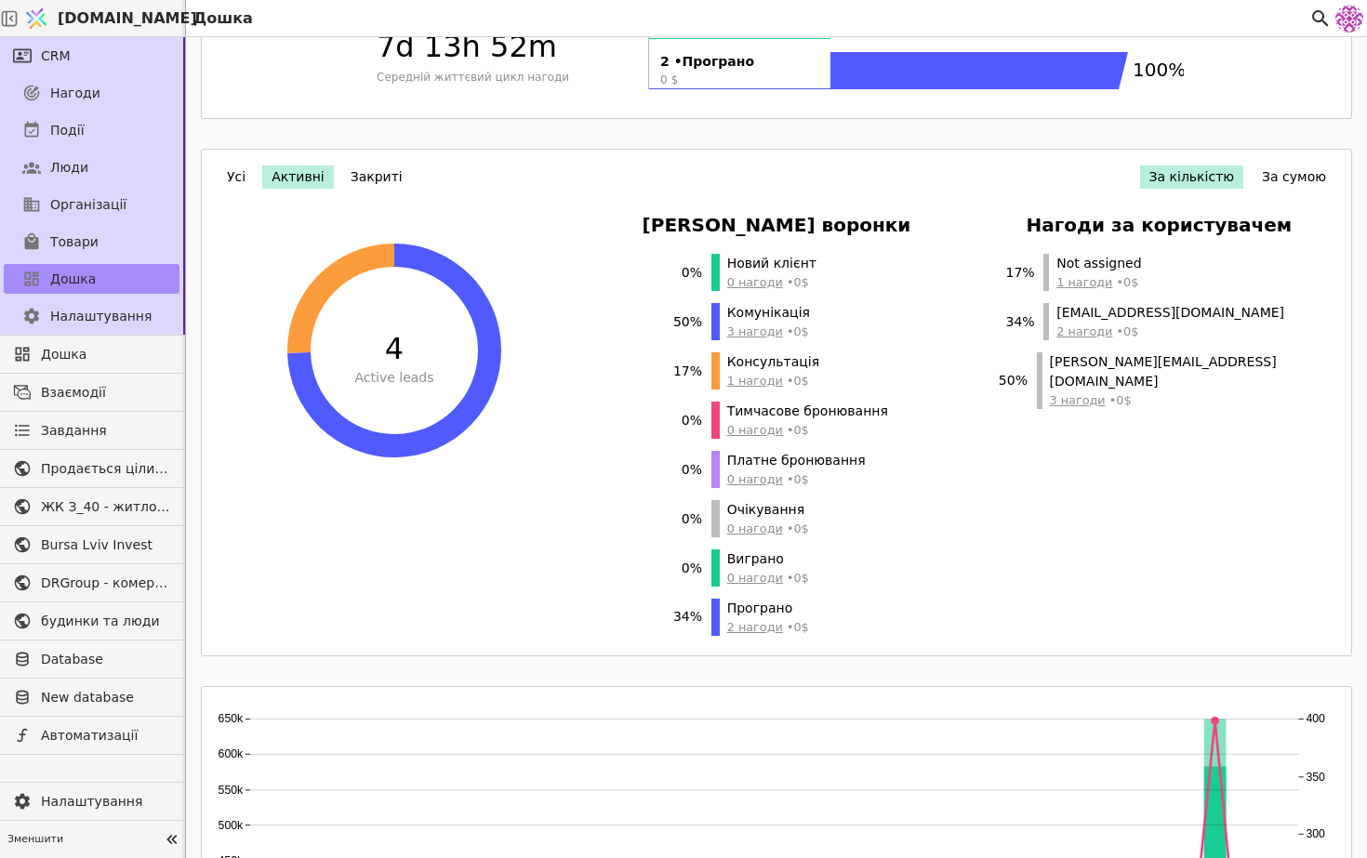
click at [350, 179] on button "Закриті" at bounding box center [376, 176] width 71 height 23
click at [277, 178] on button "Активні" at bounding box center [298, 176] width 72 height 23
click at [213, 178] on div "Усі Активні Закриті За кількістю За сумою 4 Active leads Етапи воронки 0 % Нови…" at bounding box center [776, 401] width 1127 height 480
click at [382, 173] on button "Закриті" at bounding box center [376, 176] width 71 height 23
click at [249, 168] on button "Усі" at bounding box center [236, 176] width 37 height 23
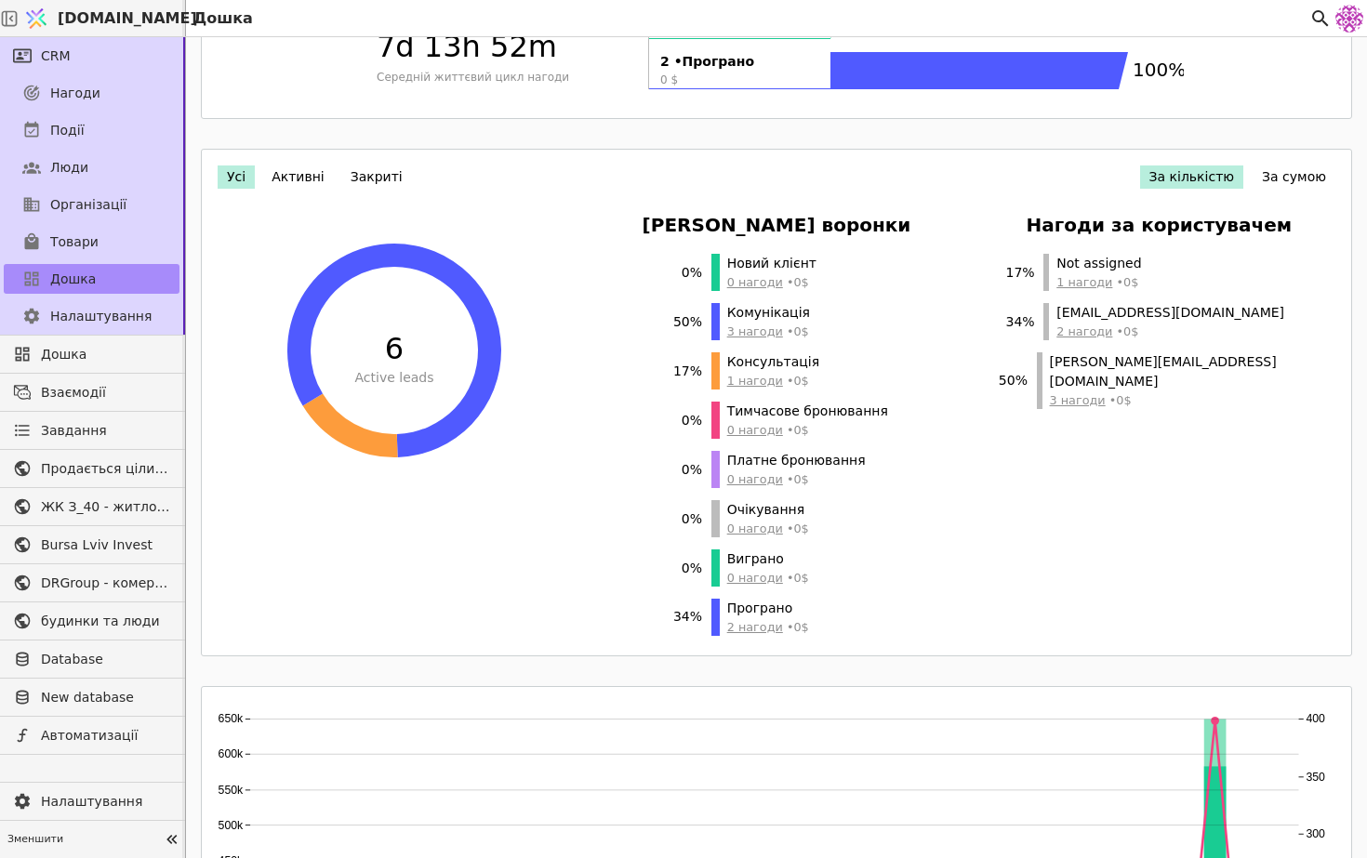
click at [310, 185] on button "Активні" at bounding box center [298, 176] width 72 height 23
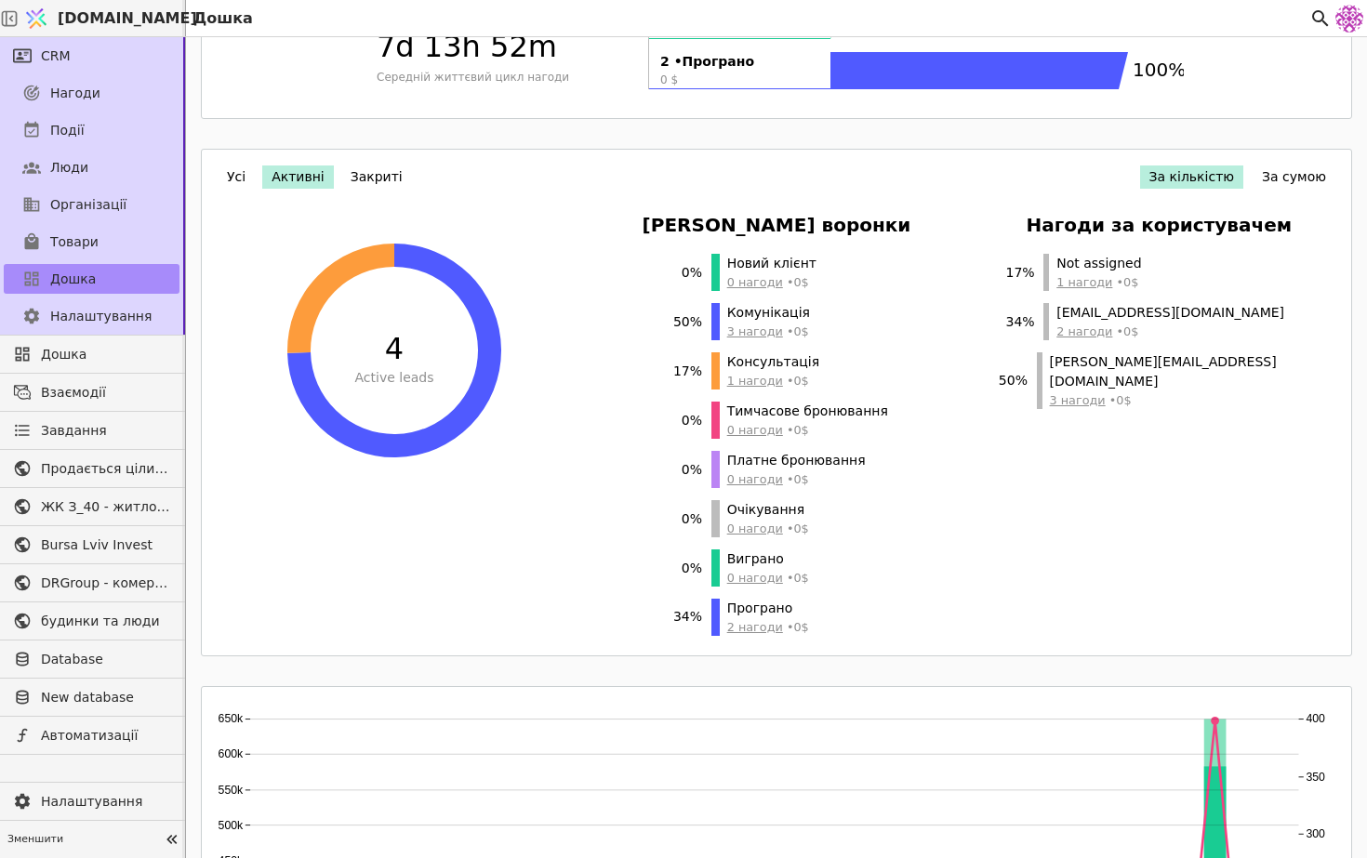
click at [244, 177] on button "Усі" at bounding box center [236, 176] width 37 height 23
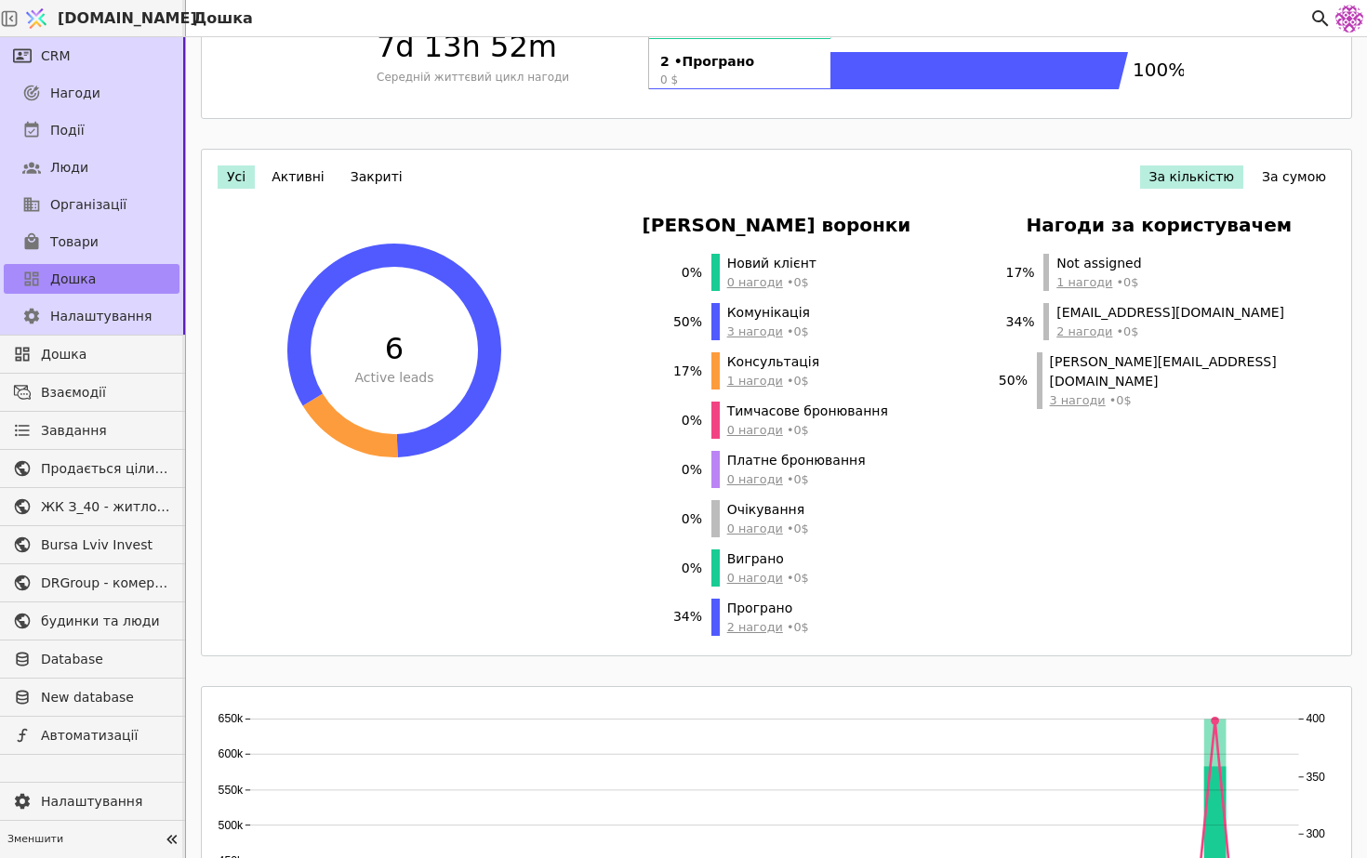
click at [350, 422] on icon at bounding box center [349, 425] width 95 height 63
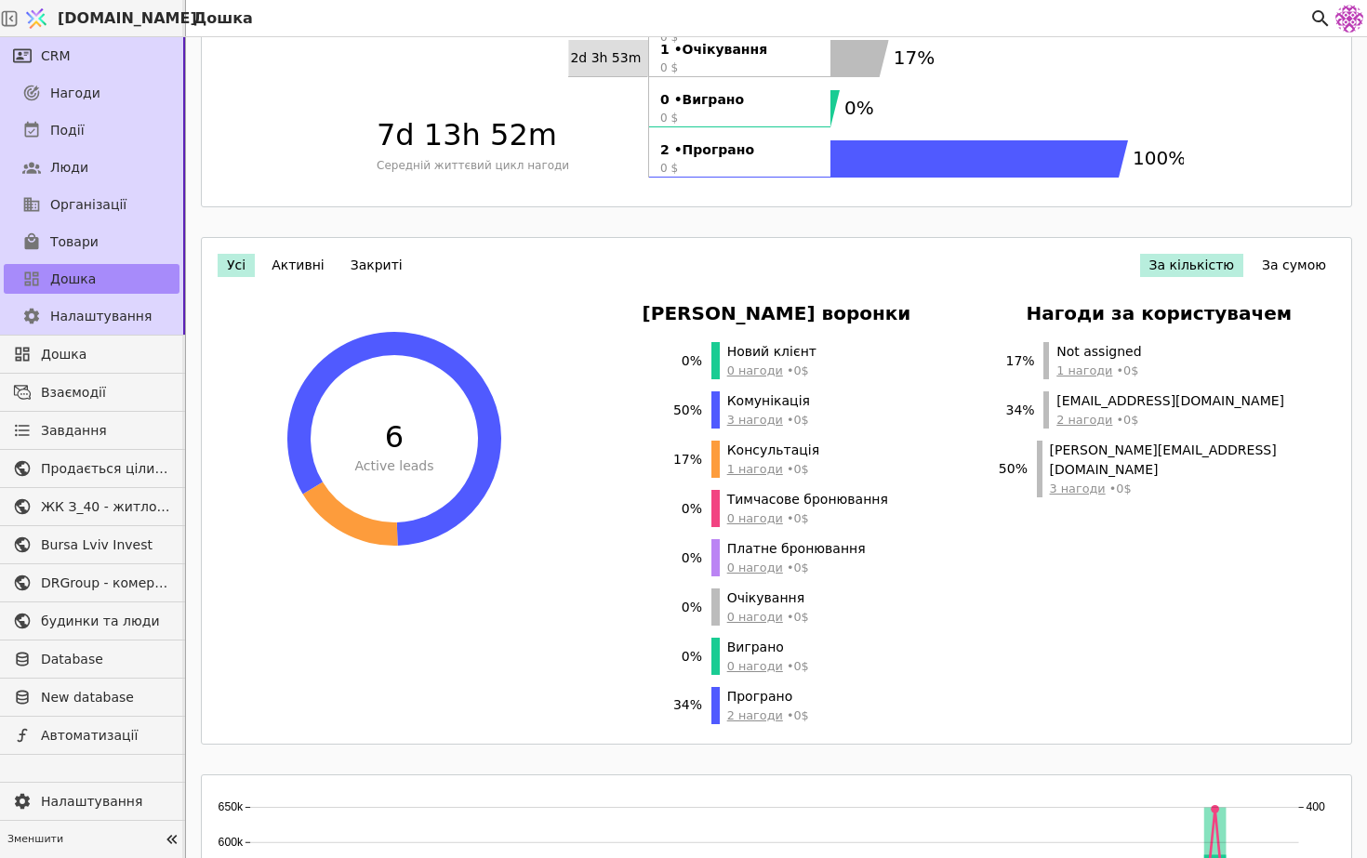
scroll to position [0, 0]
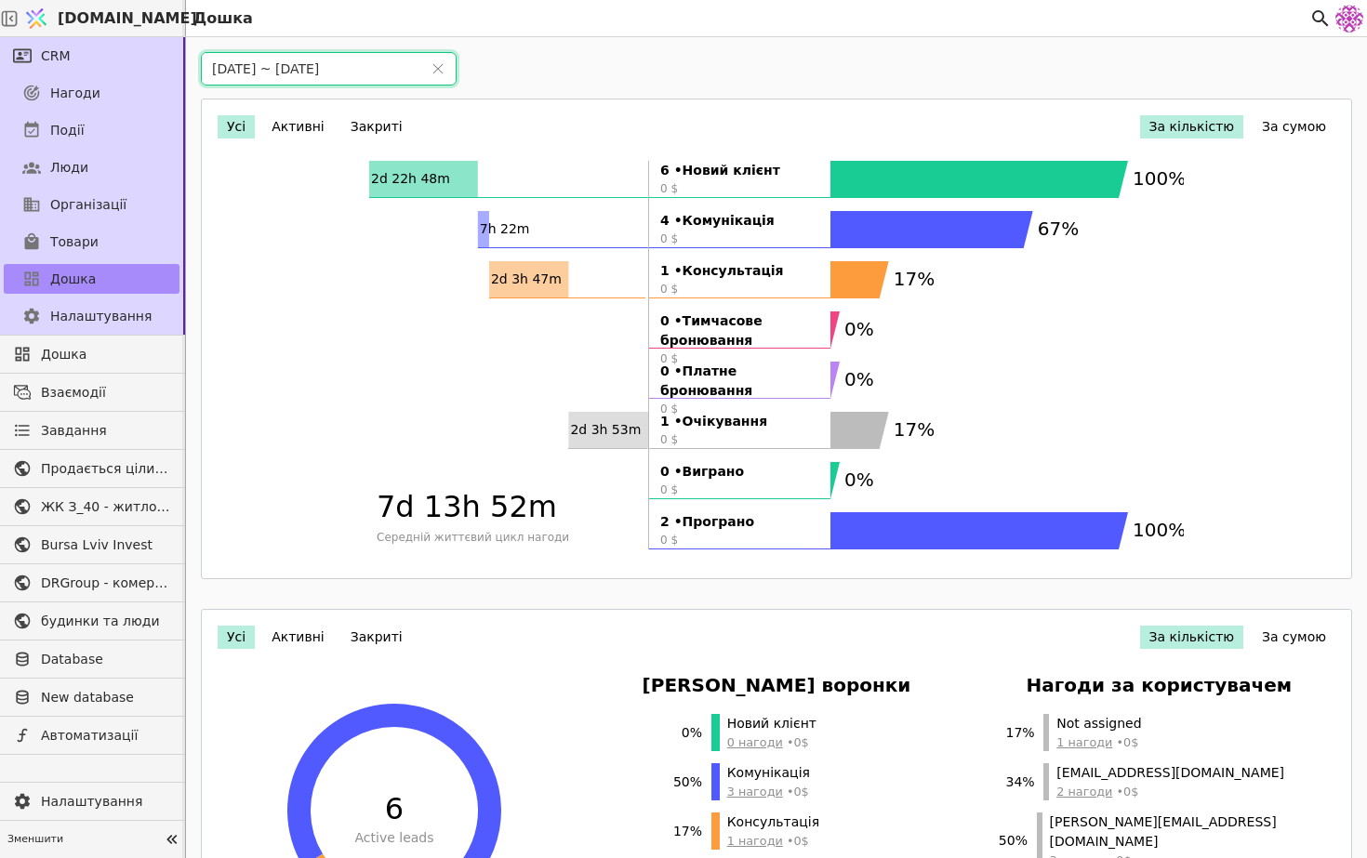
click at [246, 71] on input "[DATE] ~ [DATE]" at bounding box center [311, 69] width 218 height 32
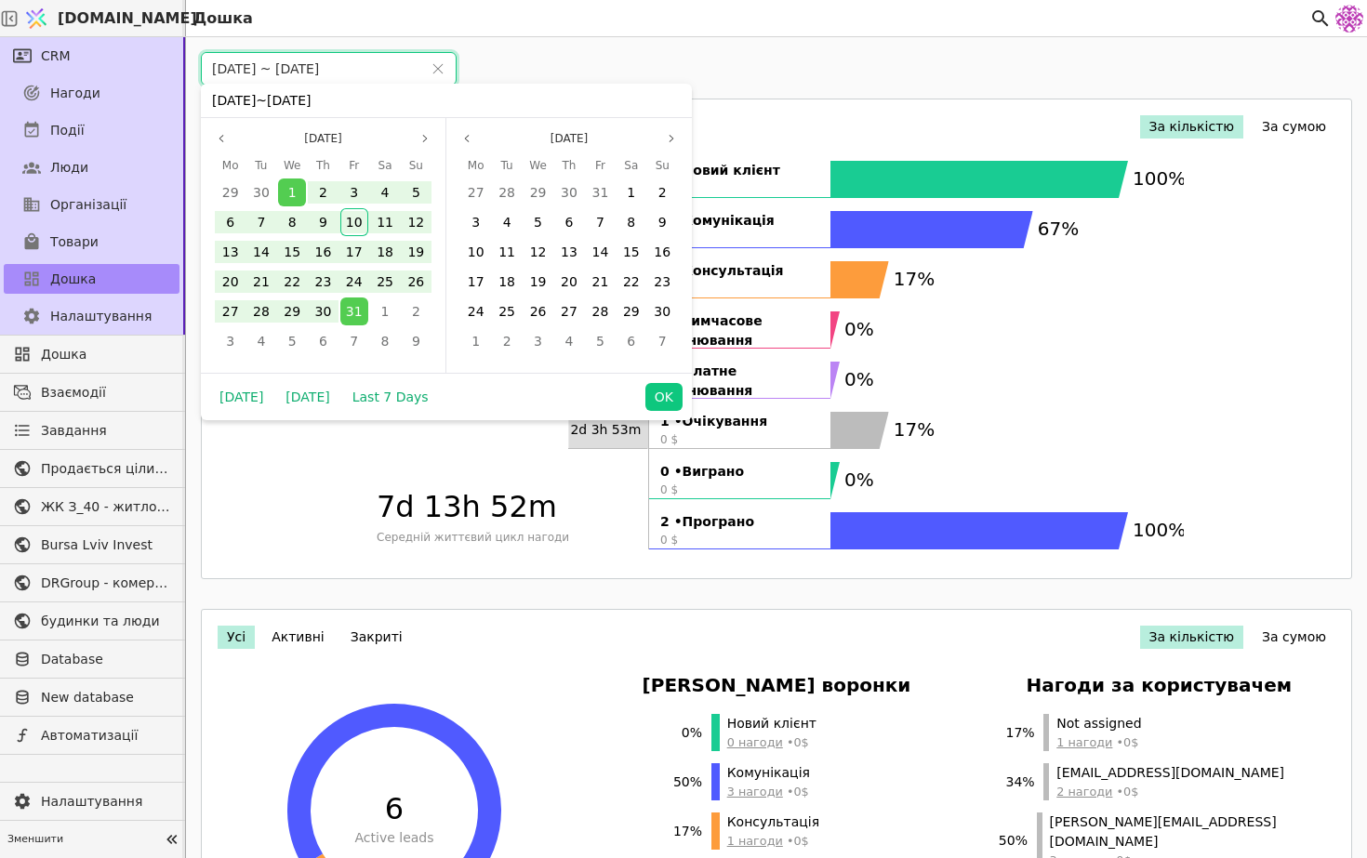
click at [359, 471] on div "Усі Активні Закриті За кількістю За сумою 2d 22h 48m 7h 22m 2d 3h 47m 2d 3h 53m…" at bounding box center [776, 339] width 1127 height 456
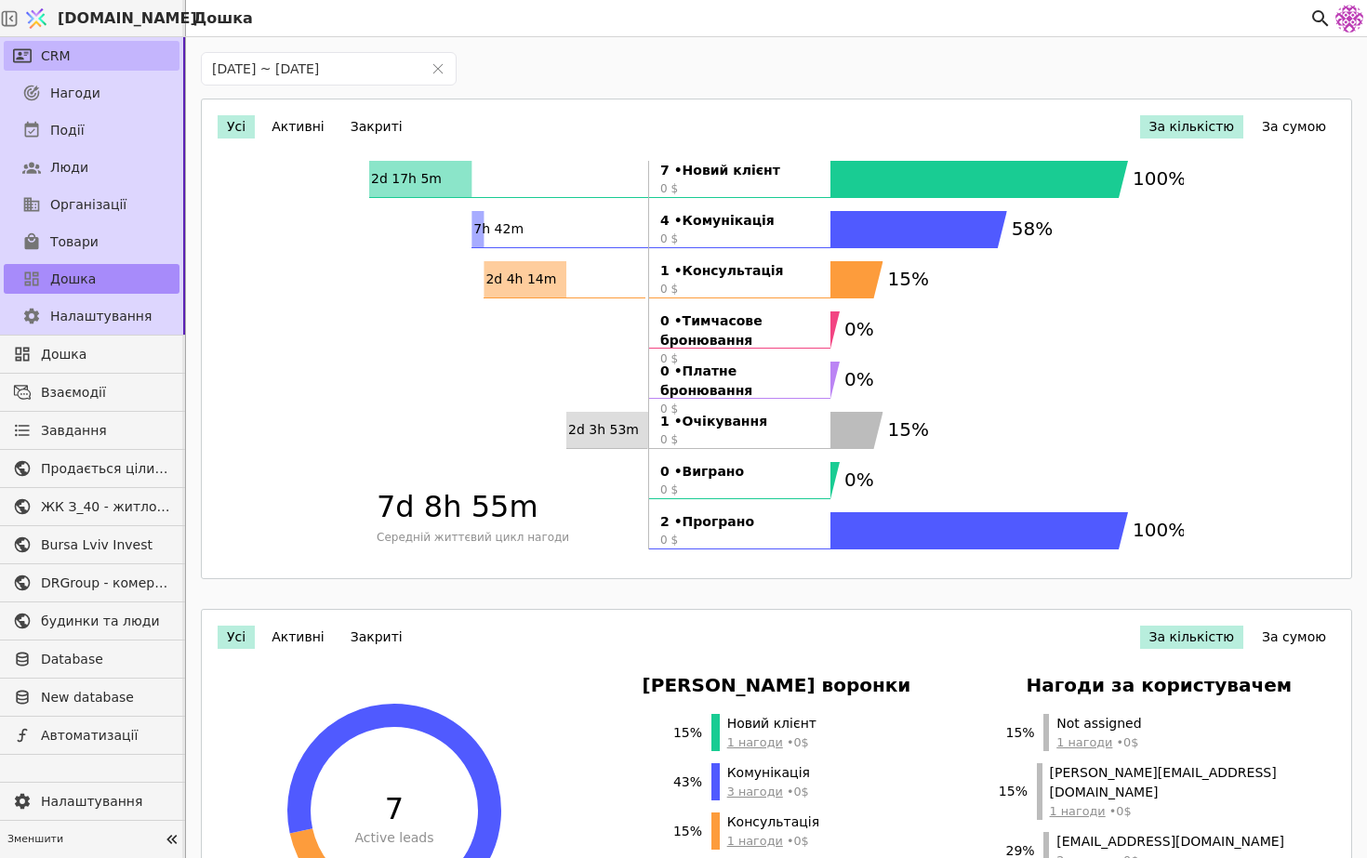
click at [92, 52] on link "CRM" at bounding box center [92, 56] width 176 height 30
click at [87, 94] on span "Нагоди" at bounding box center [75, 94] width 50 height 20
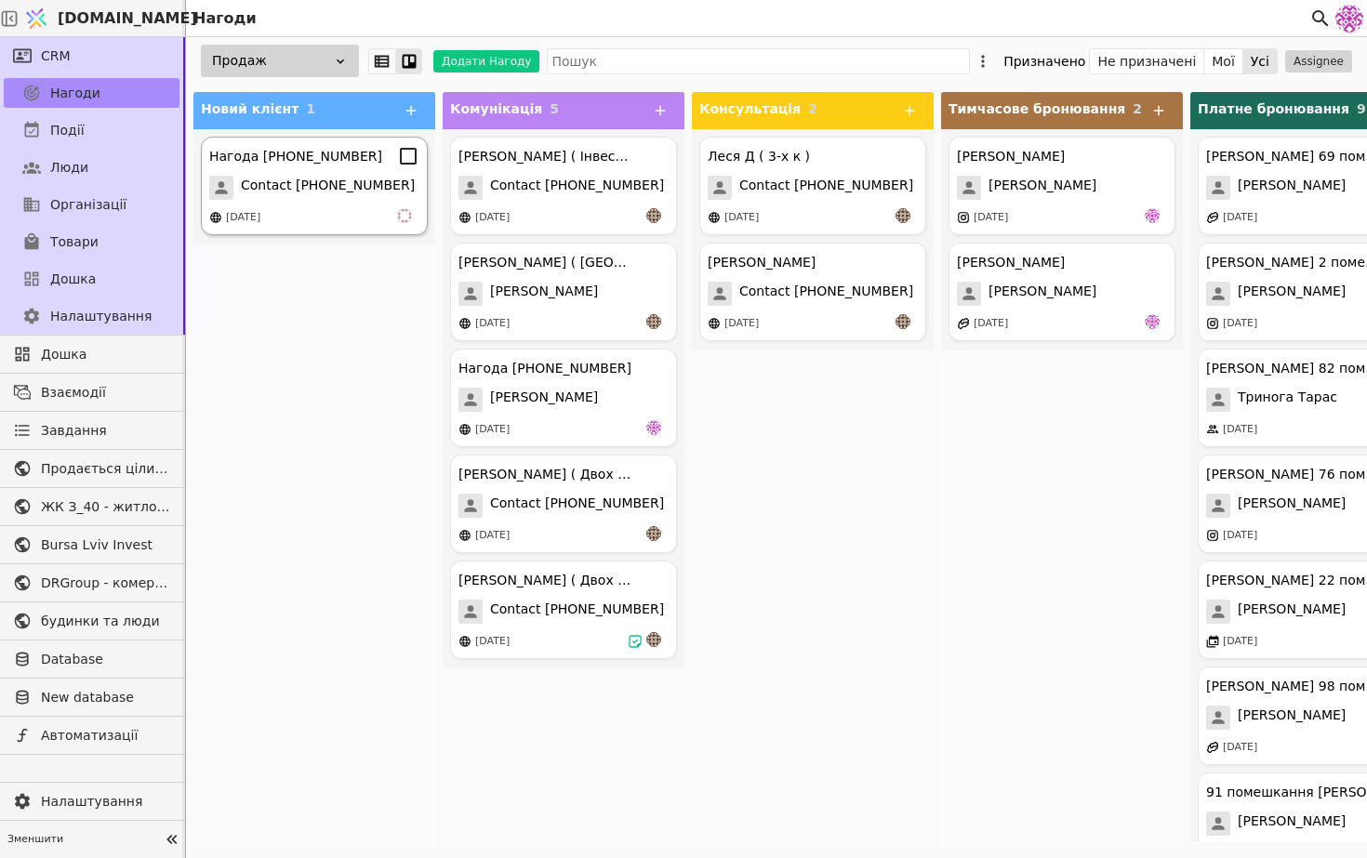
click at [326, 215] on div "[DATE]" at bounding box center [314, 217] width 210 height 19
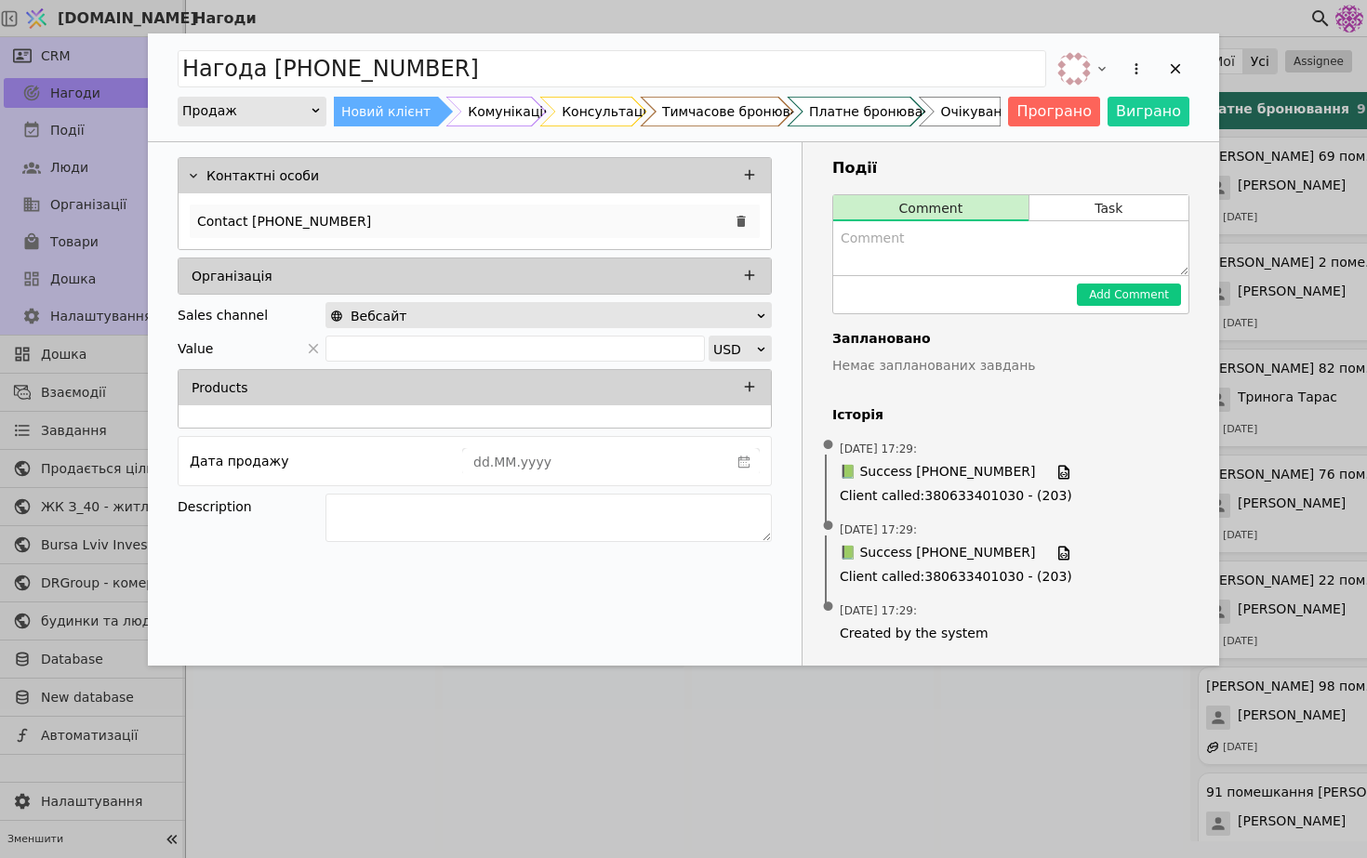
click at [340, 213] on p "Contact +380686244468" at bounding box center [284, 222] width 174 height 20
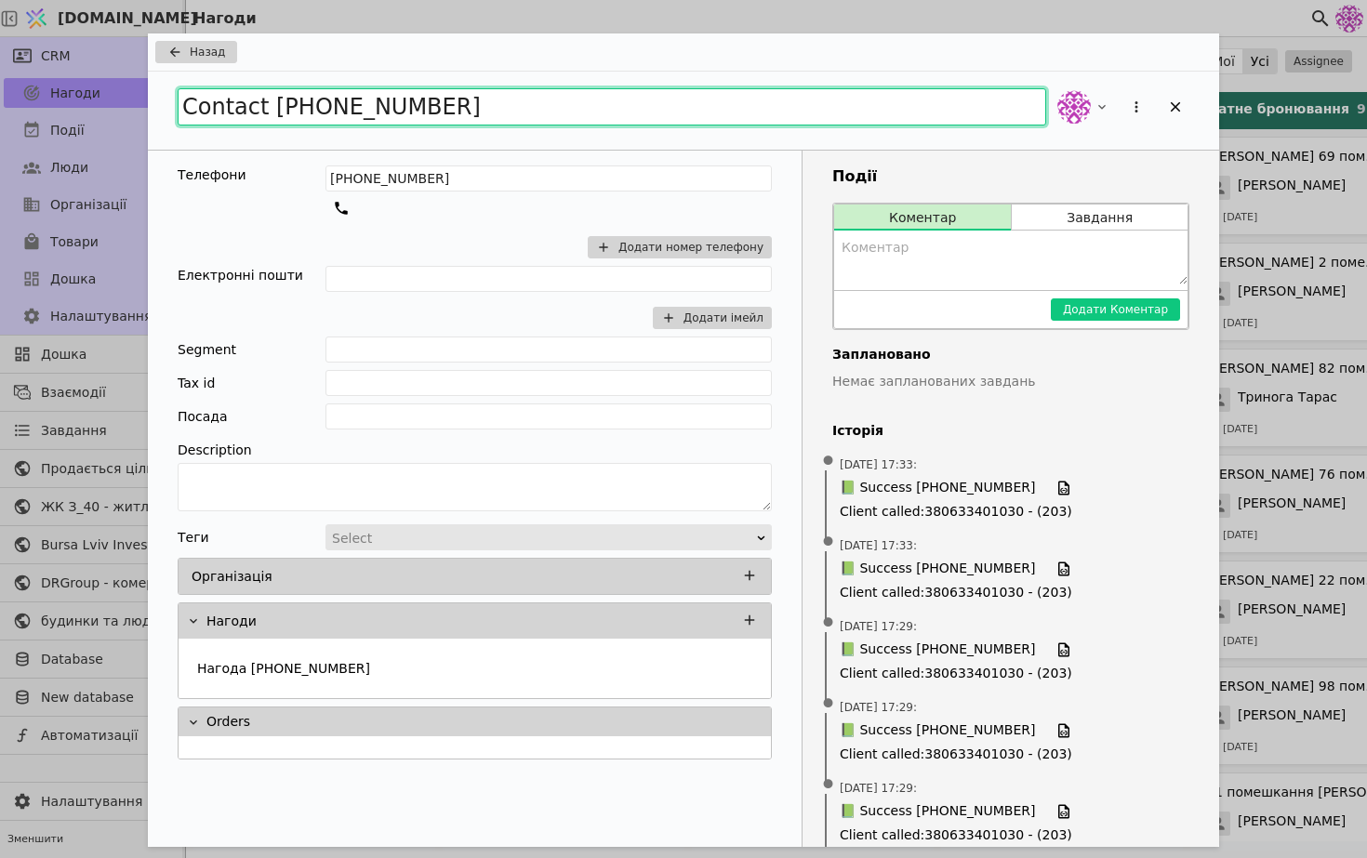
drag, startPoint x: 454, startPoint y: 116, endPoint x: 266, endPoint y: 96, distance: 188.9
click at [266, 96] on input "Contact +380686244468" at bounding box center [612, 106] width 868 height 37
click at [478, 110] on input "Contact +380686244468" at bounding box center [612, 106] width 868 height 37
drag, startPoint x: 478, startPoint y: 110, endPoint x: 38, endPoint y: 73, distance: 441.2
click at [38, 73] on div "Назад Contact +380686244468 Телефони +380686244468 Додати номер телефону Електр…" at bounding box center [683, 429] width 1367 height 858
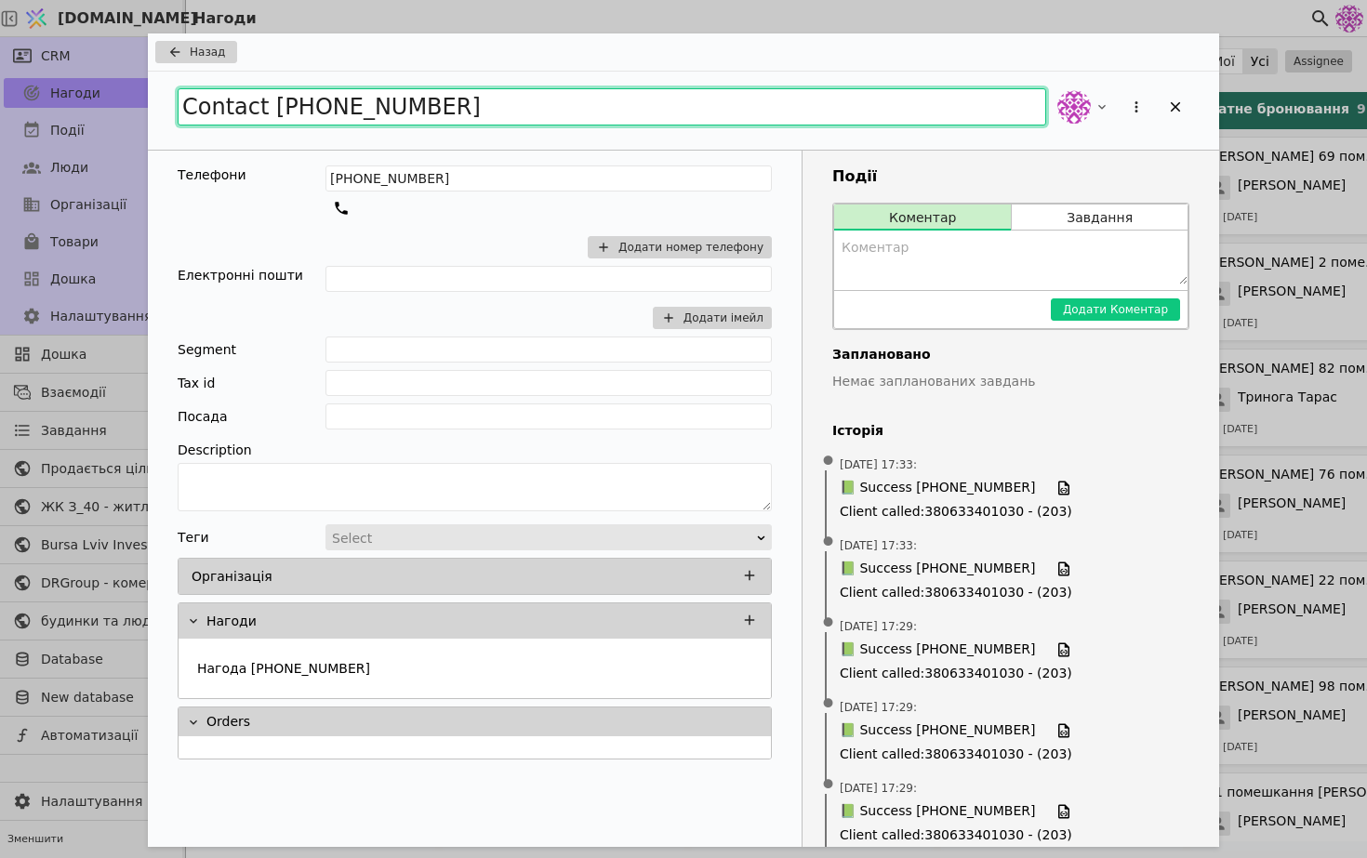
type input "Б"
type input "Юлія"
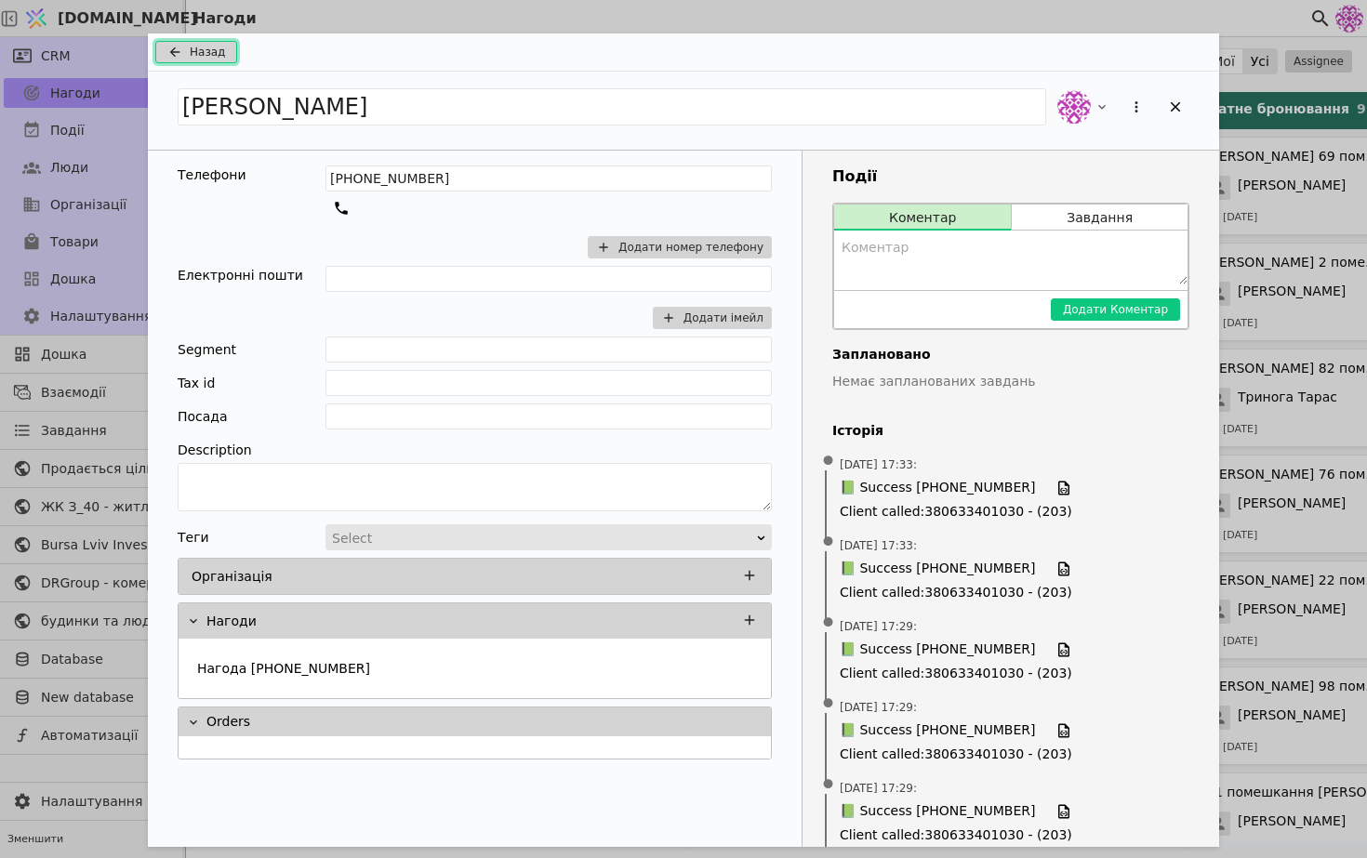
click at [207, 55] on span "Назад" at bounding box center [207, 52] width 35 height 17
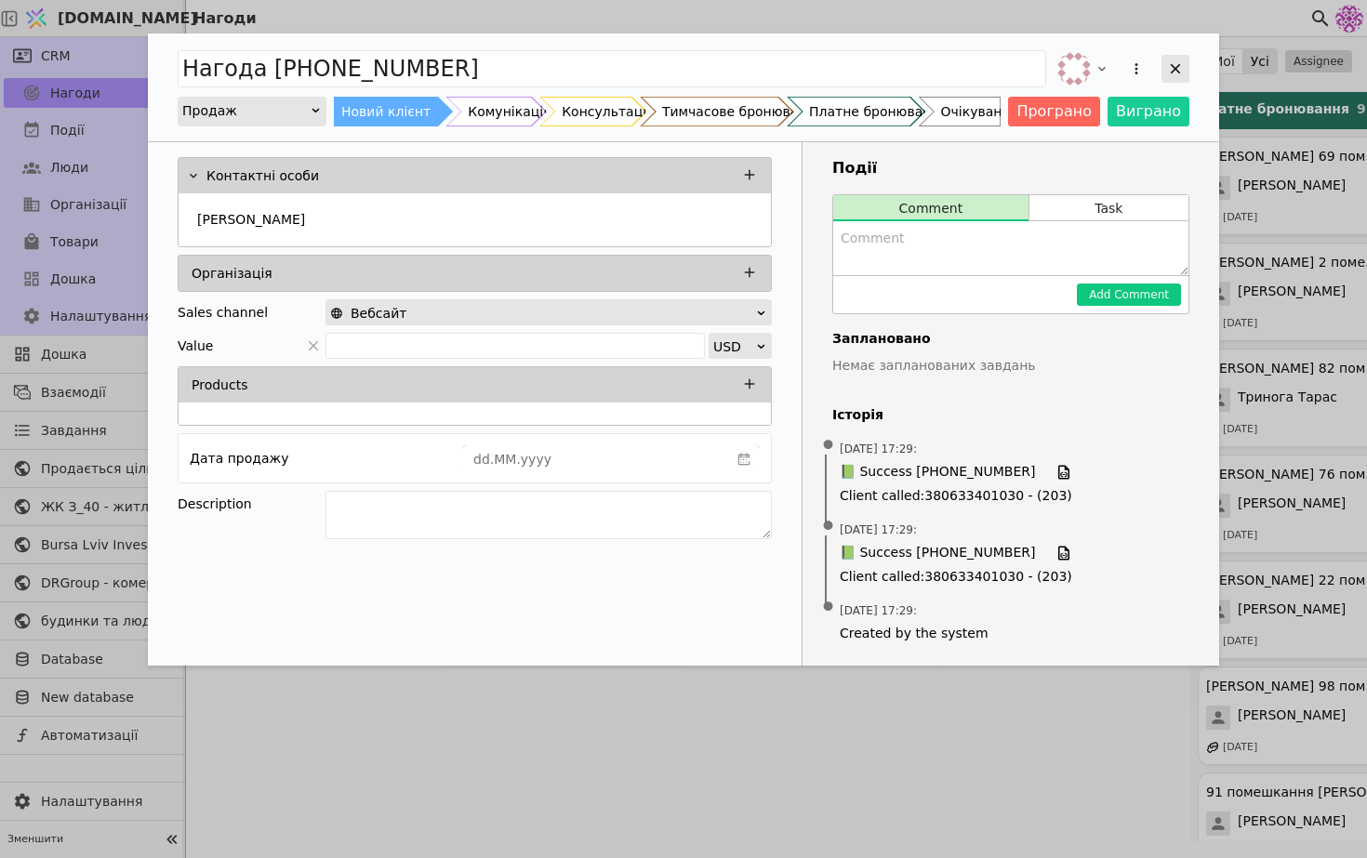
click at [1170, 59] on div "Add Opportunity" at bounding box center [1175, 69] width 28 height 28
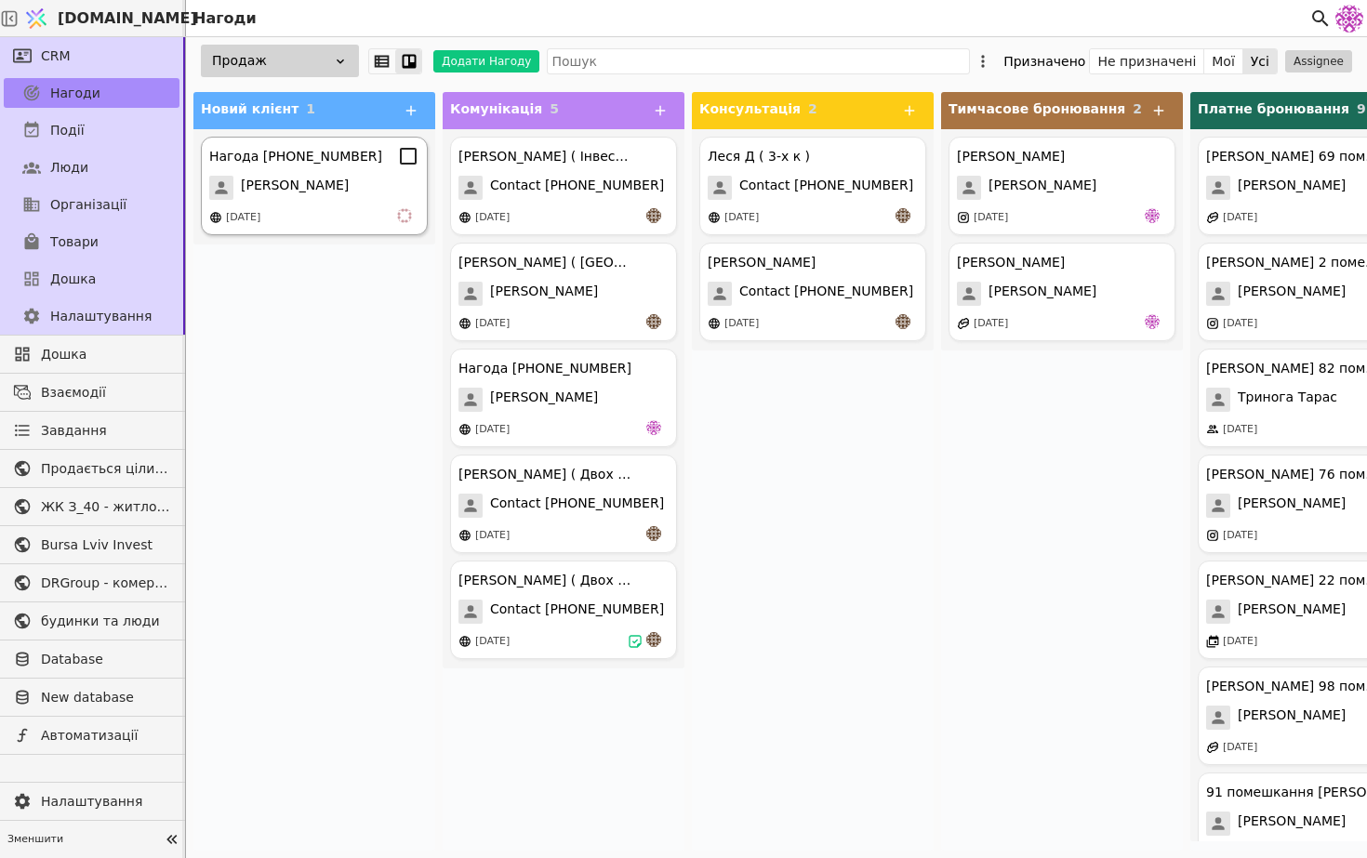
click at [309, 204] on div "Нагода +380686244468 Юлія 10.10.2025" at bounding box center [314, 186] width 227 height 99
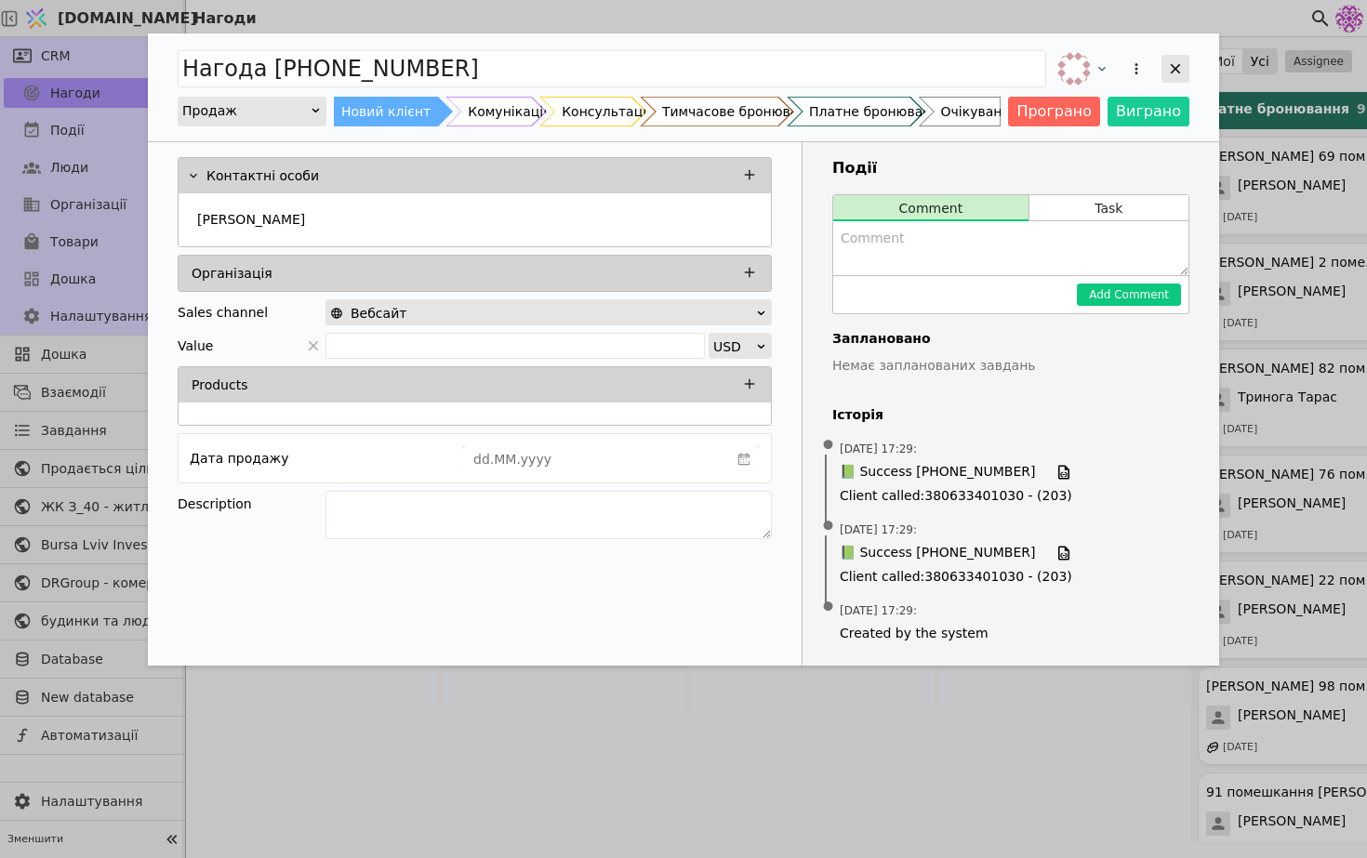
click at [1181, 68] on icon "Add Opportunity" at bounding box center [1175, 68] width 17 height 17
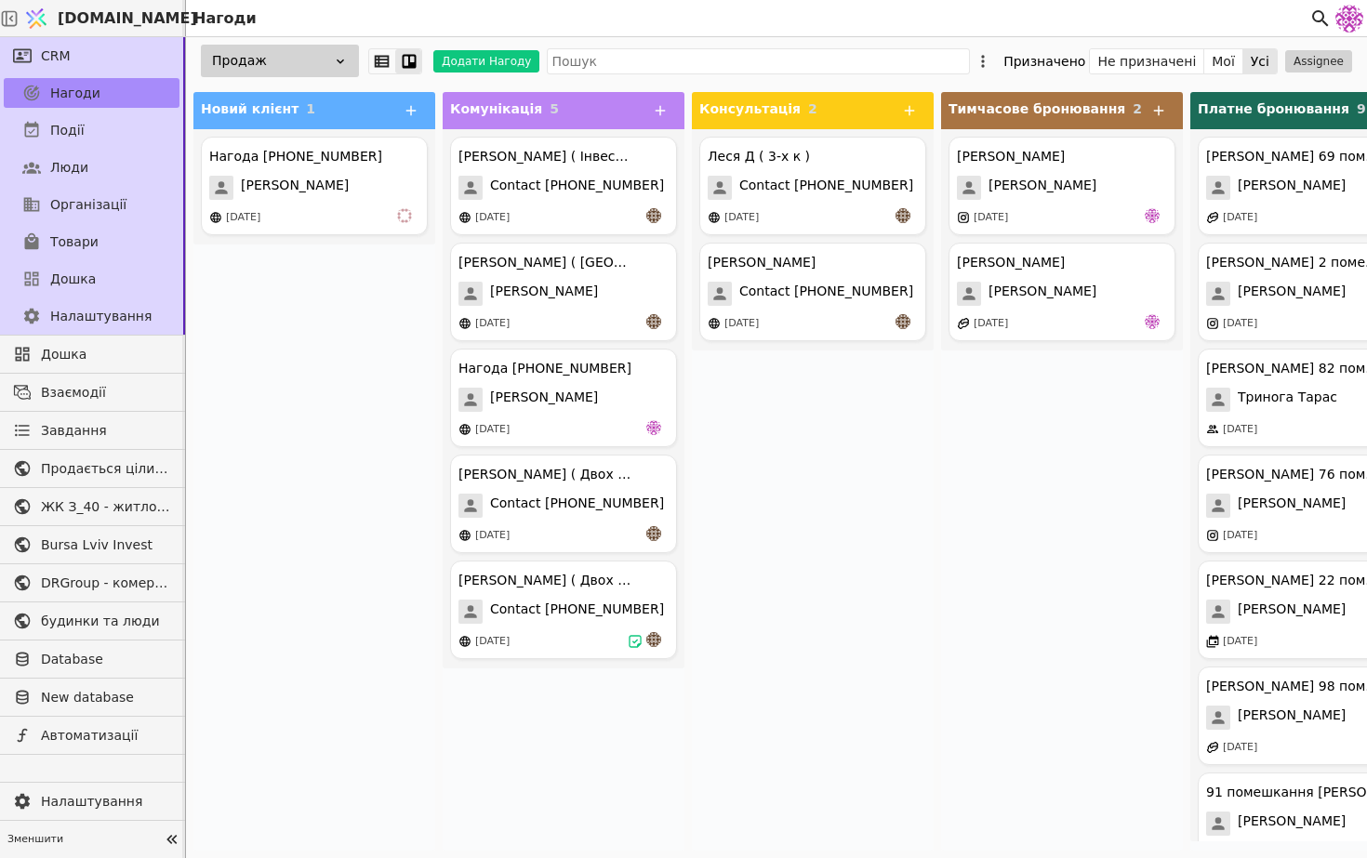
click at [296, 359] on div "Нагода +380686244468 Юлія 10.10.2025" at bounding box center [314, 489] width 242 height 721
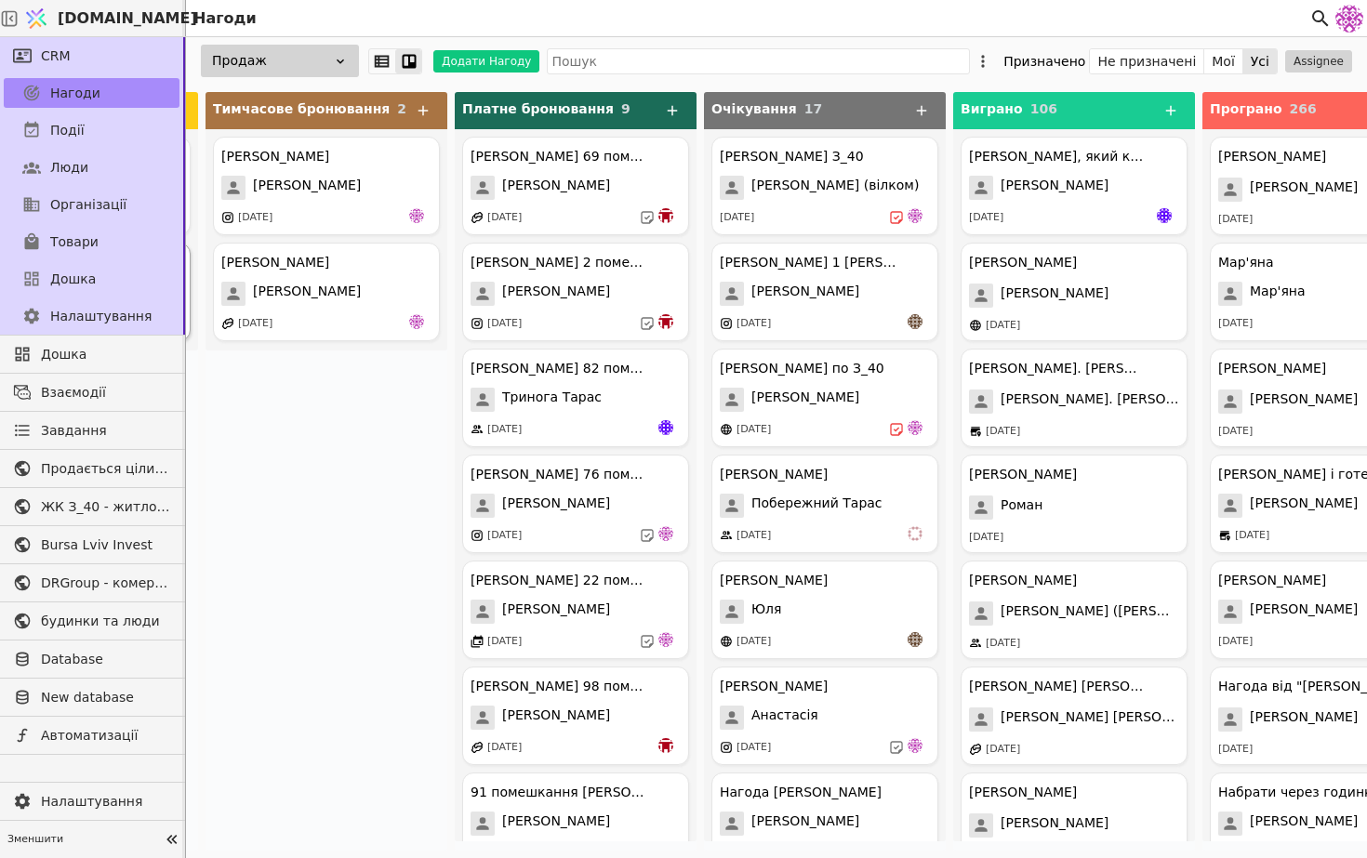
scroll to position [0, 820]
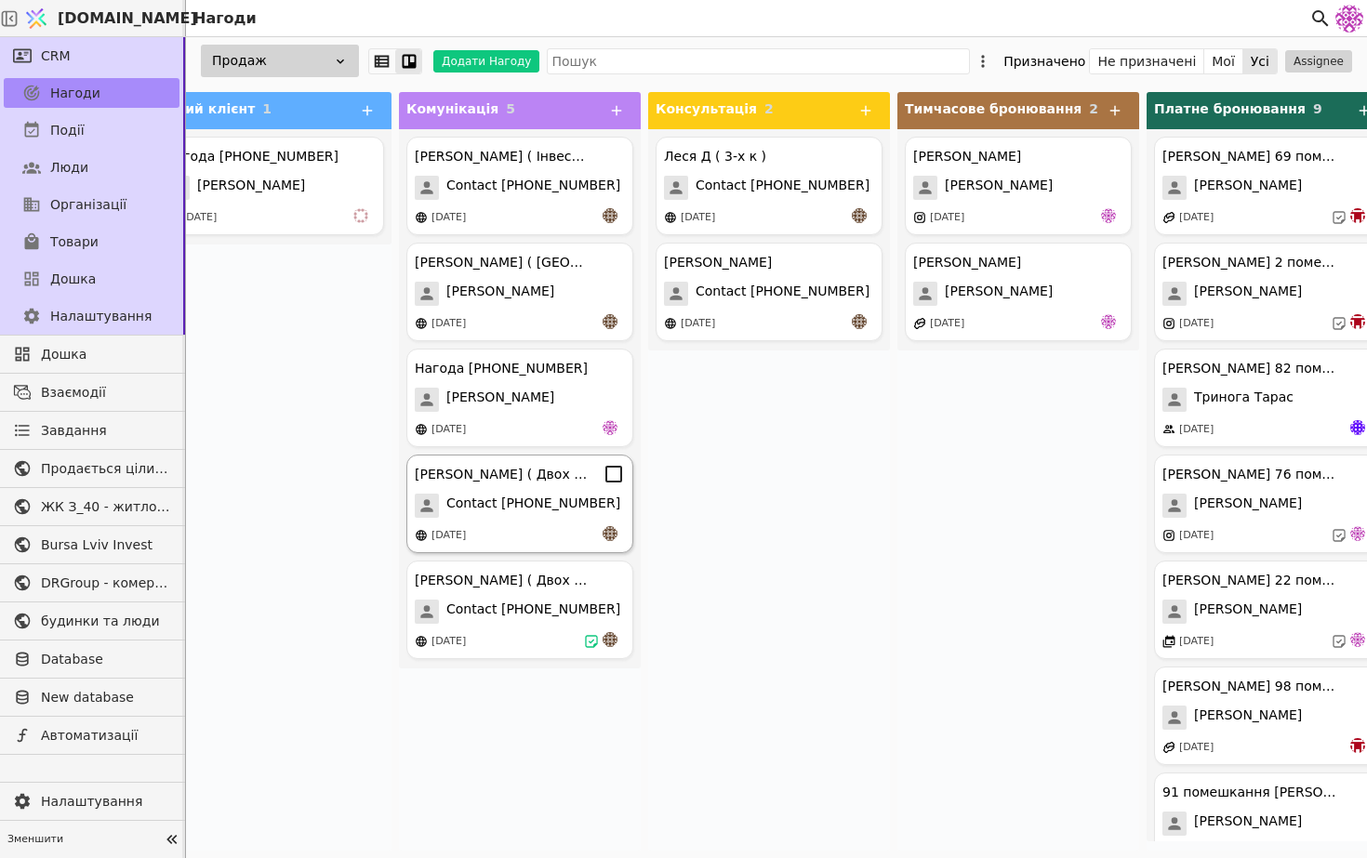
scroll to position [0, 46]
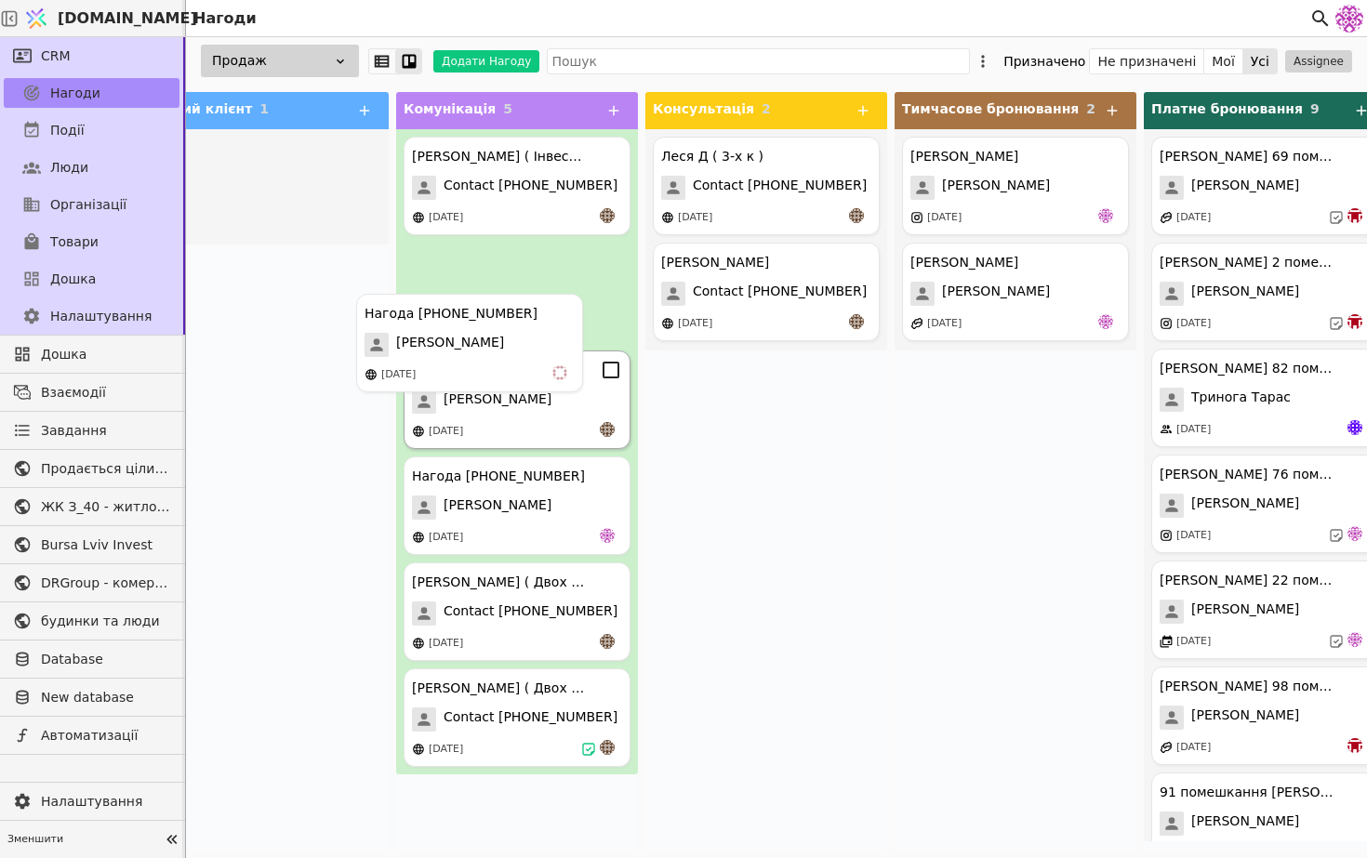
drag, startPoint x: 305, startPoint y: 199, endPoint x: 514, endPoint y: 363, distance: 265.6
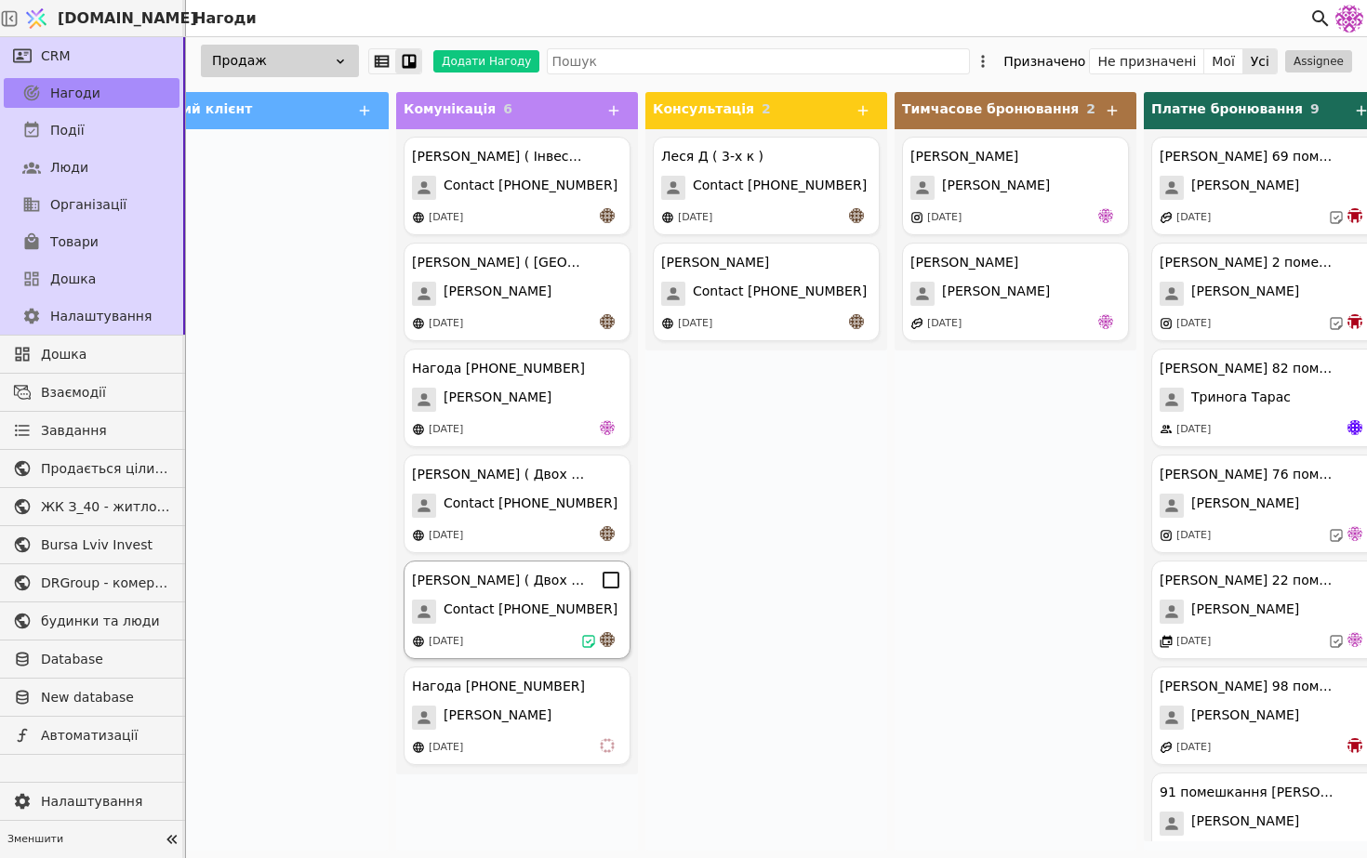
click at [522, 640] on div "[DATE]" at bounding box center [517, 641] width 210 height 19
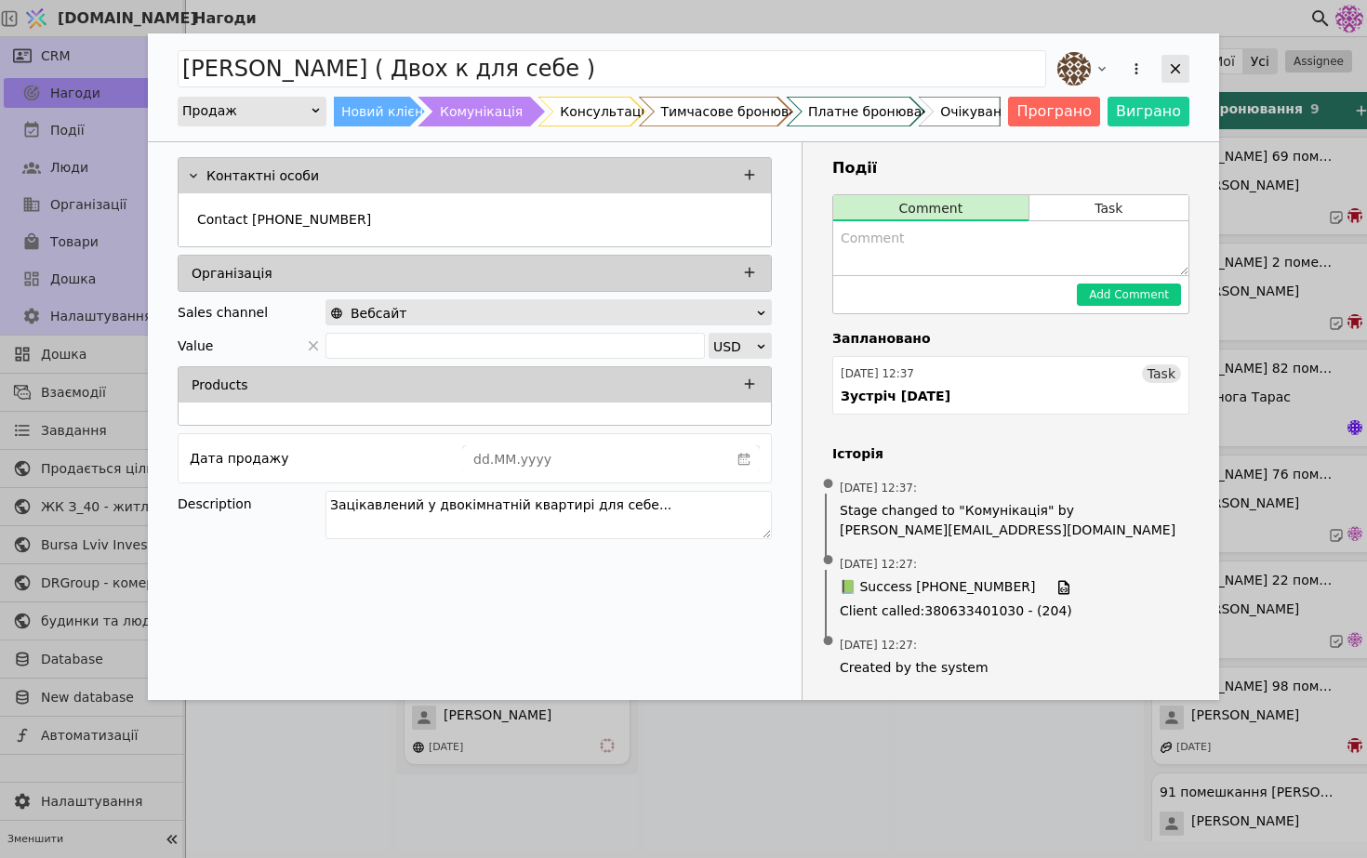
click at [1186, 66] on div "Add Opportunity" at bounding box center [1175, 69] width 28 height 28
